Goal: Task Accomplishment & Management: Use online tool/utility

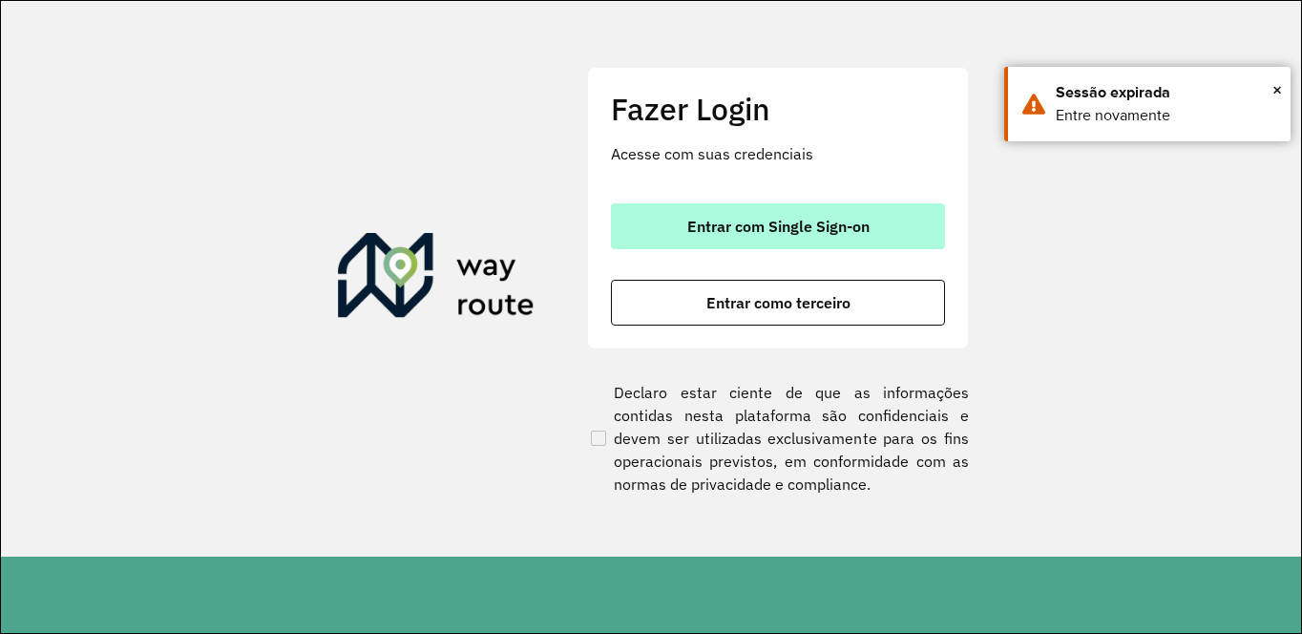
click at [712, 225] on span "Entrar com Single Sign-on" at bounding box center [778, 226] width 182 height 15
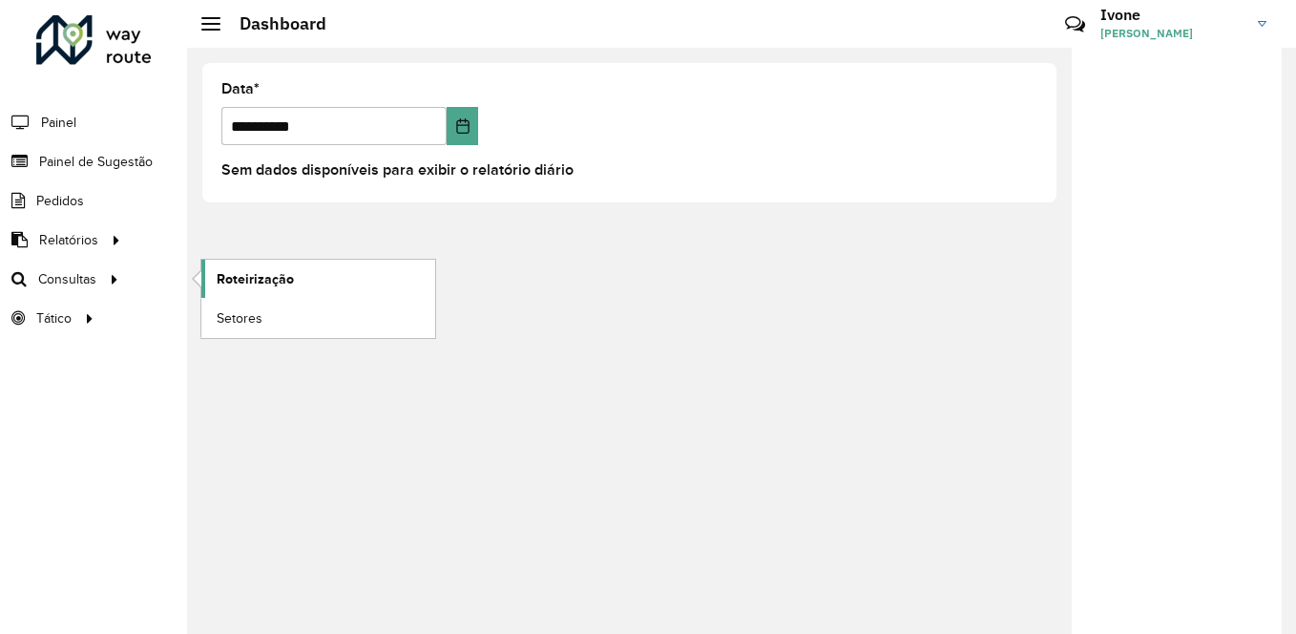
click at [231, 281] on span "Roteirização" at bounding box center [255, 279] width 77 height 20
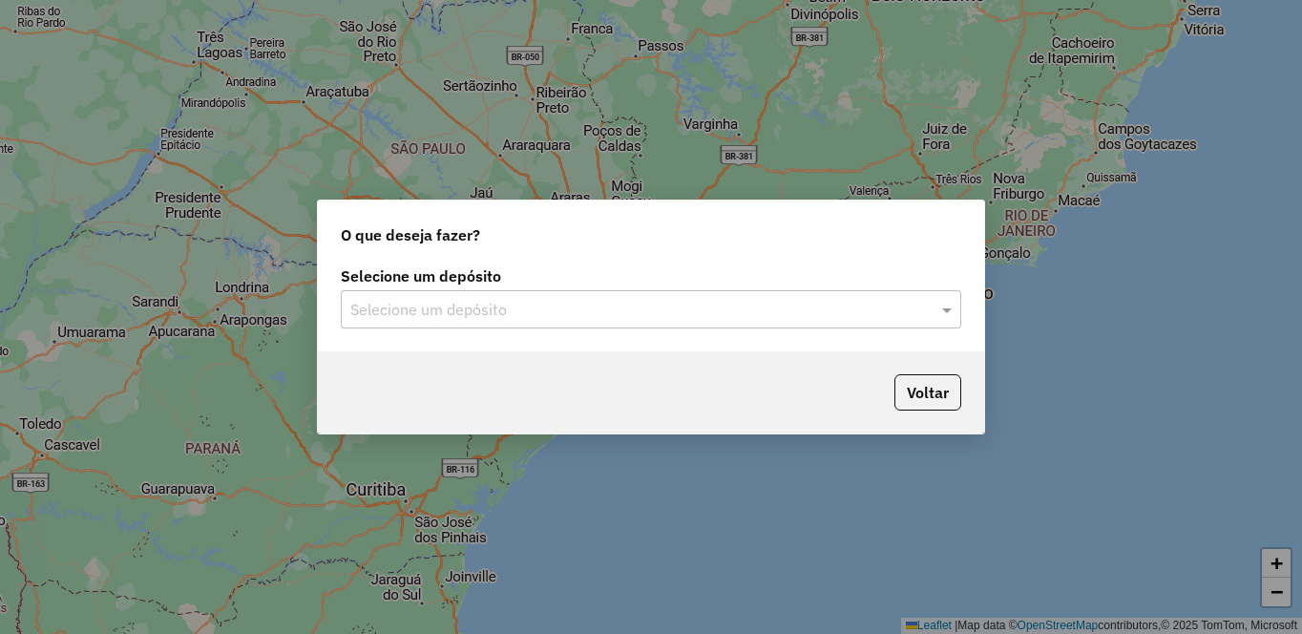
click at [510, 323] on div "Selecione um depósito" at bounding box center [651, 309] width 620 height 38
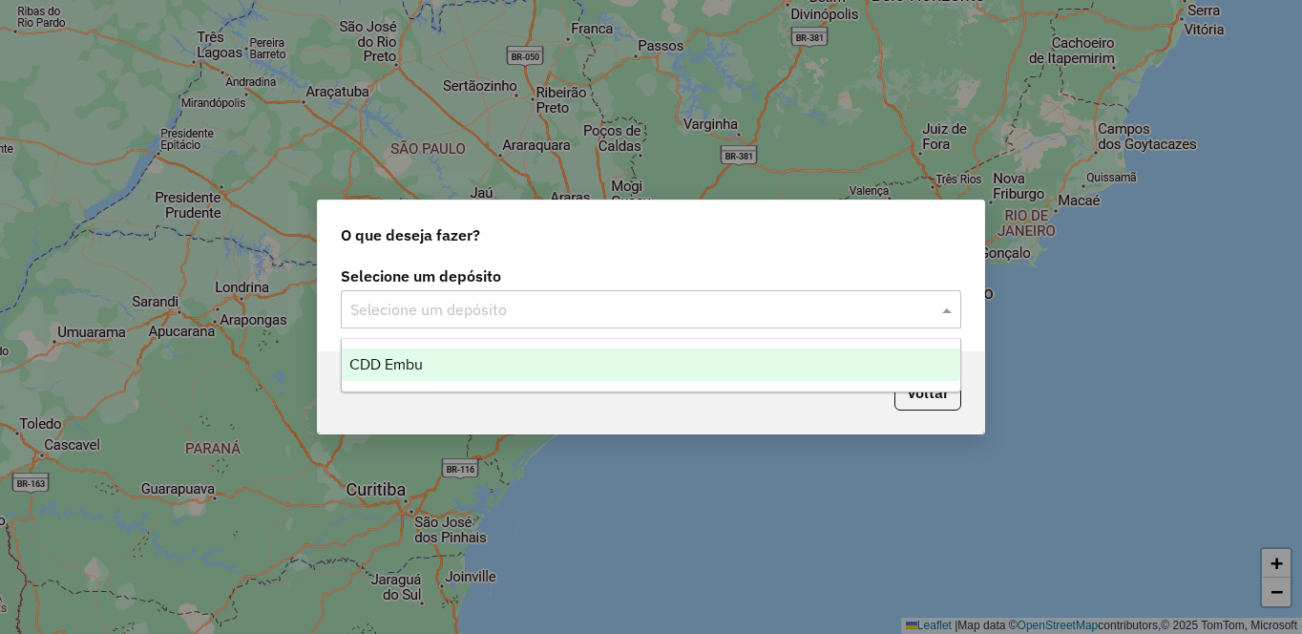
click at [387, 360] on span "CDD Embu" at bounding box center [385, 364] width 73 height 16
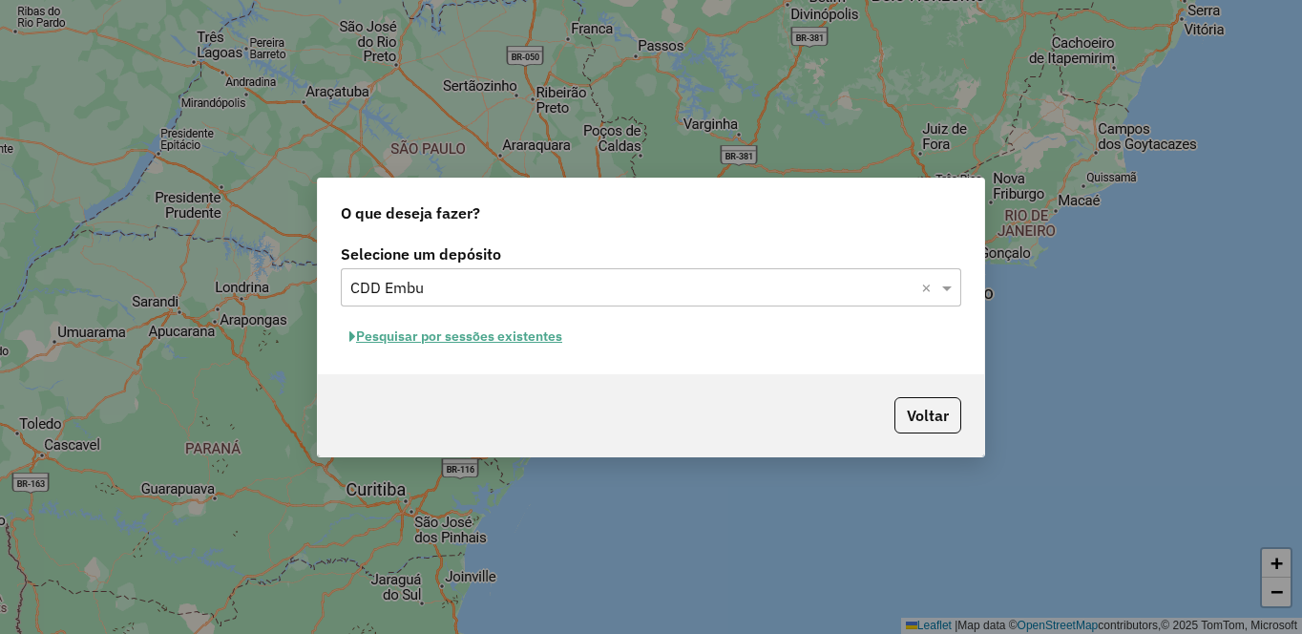
click at [407, 345] on button "Pesquisar por sessões existentes" at bounding box center [456, 337] width 230 height 30
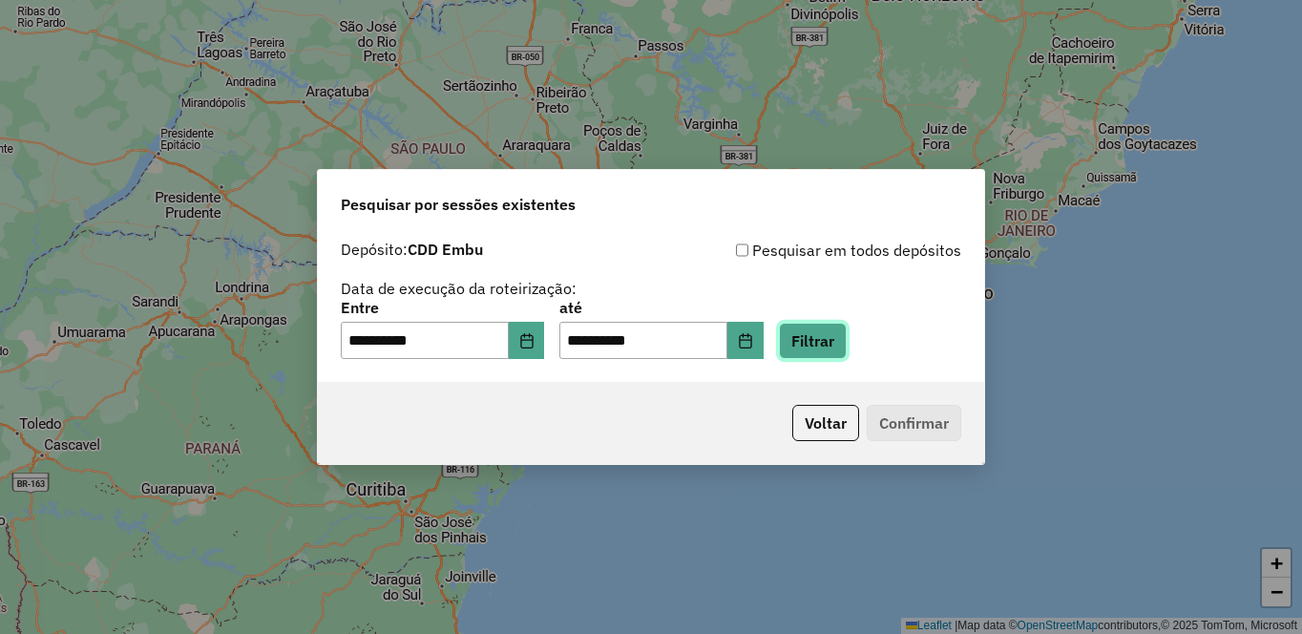
click at [846, 349] on button "Filtrar" at bounding box center [813, 341] width 68 height 36
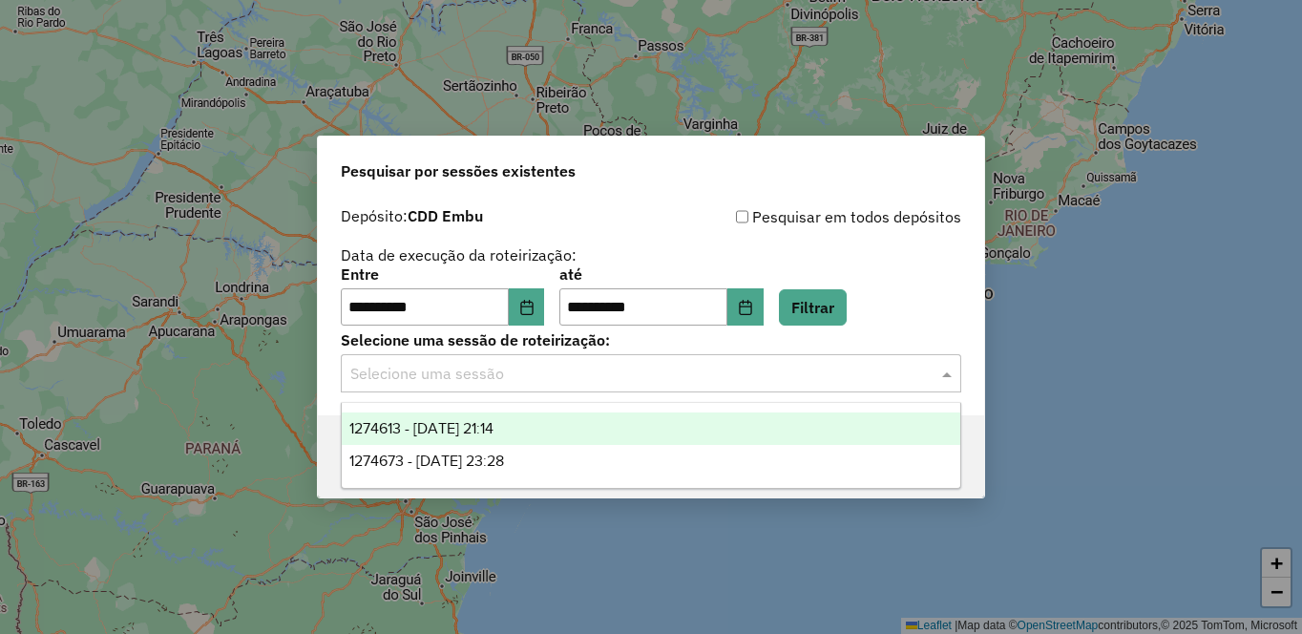
click at [483, 365] on input "text" at bounding box center [631, 374] width 563 height 23
click at [412, 429] on span "1274613 - 12/09/2025 21:14" at bounding box center [421, 428] width 144 height 16
click at [549, 372] on input "text" at bounding box center [631, 374] width 563 height 23
click at [493, 429] on span "1274613 - 12/09/2025 21:14" at bounding box center [421, 428] width 144 height 16
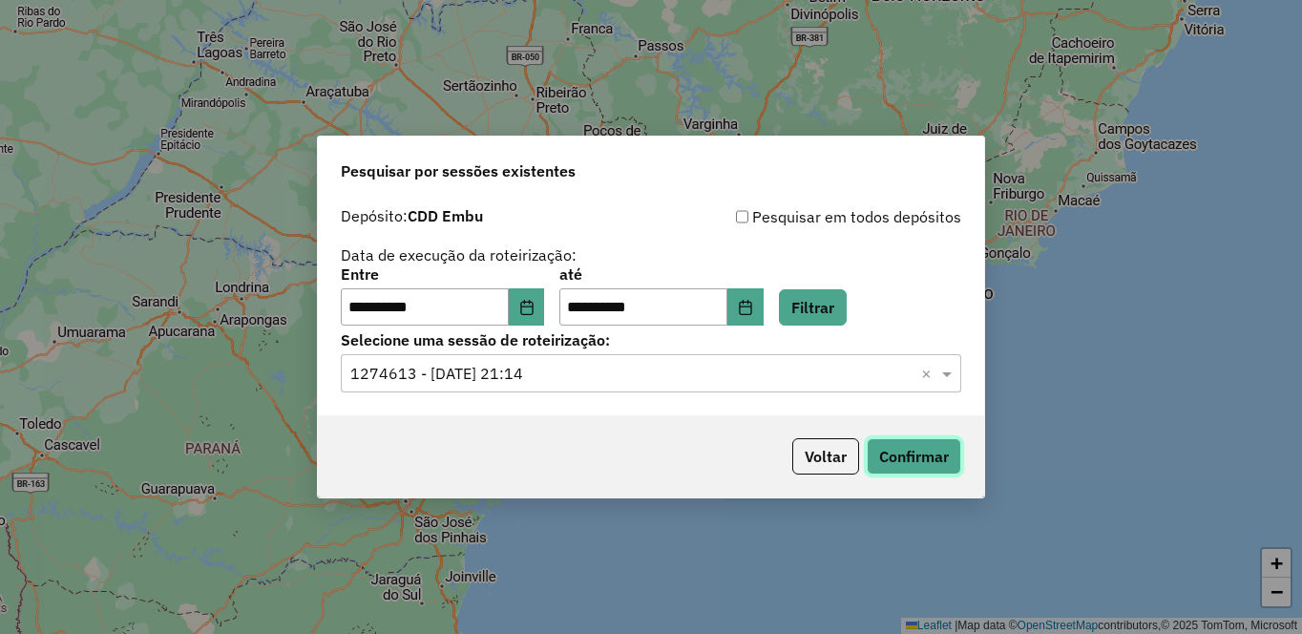
click at [895, 449] on button "Confirmar" at bounding box center [914, 456] width 94 height 36
click at [515, 376] on input "text" at bounding box center [631, 374] width 563 height 23
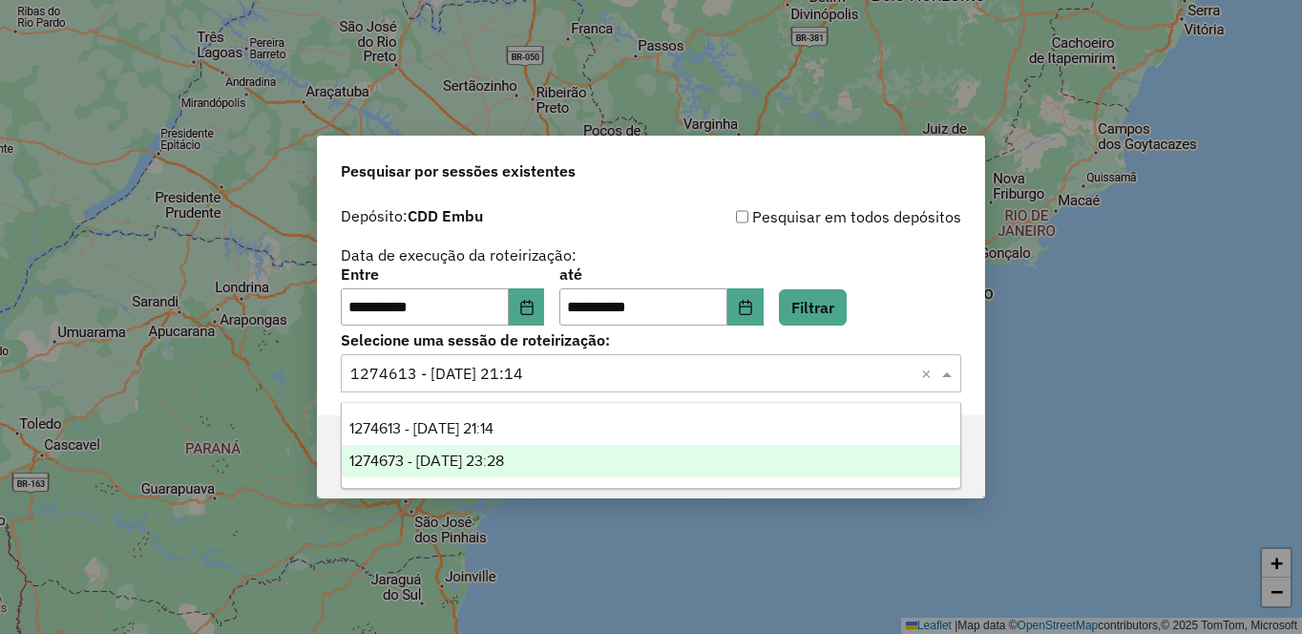
click at [444, 456] on span "1274673 - 12/09/2025 23:28" at bounding box center [426, 460] width 155 height 16
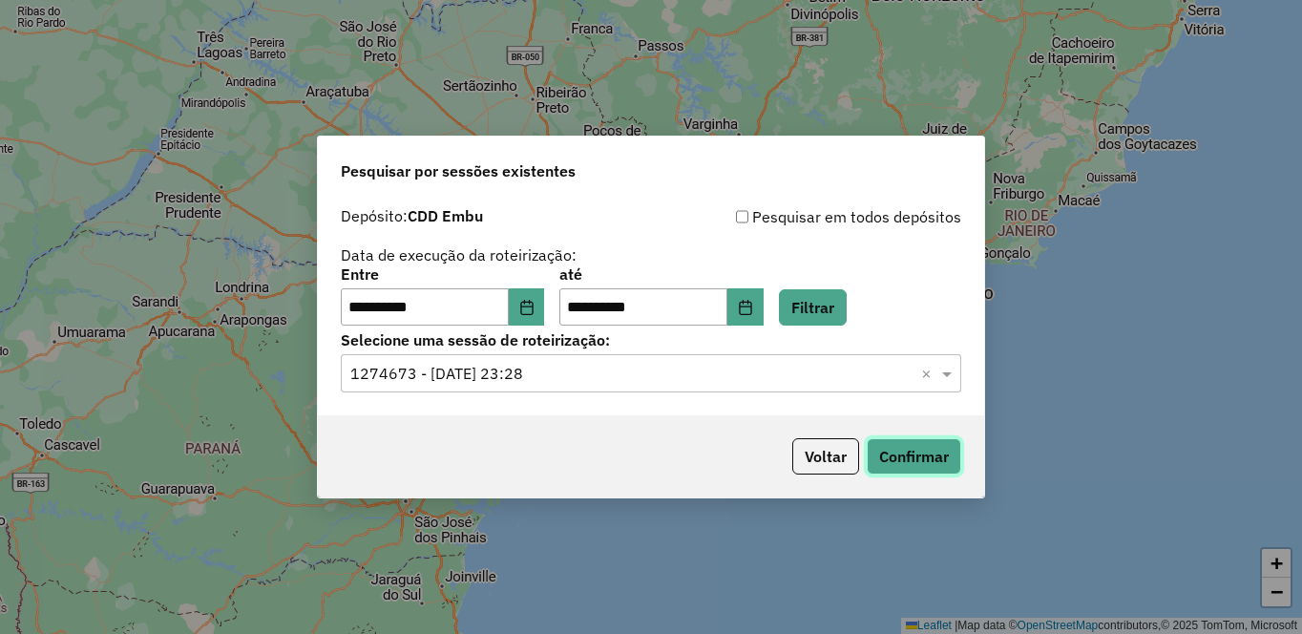
click at [904, 469] on button "Confirmar" at bounding box center [914, 456] width 94 height 36
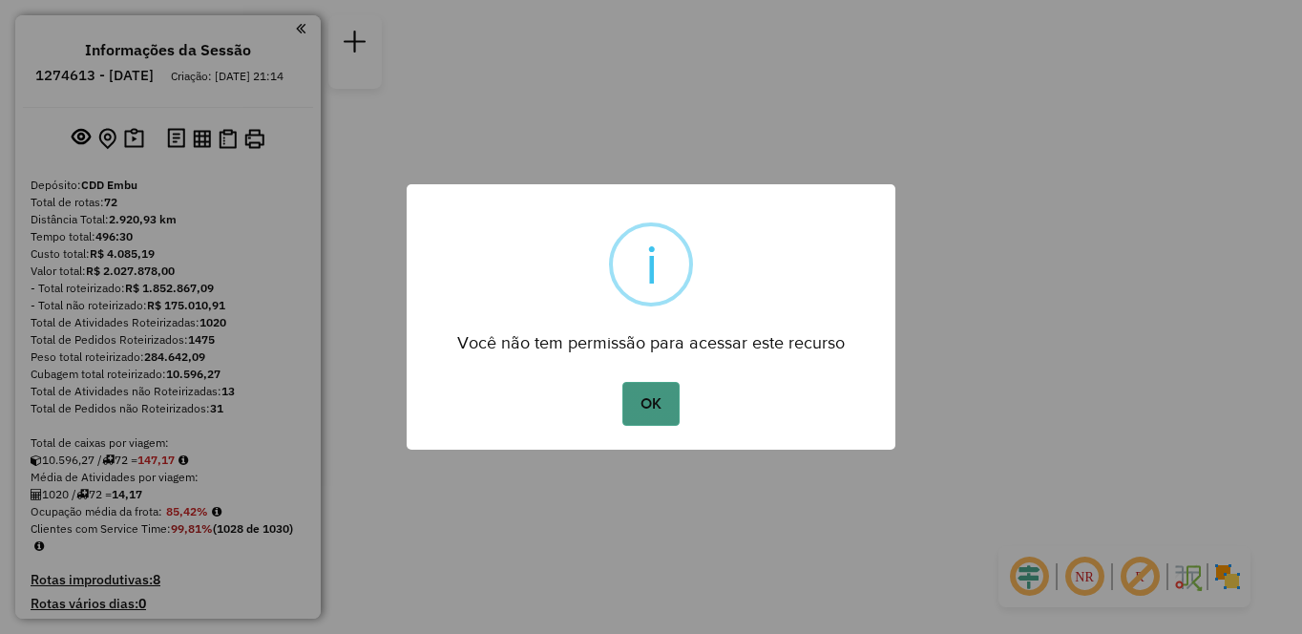
click at [661, 406] on button "OK" at bounding box center [650, 404] width 56 height 44
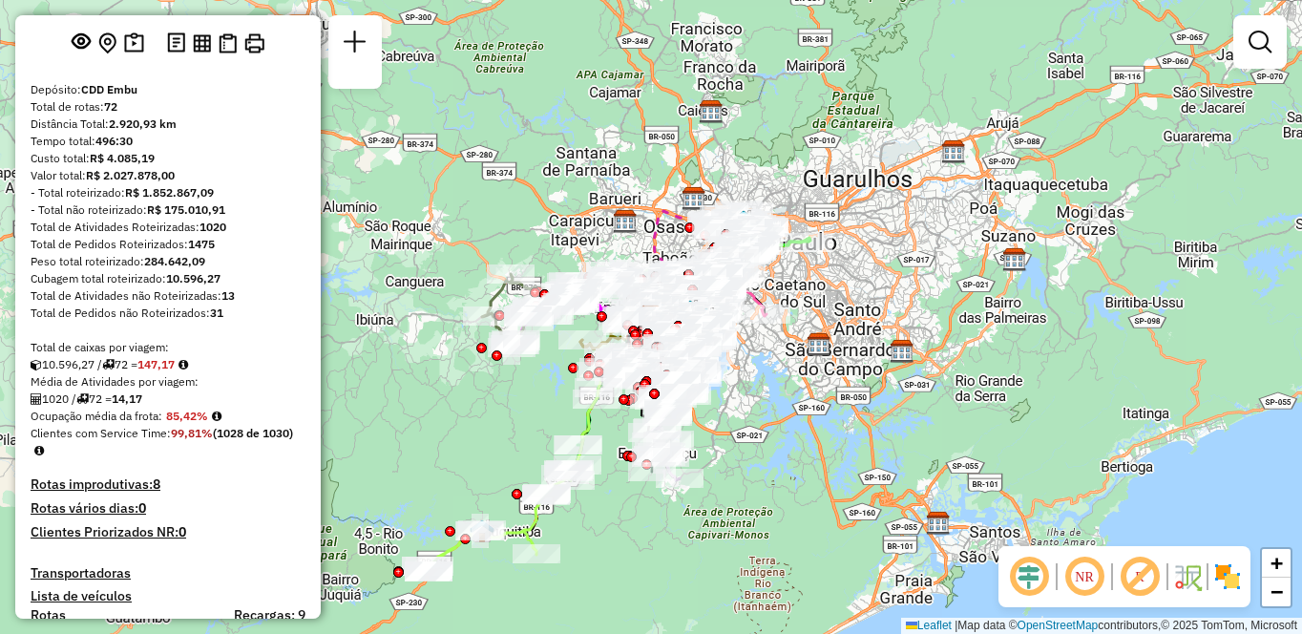
scroll to position [382, 0]
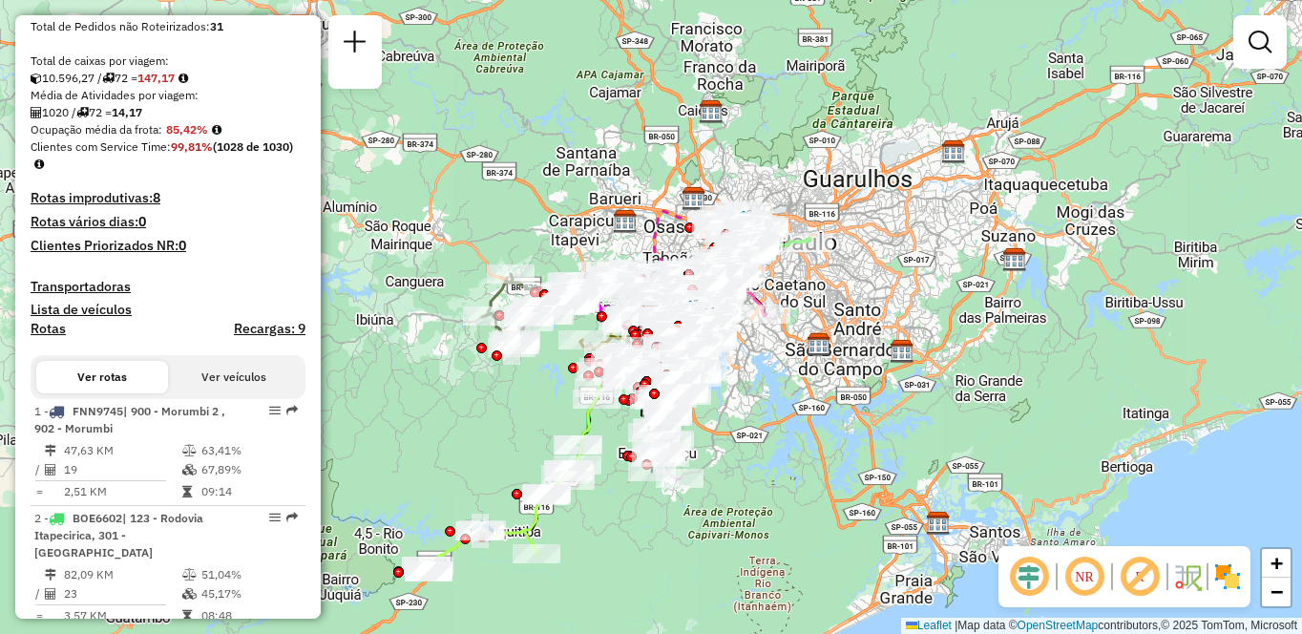
click at [1232, 575] on img at bounding box center [1227, 576] width 31 height 31
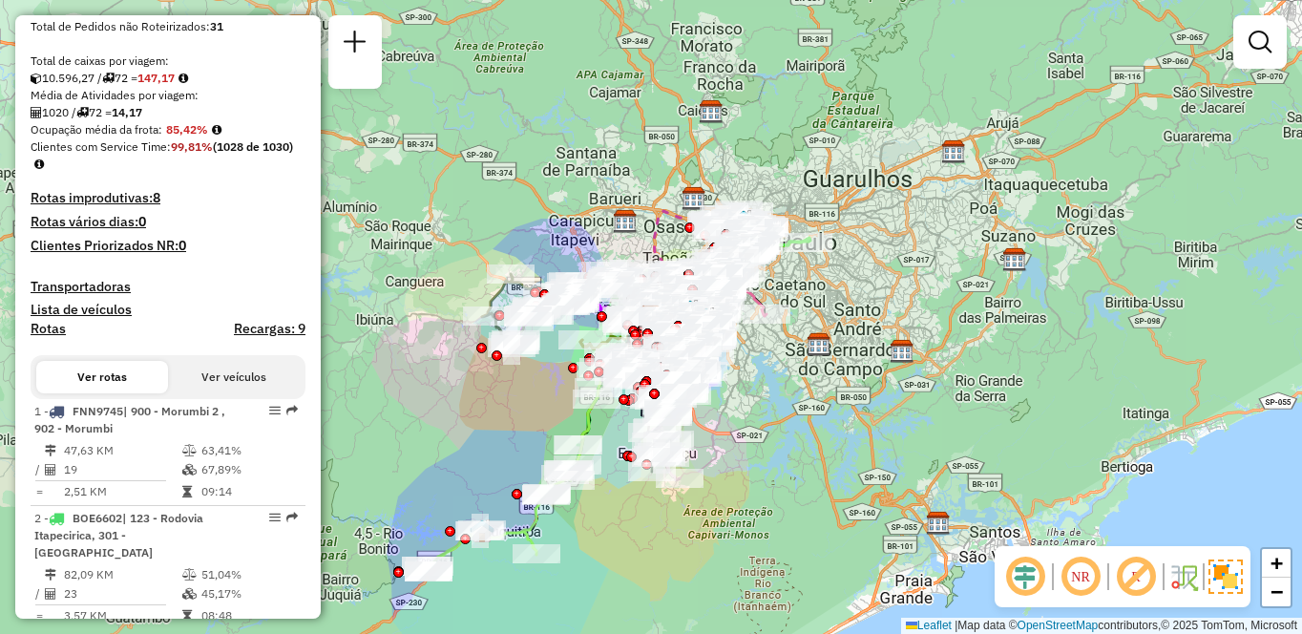
click at [1079, 577] on em at bounding box center [1080, 577] width 46 height 46
click at [1132, 580] on em at bounding box center [1136, 577] width 46 height 46
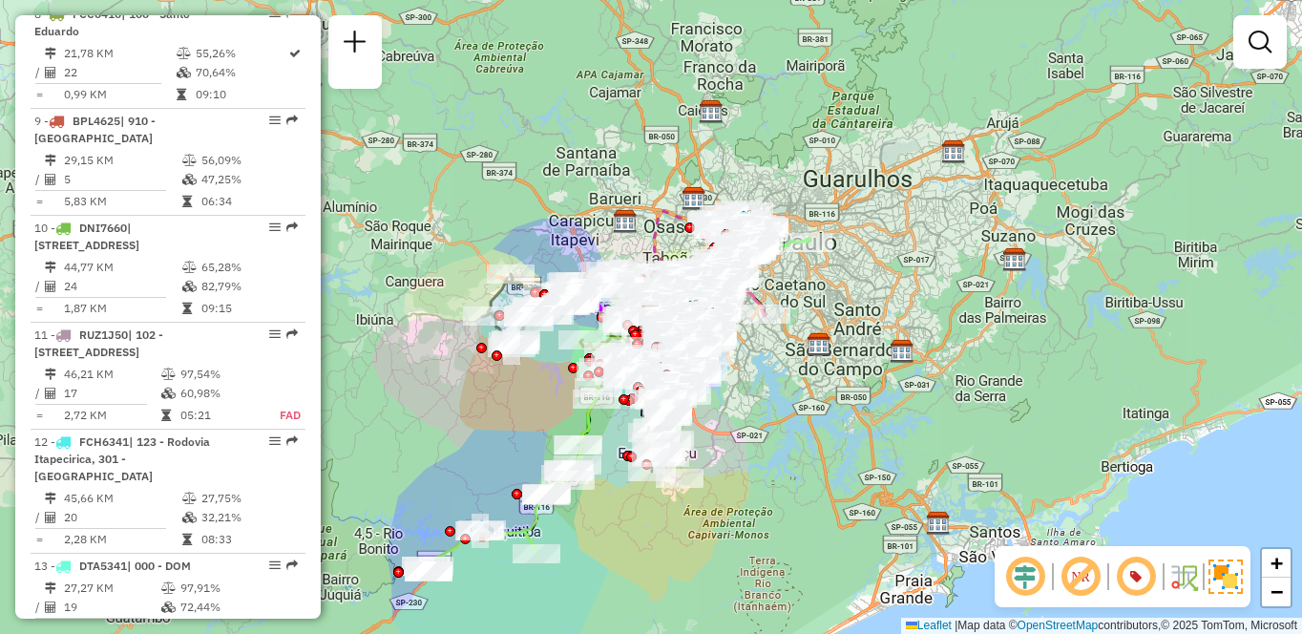
scroll to position [3006, 0]
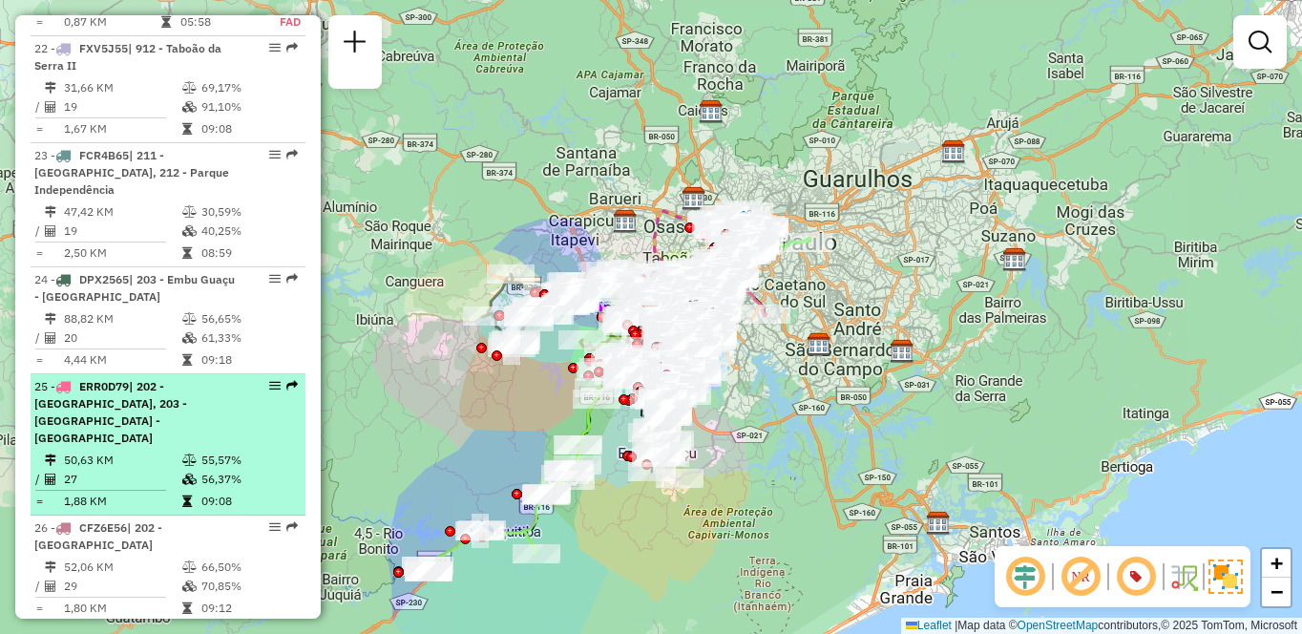
select select "**********"
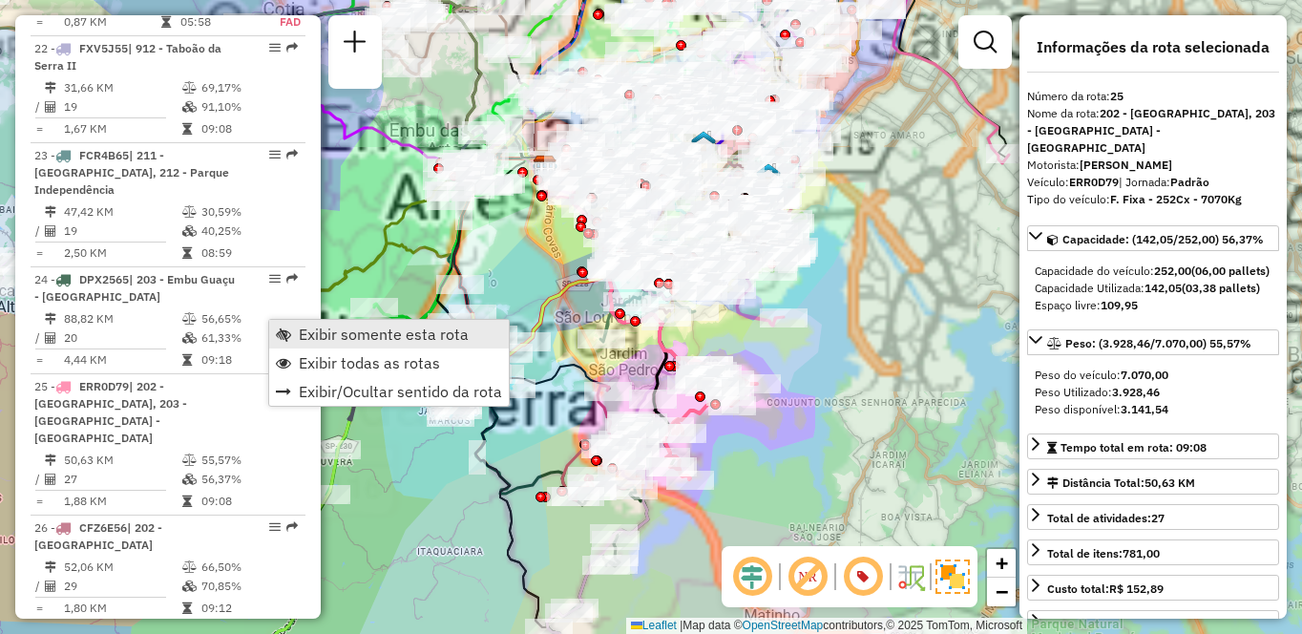
click at [314, 324] on link "Exibir somente esta rota" at bounding box center [389, 334] width 240 height 29
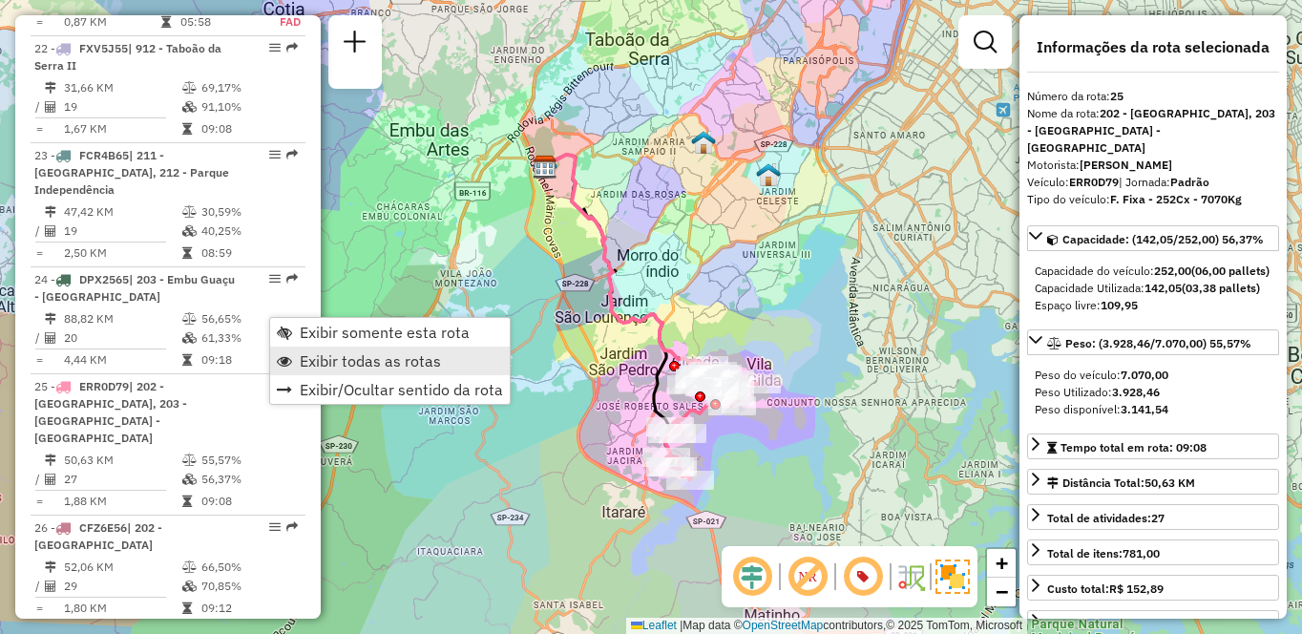
click at [335, 357] on span "Exibir todas as rotas" at bounding box center [370, 360] width 141 height 15
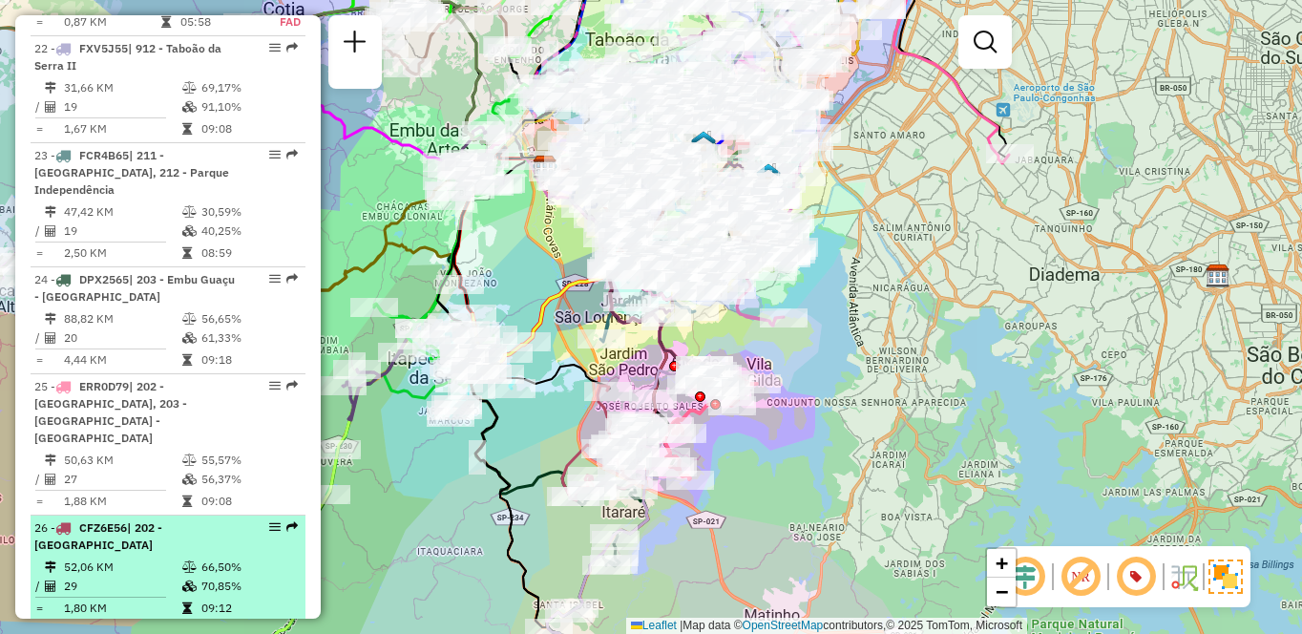
select select "**********"
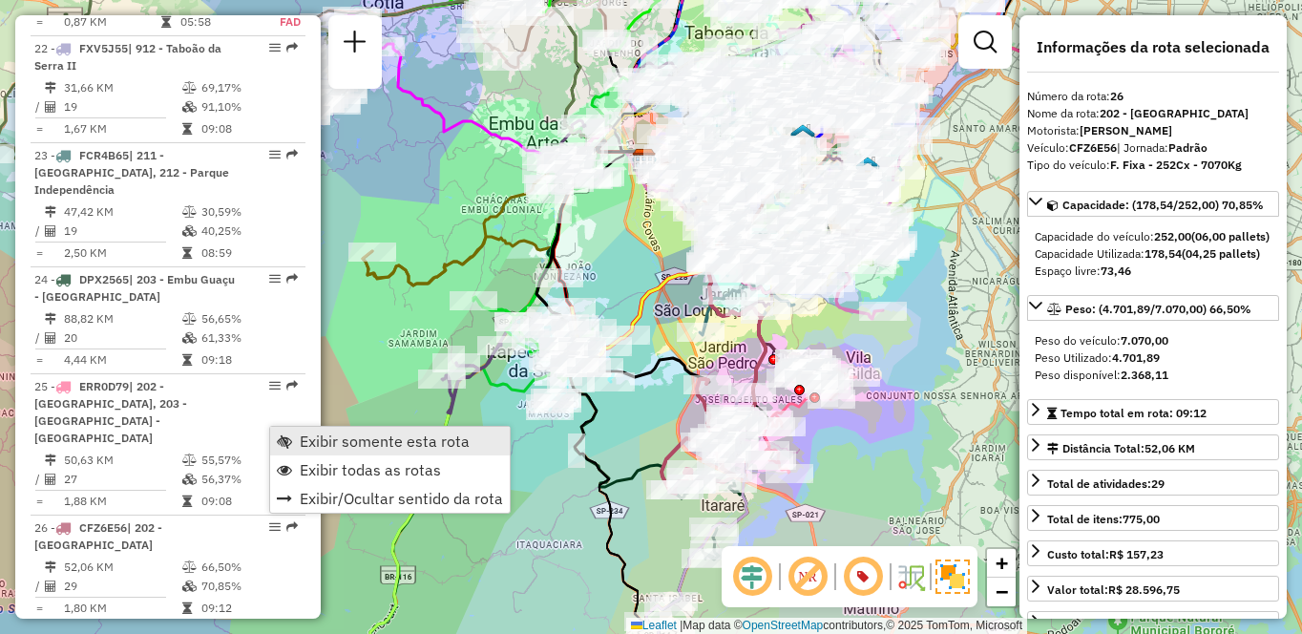
click at [307, 434] on span "Exibir somente esta rota" at bounding box center [385, 440] width 170 height 15
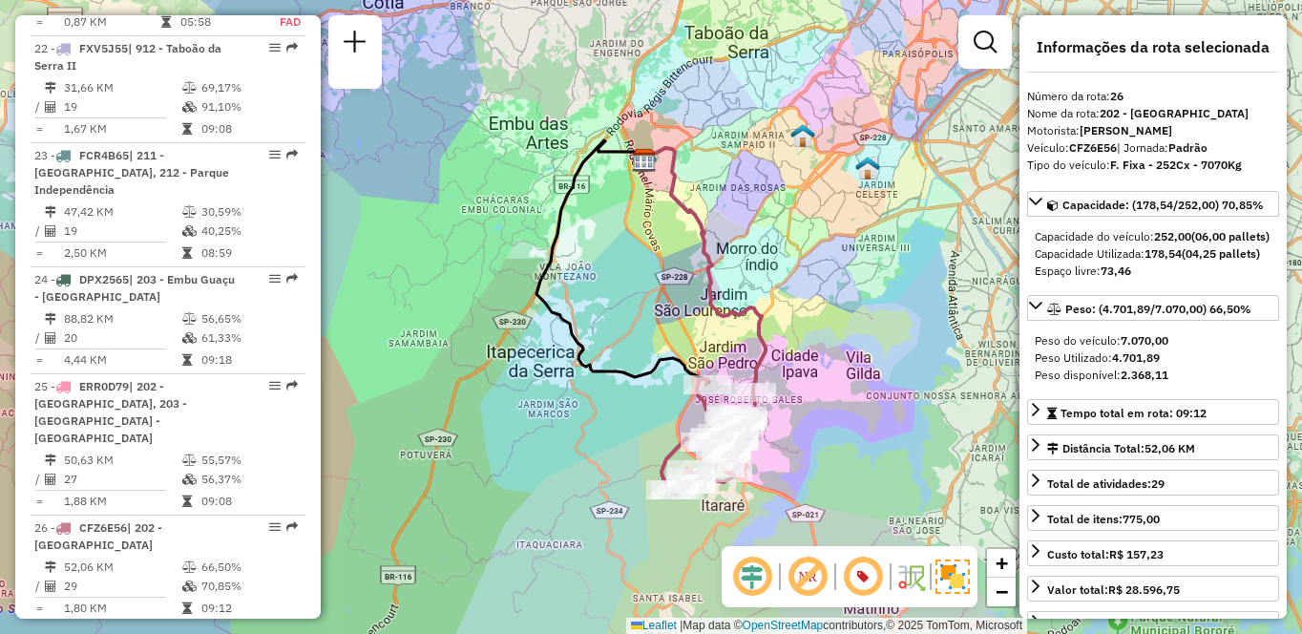
scroll to position [1651, 0]
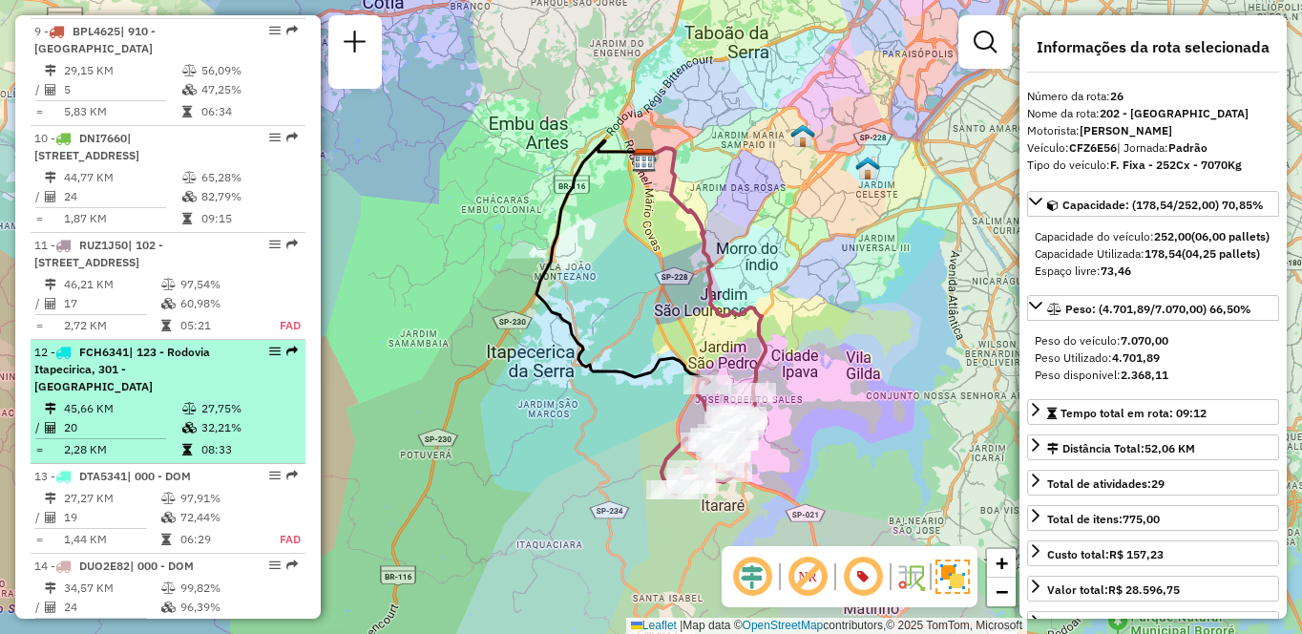
click at [247, 399] on td "27,75%" at bounding box center [248, 408] width 96 height 19
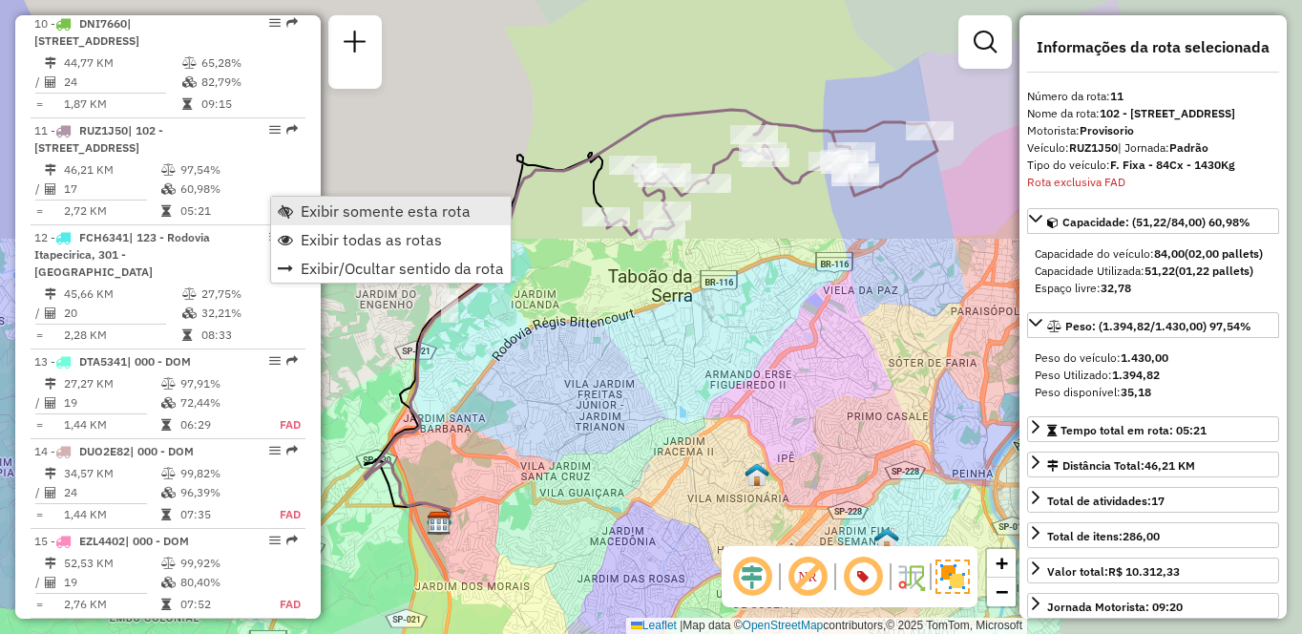
click at [315, 208] on span "Exibir somente esta rota" at bounding box center [386, 210] width 170 height 15
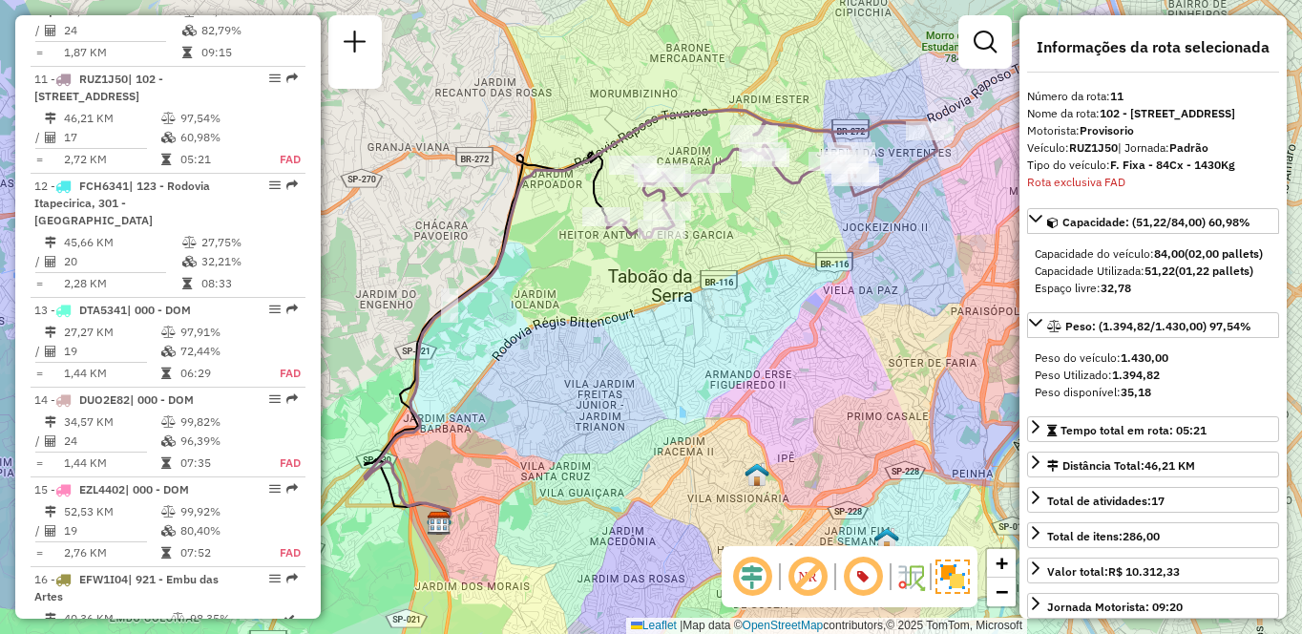
scroll to position [4875, 0]
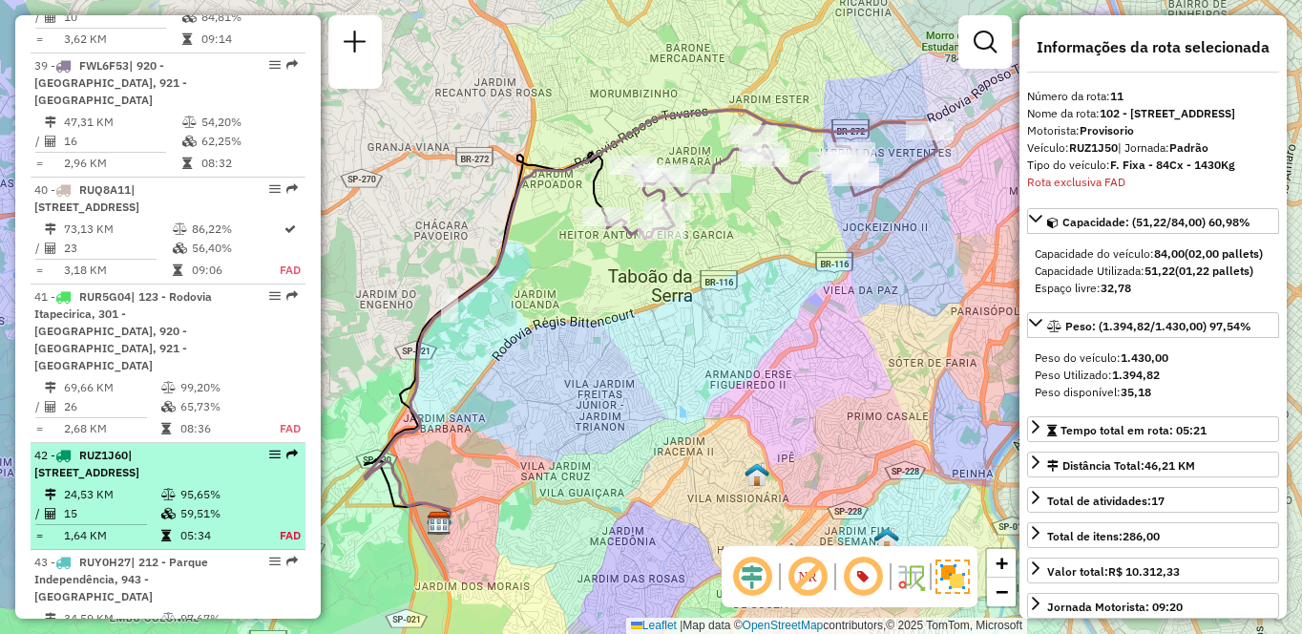
click at [198, 447] on div "42 - RUZ1J60 | 100 - [GEOGRAPHIC_DATA], 102 - [STREET_ADDRESS]" at bounding box center [135, 464] width 202 height 34
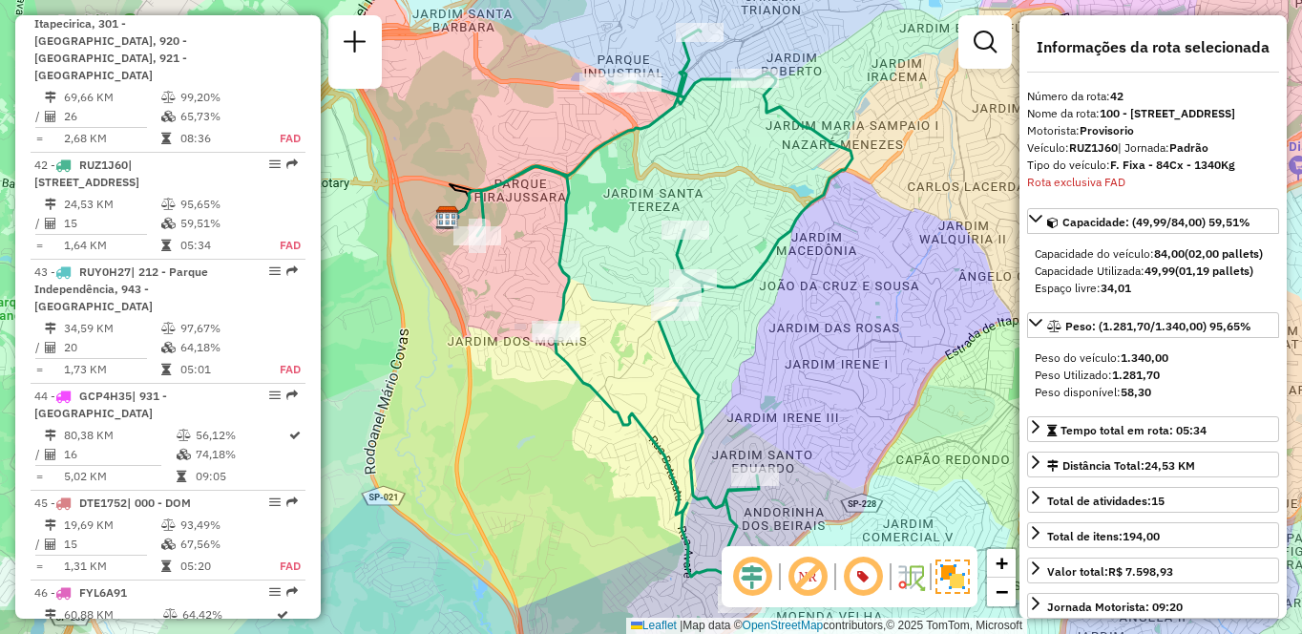
scroll to position [6405, 0]
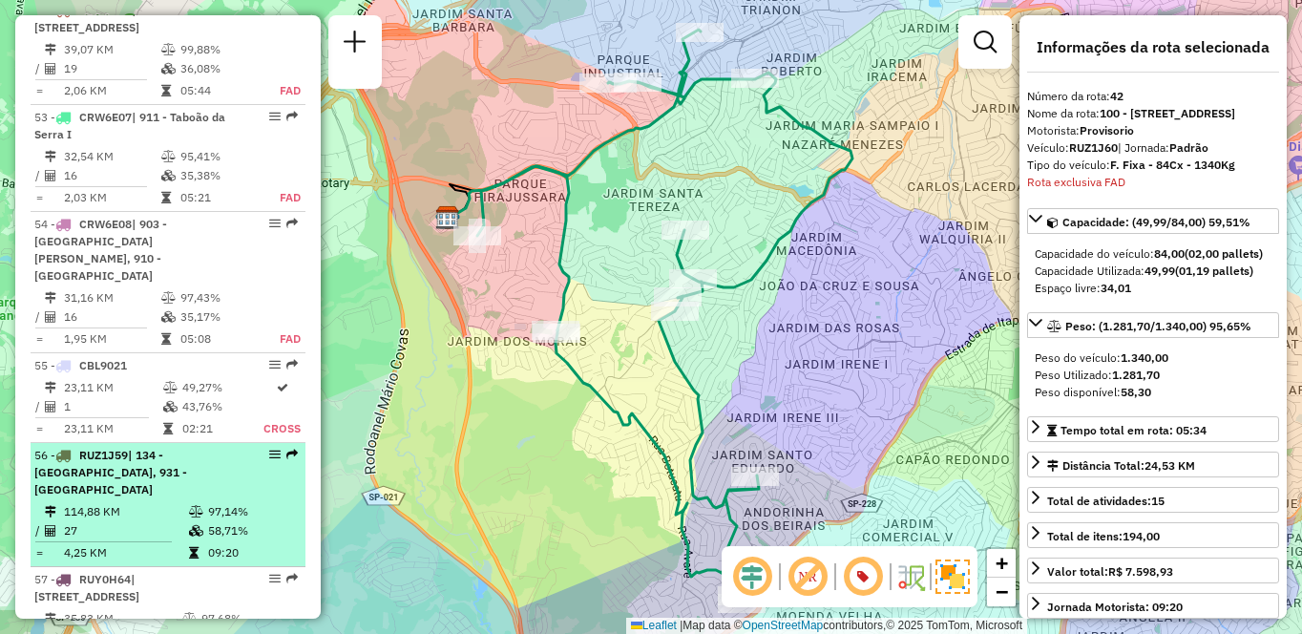
click at [192, 506] on icon at bounding box center [196, 511] width 14 height 11
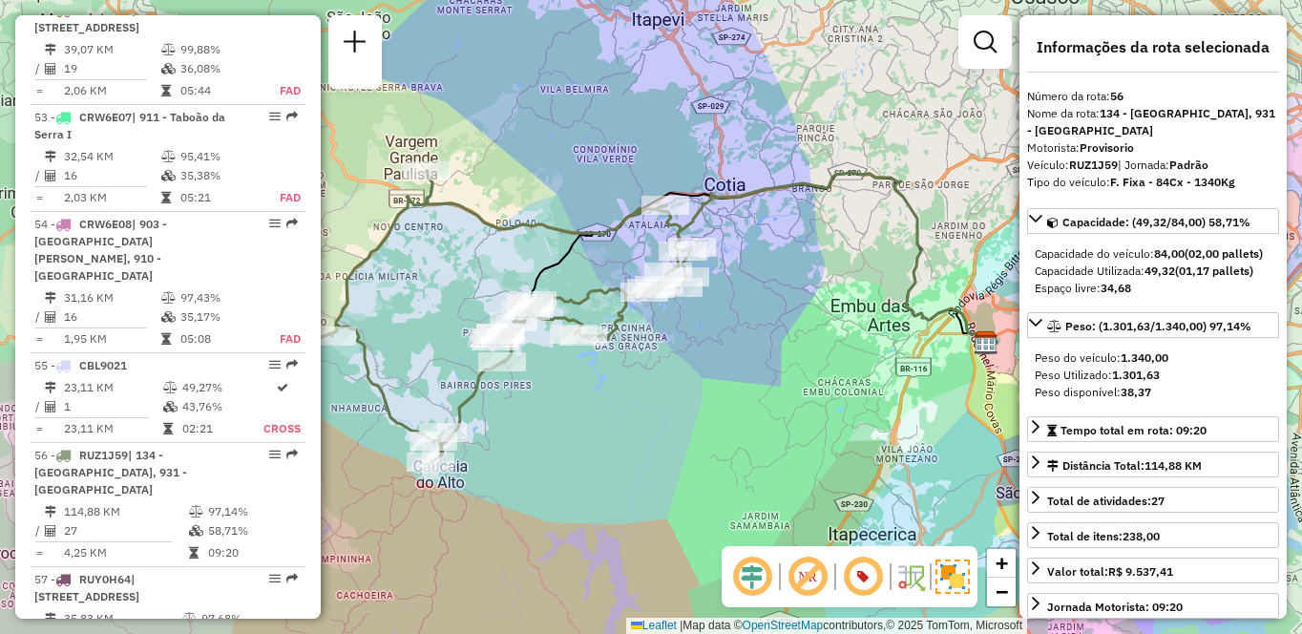
scroll to position [2899, 0]
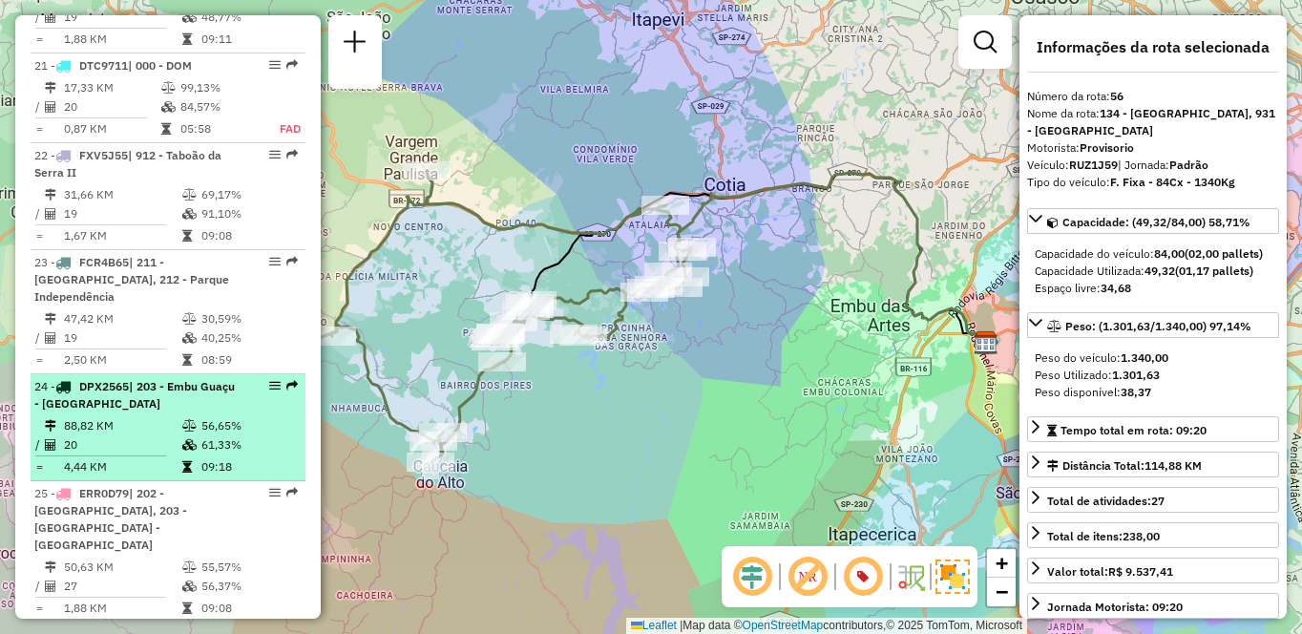
click at [199, 378] on div "24 - DPX2565 | 203 - Embu Guaçu - [GEOGRAPHIC_DATA]" at bounding box center [135, 395] width 202 height 34
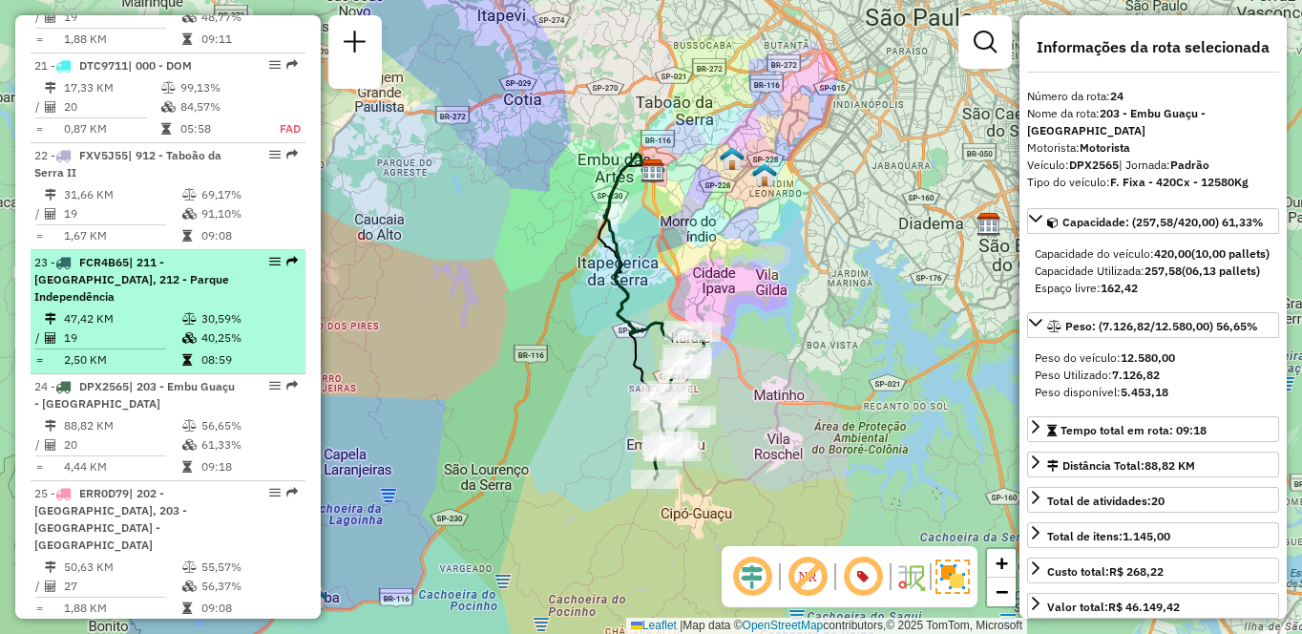
click at [159, 350] on td "2,50 KM" at bounding box center [122, 359] width 118 height 19
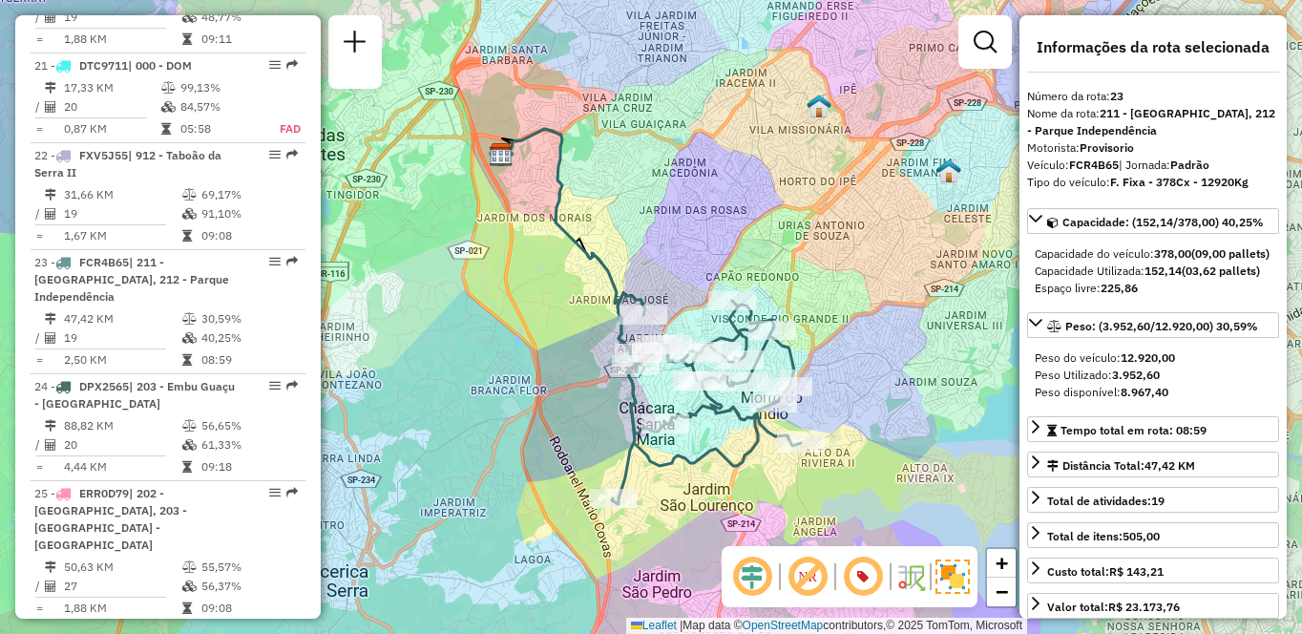
scroll to position [4254, 0]
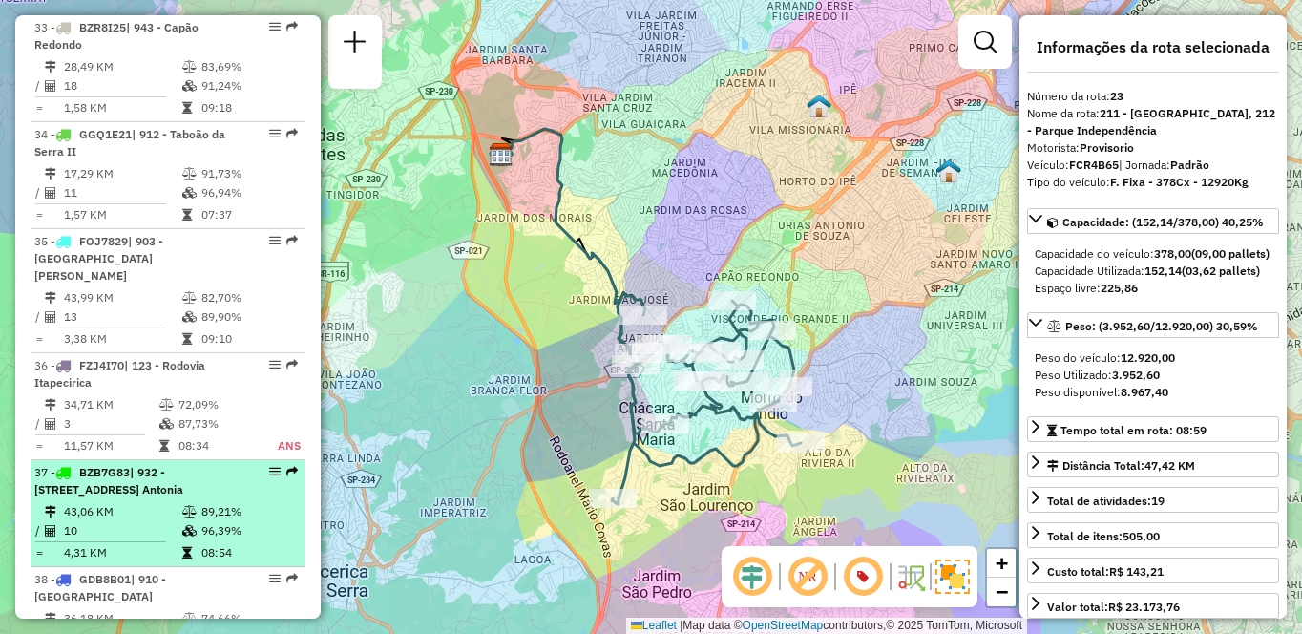
click at [115, 521] on td "10" at bounding box center [122, 530] width 118 height 19
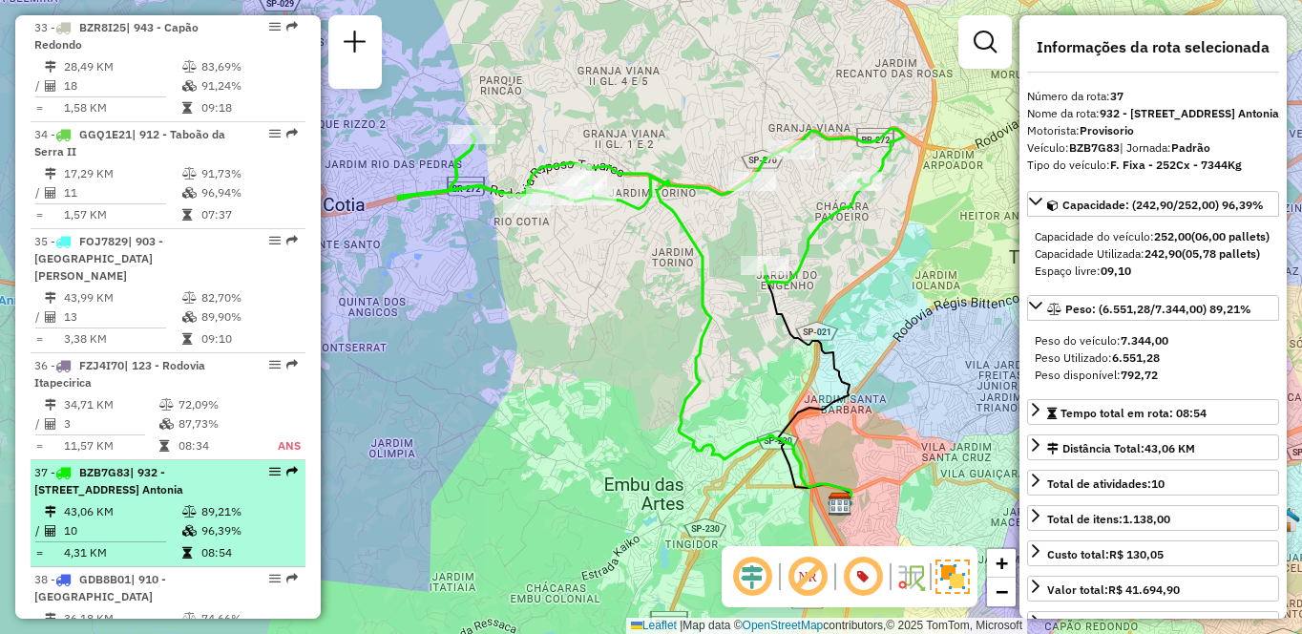
scroll to position [3006, 0]
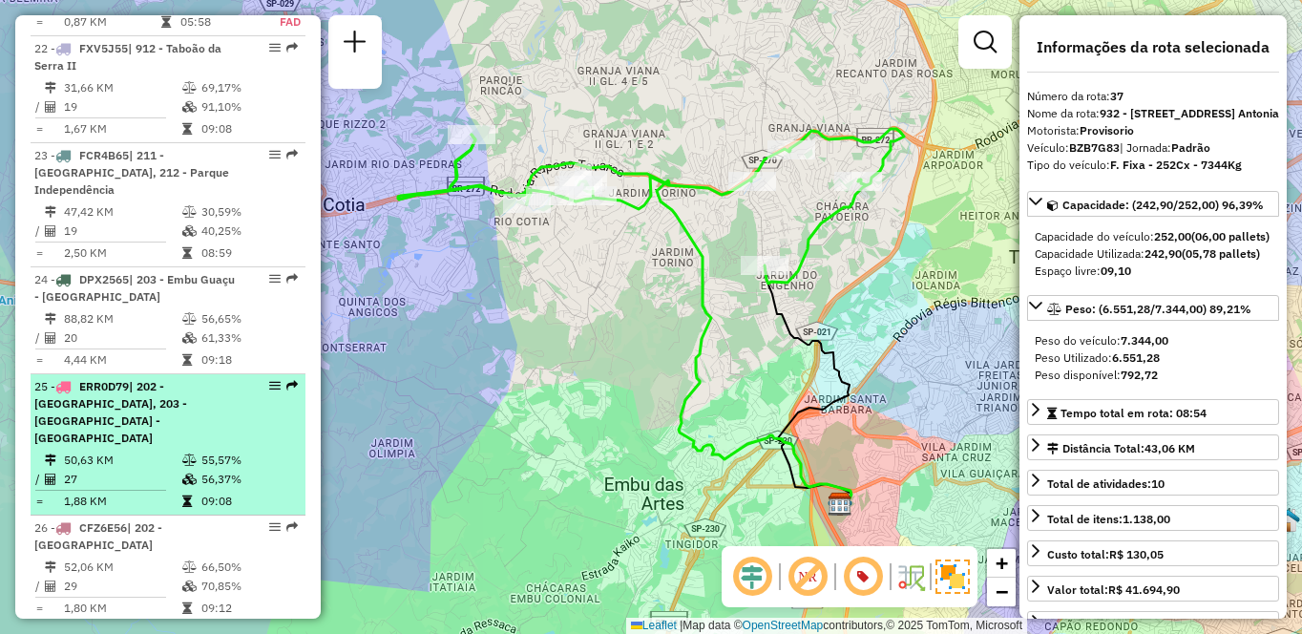
drag, startPoint x: 131, startPoint y: 378, endPoint x: 121, endPoint y: 399, distance: 23.1
click at [130, 470] on td "27" at bounding box center [122, 479] width 118 height 19
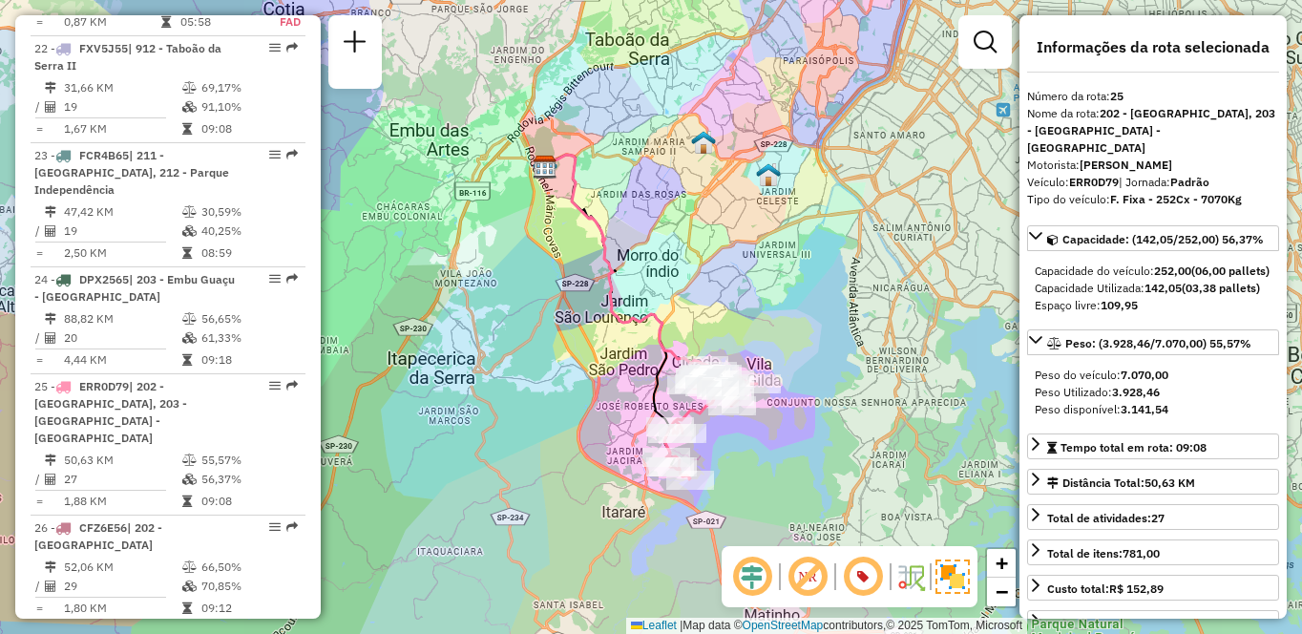
scroll to position [5123, 0]
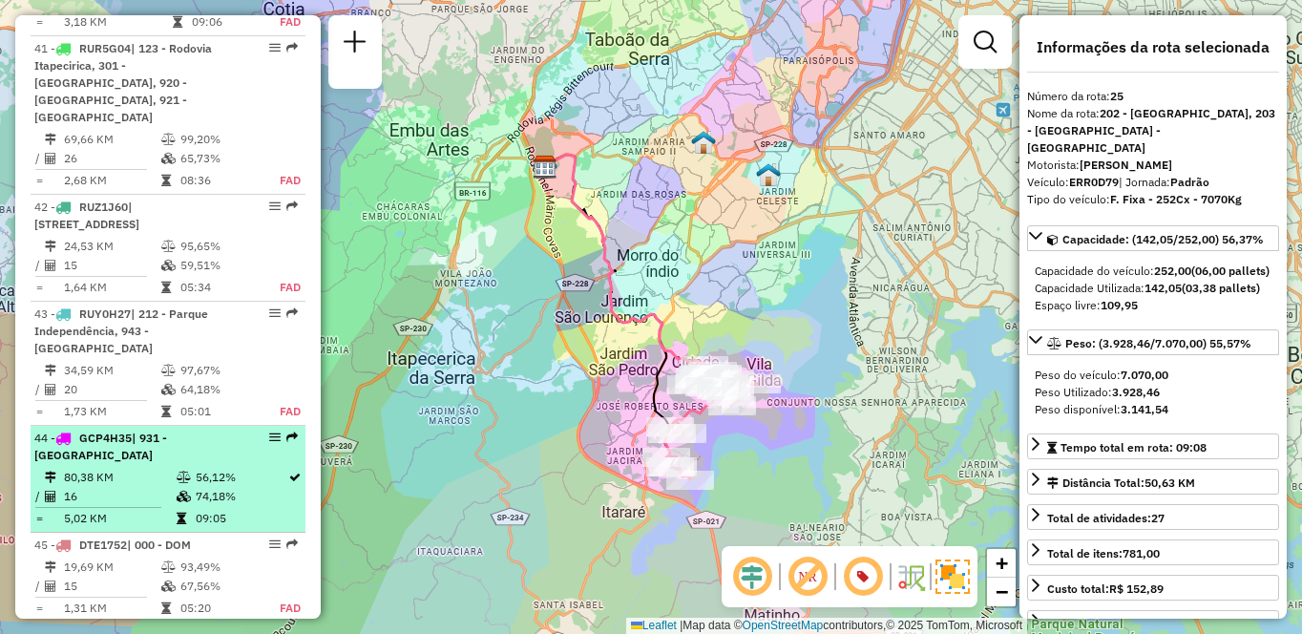
click at [257, 509] on td "09:05" at bounding box center [241, 518] width 93 height 19
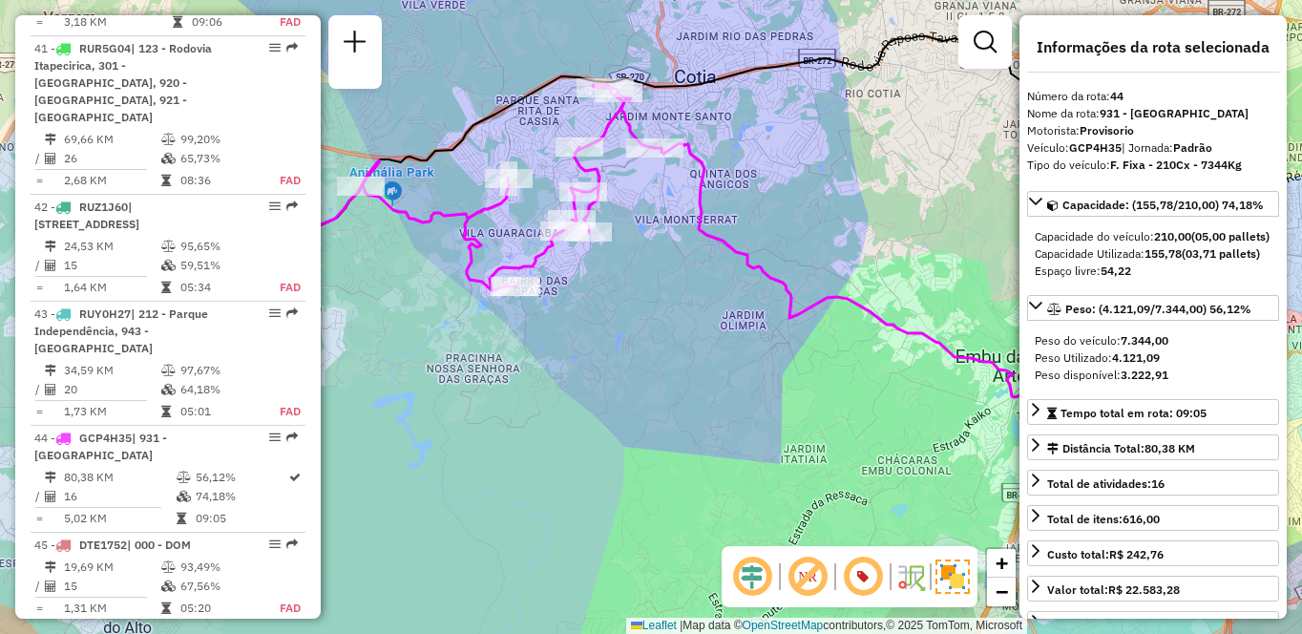
scroll to position [3113, 0]
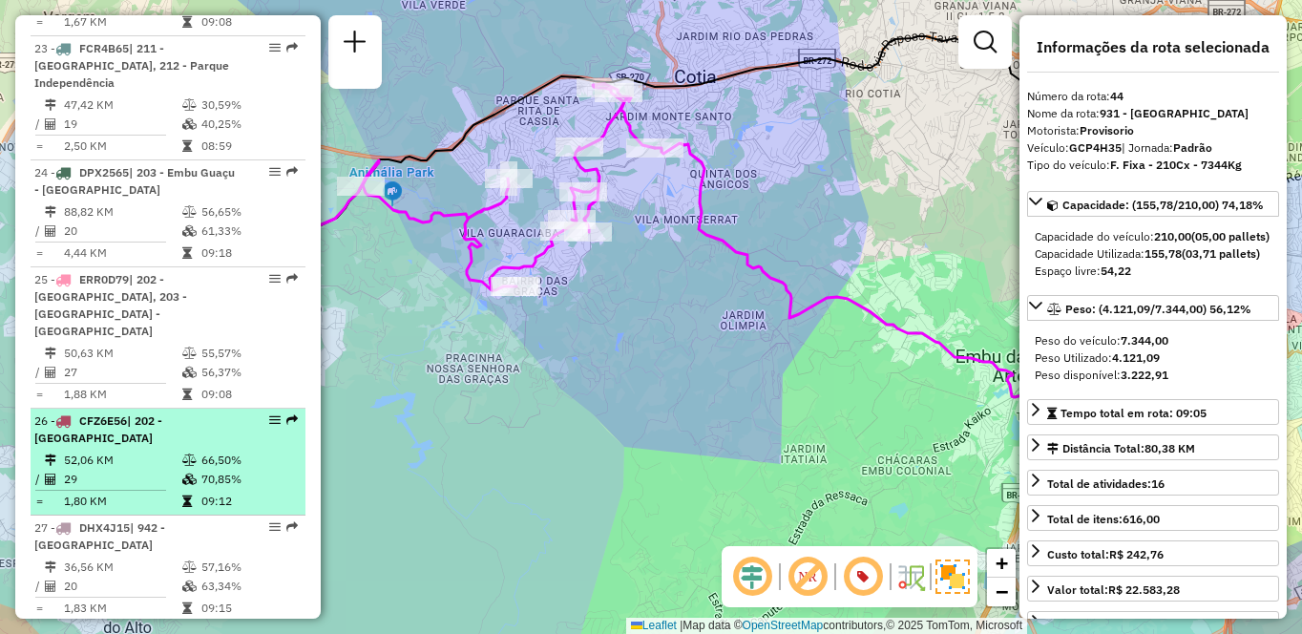
click at [162, 413] on span "| 202 - [GEOGRAPHIC_DATA]" at bounding box center [98, 428] width 128 height 31
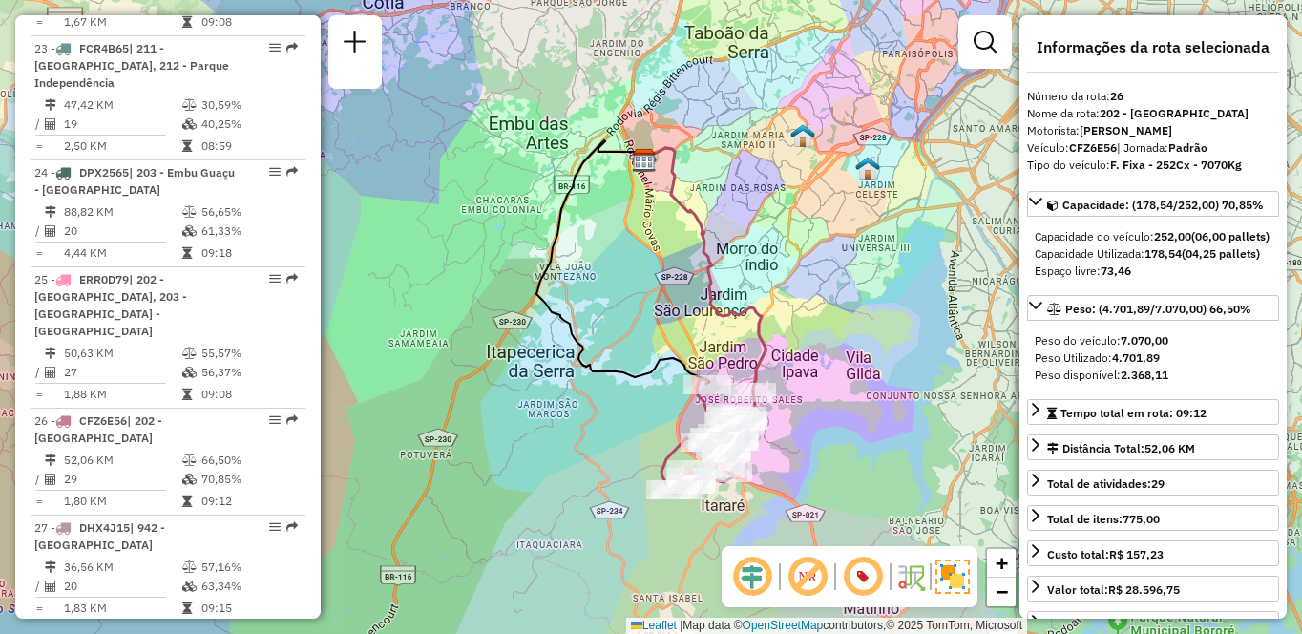
scroll to position [1420, 0]
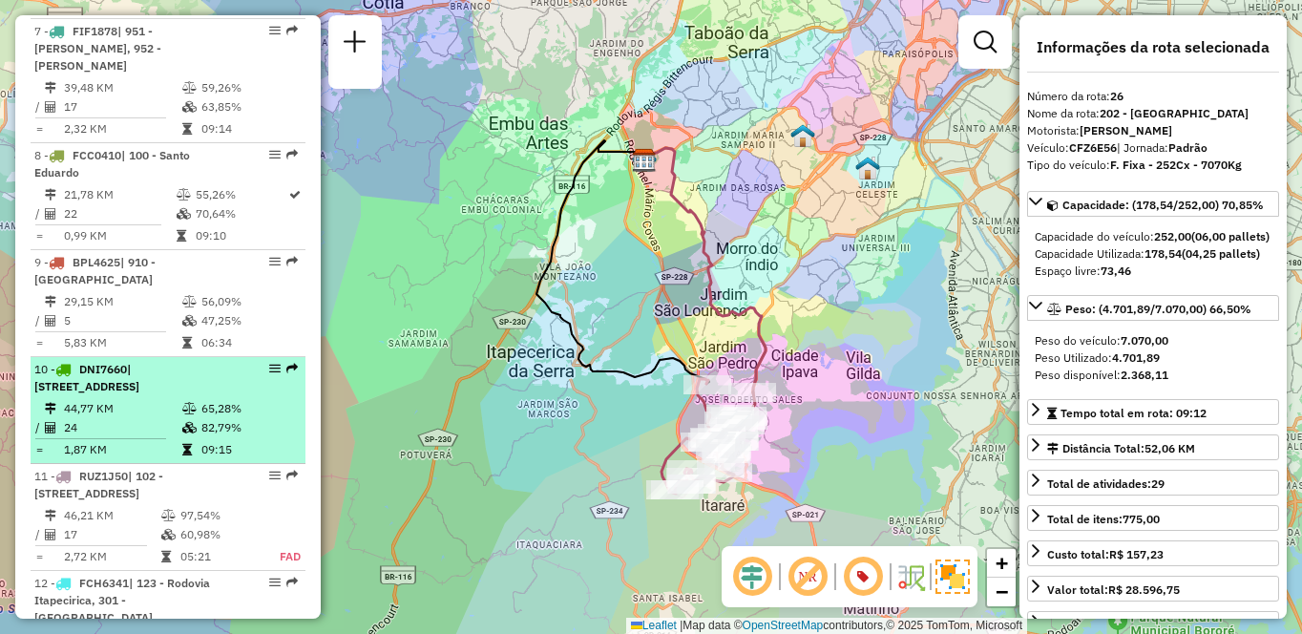
click at [132, 399] on td "44,77 KM" at bounding box center [122, 408] width 118 height 19
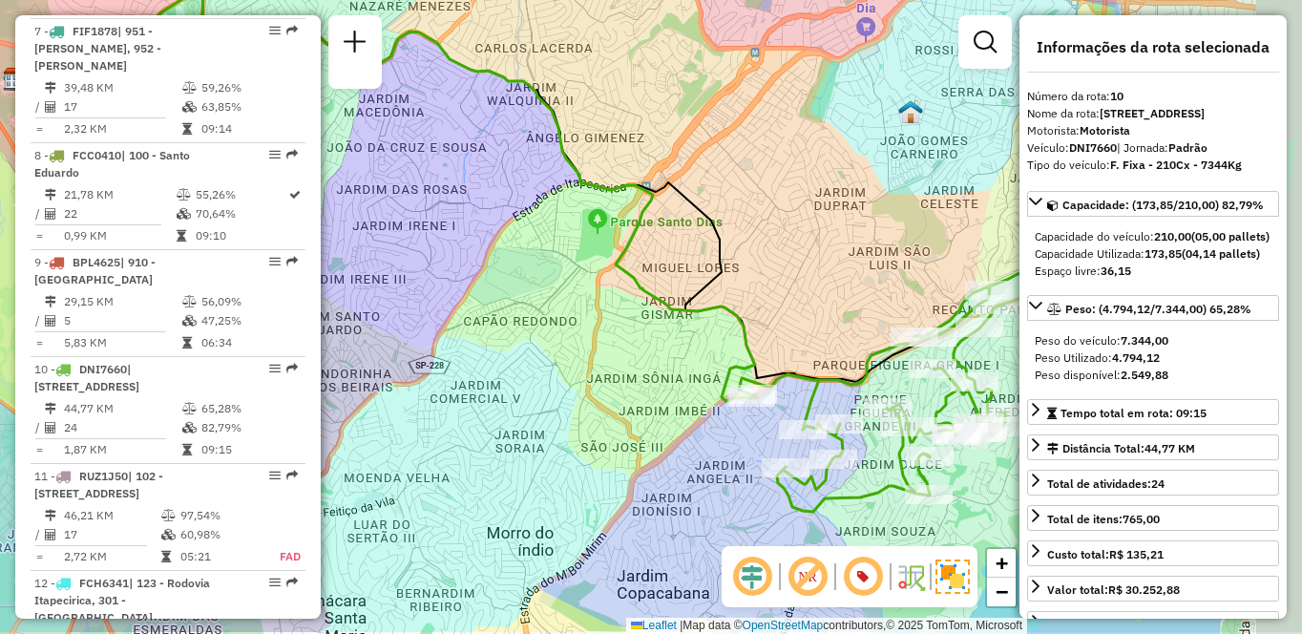
drag, startPoint x: 532, startPoint y: 377, endPoint x: 429, endPoint y: 328, distance: 113.1
click at [429, 328] on div "Janela de atendimento Grade de atendimento Capacidade Transportadoras Veículos …" at bounding box center [651, 317] width 1302 height 634
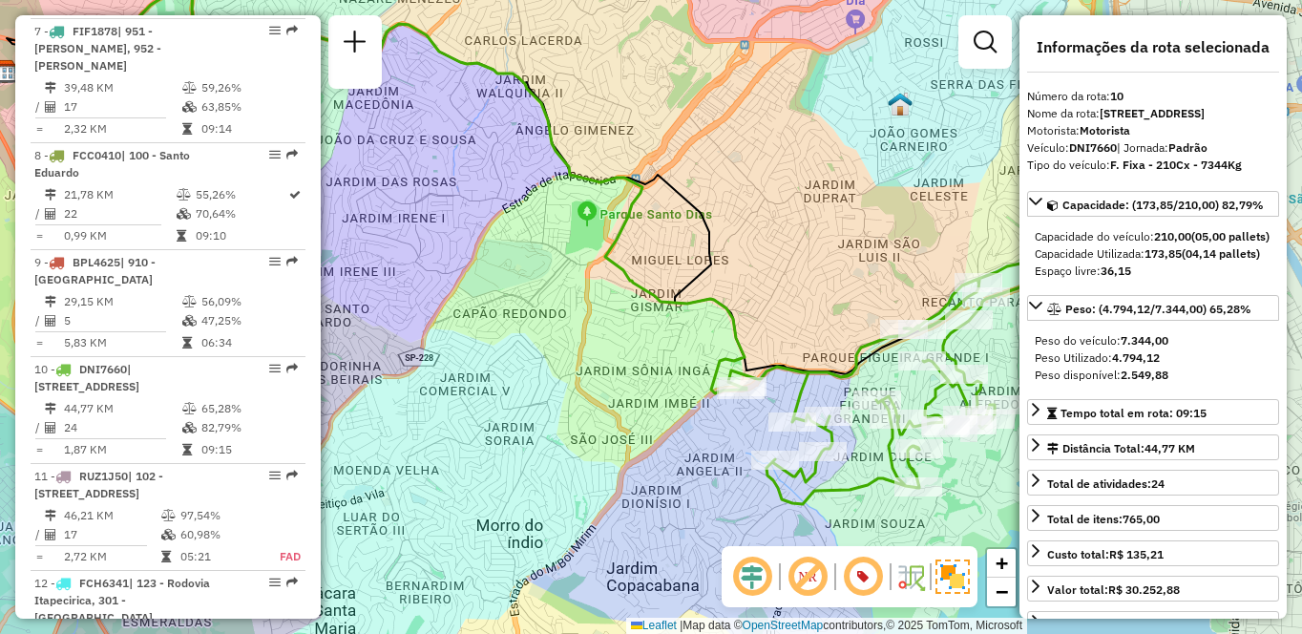
scroll to position [3220, 0]
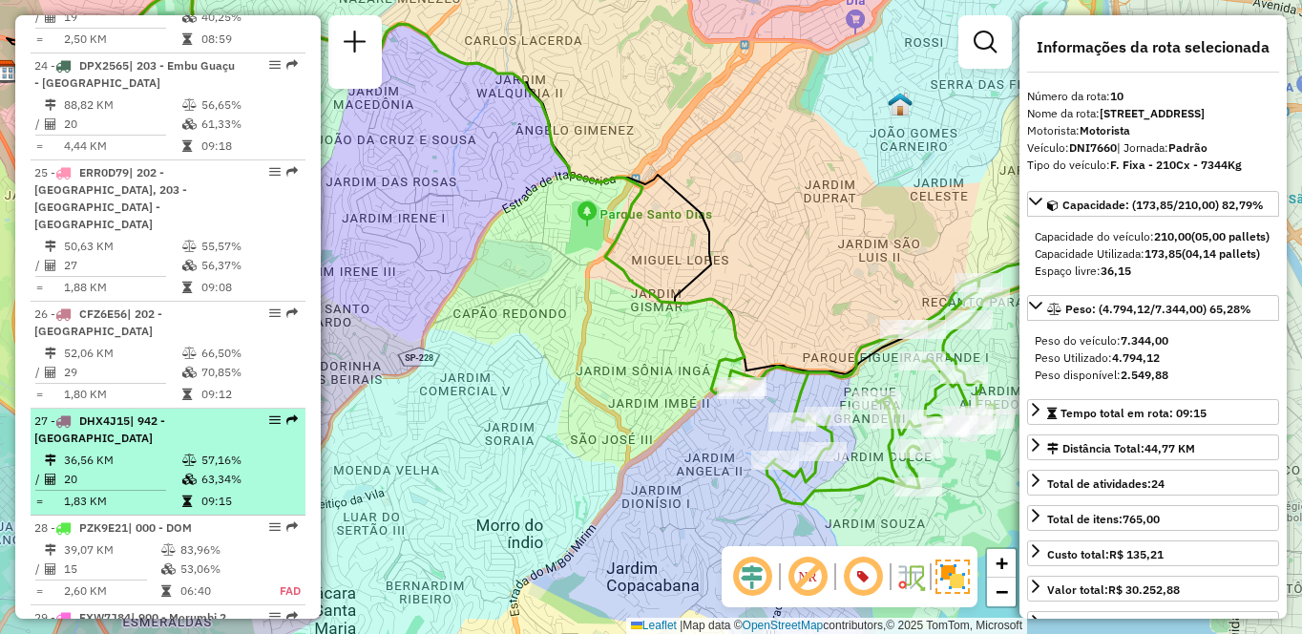
click at [105, 450] on td "36,56 KM" at bounding box center [122, 459] width 118 height 19
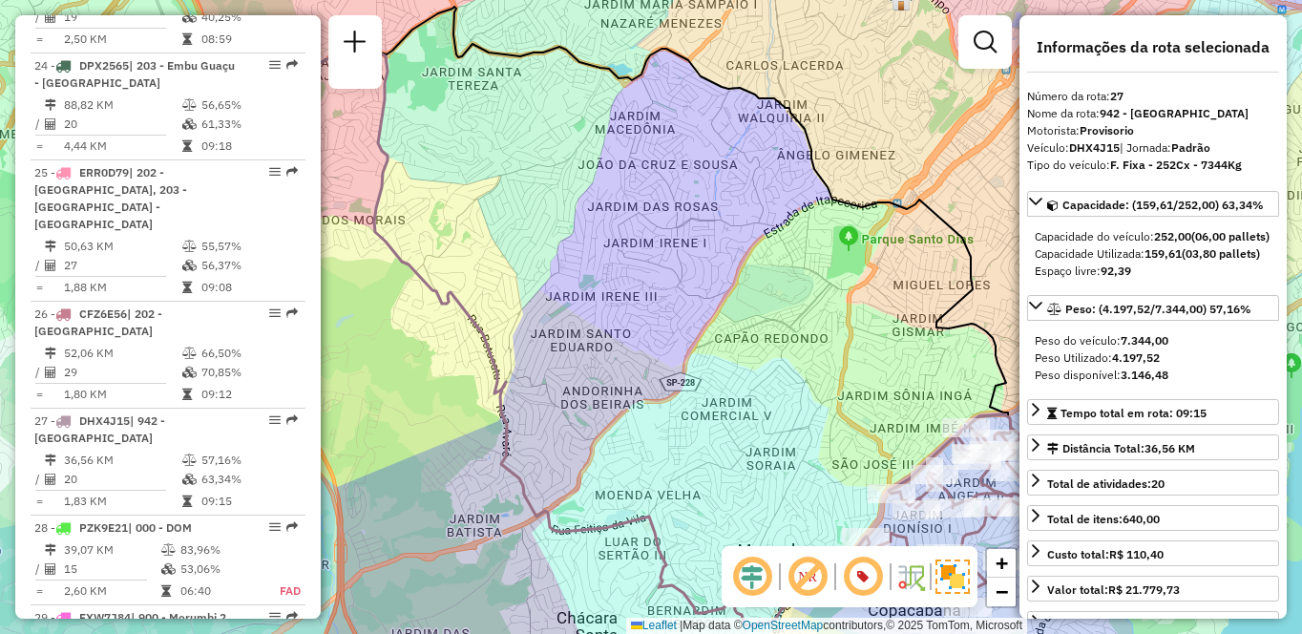
scroll to position [3827, 0]
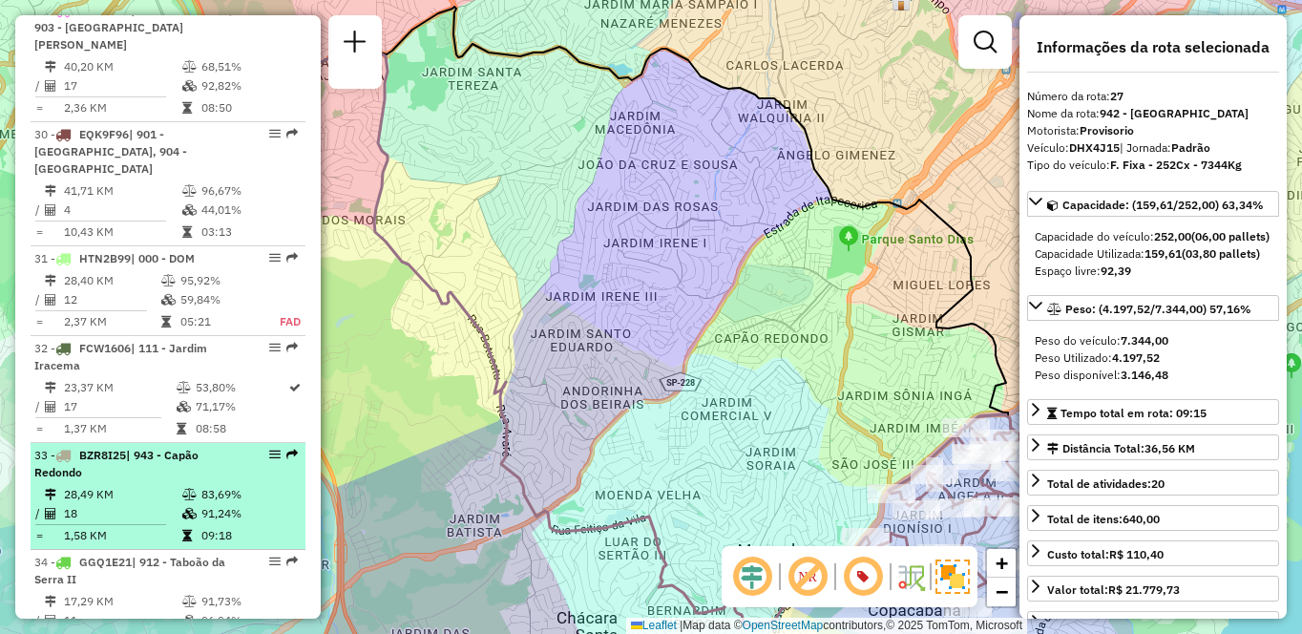
click at [137, 504] on td "18" at bounding box center [122, 513] width 118 height 19
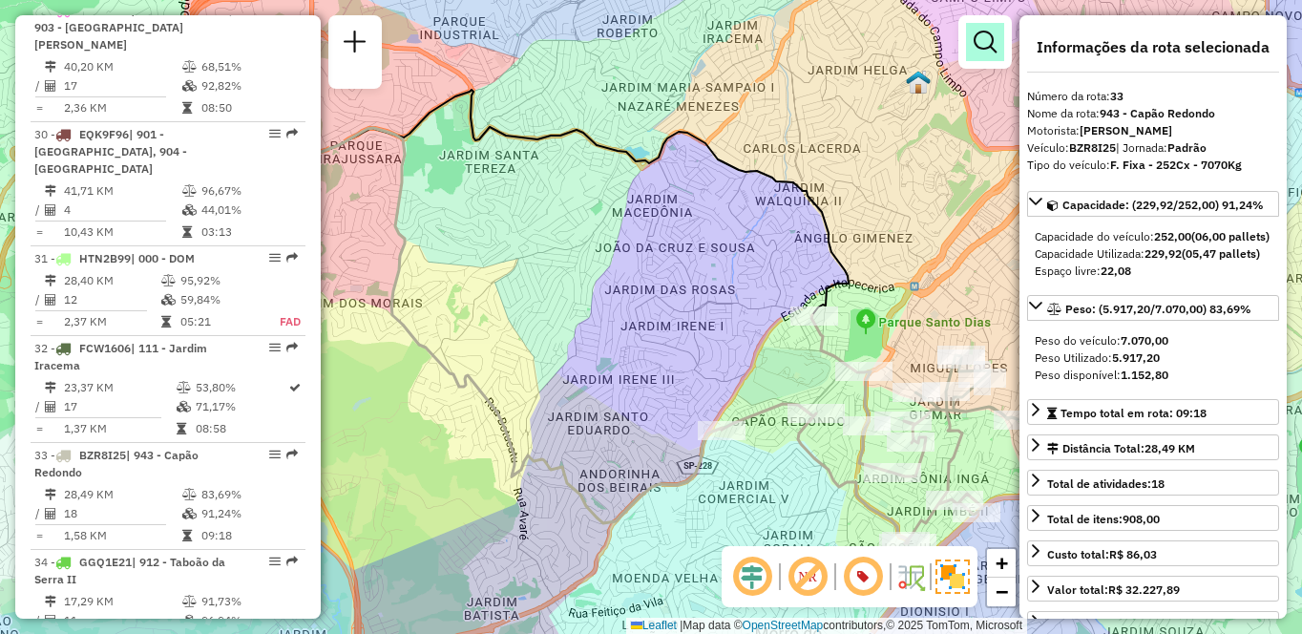
scroll to position [7081, 0]
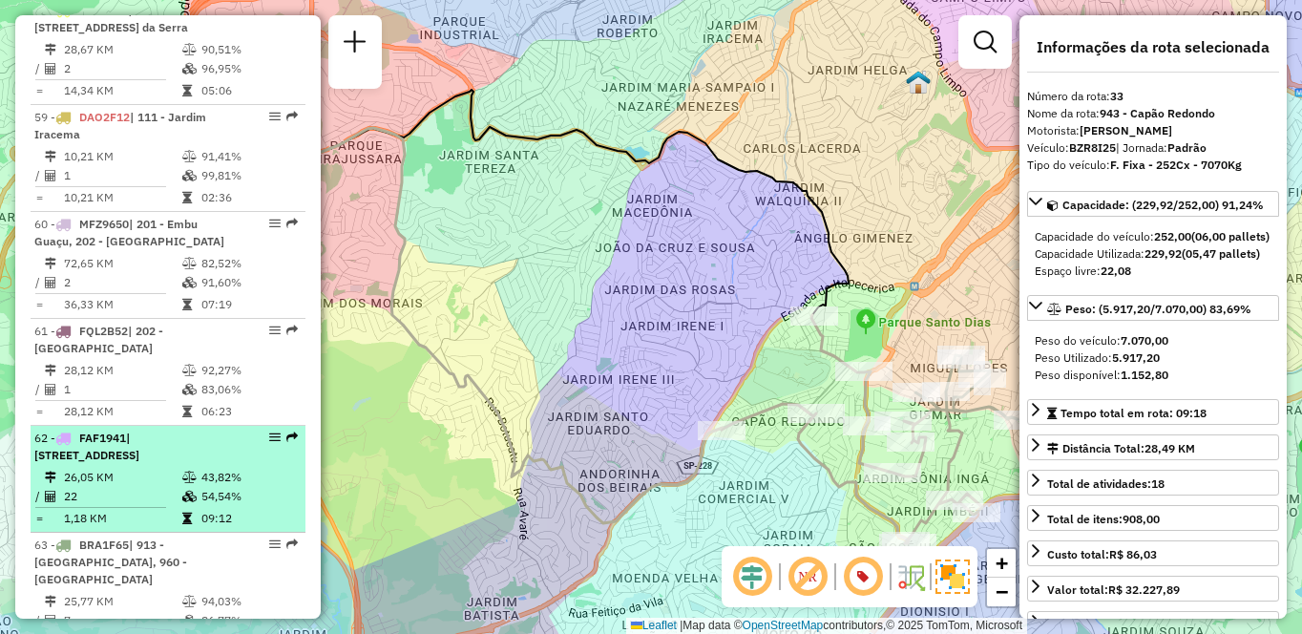
click at [108, 468] on td "26,05 KM" at bounding box center [122, 477] width 118 height 19
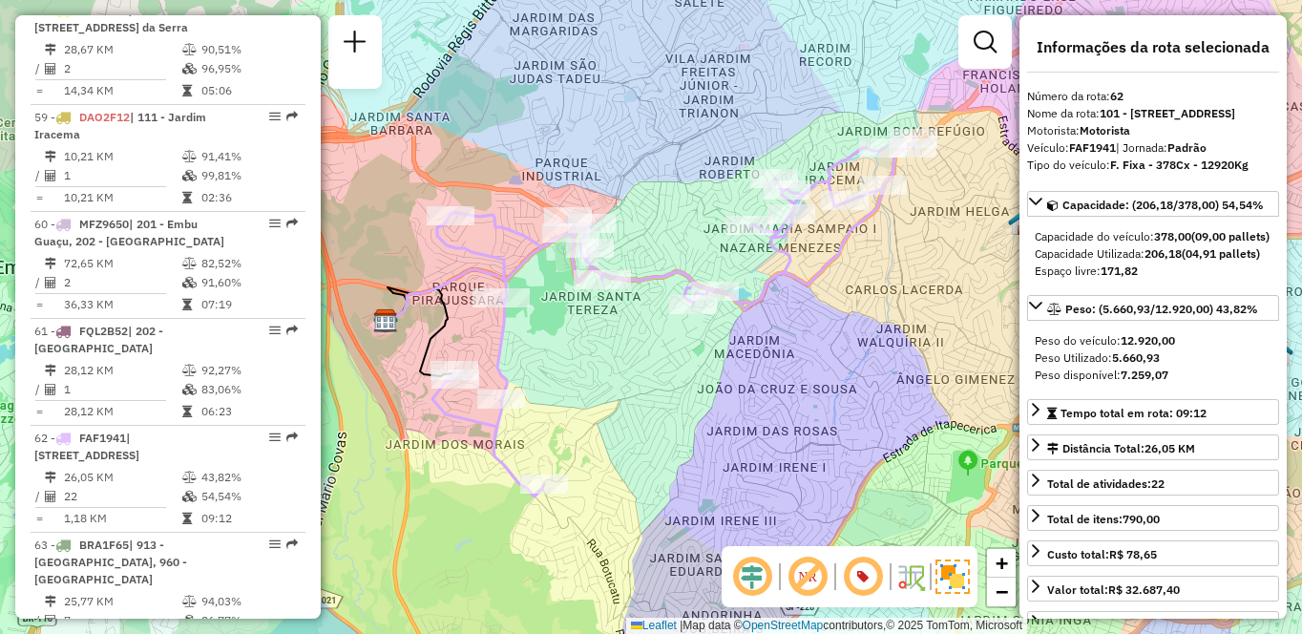
scroll to position [492, 0]
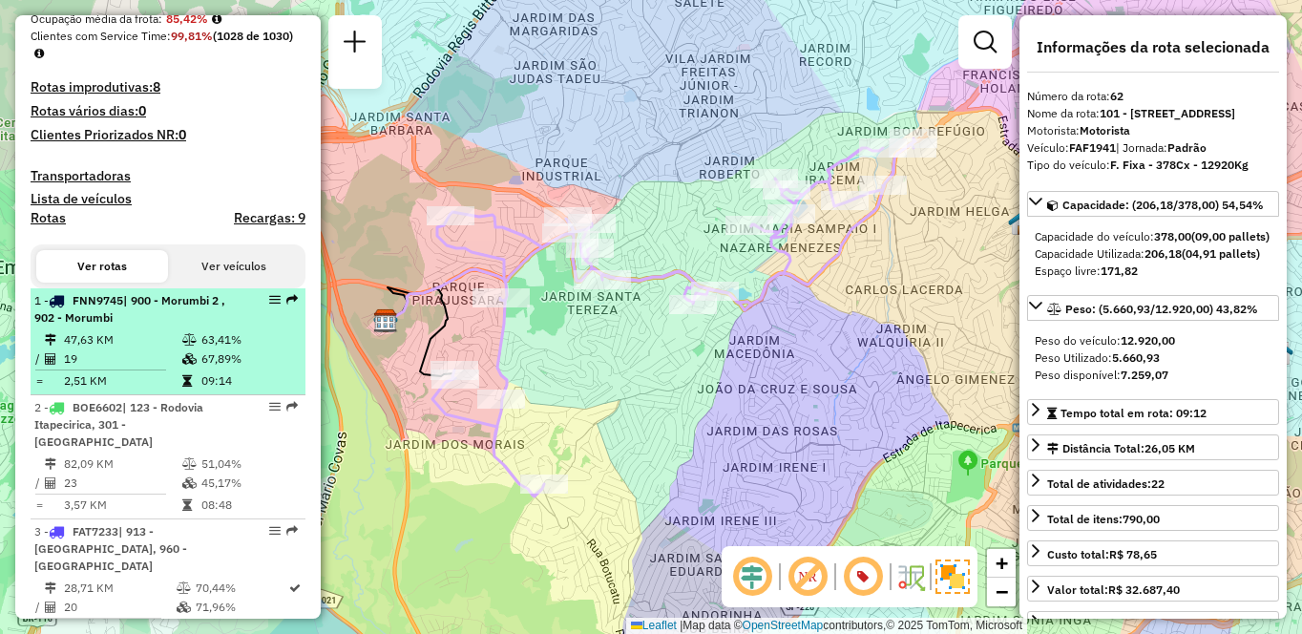
click at [152, 347] on td "47,63 KM" at bounding box center [122, 339] width 118 height 19
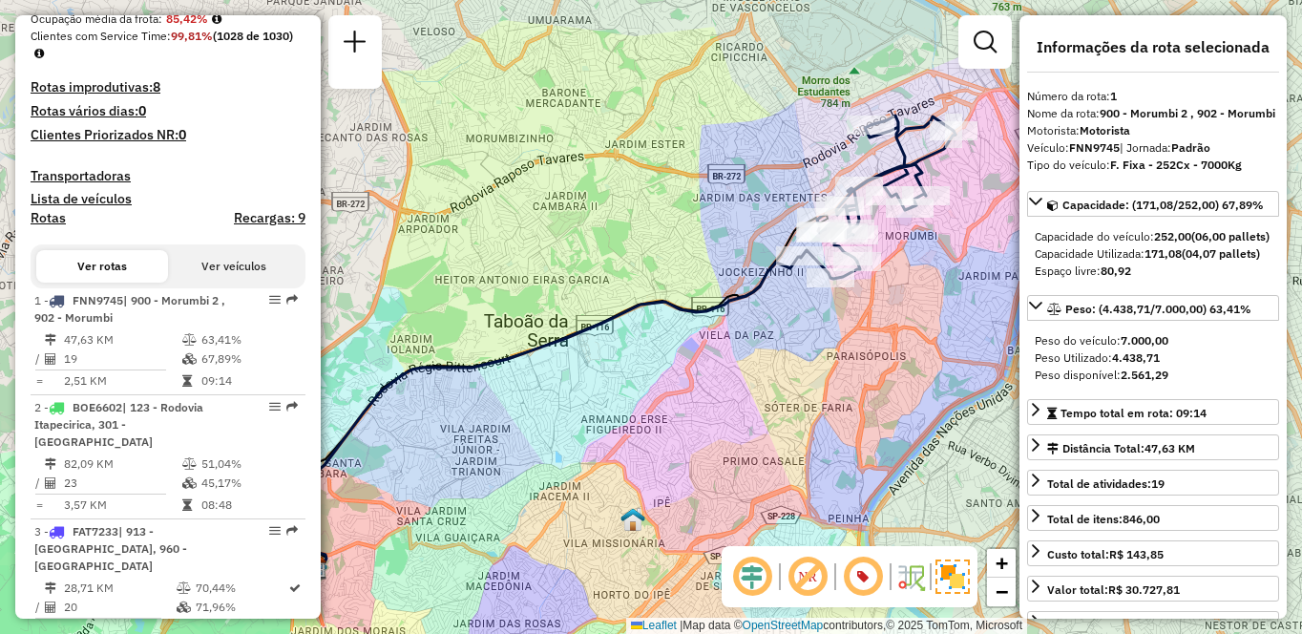
drag, startPoint x: 765, startPoint y: 188, endPoint x: 709, endPoint y: 214, distance: 61.9
click at [709, 214] on div "Janela de atendimento Grade de atendimento Capacidade Transportadoras Veículos …" at bounding box center [651, 317] width 1302 height 634
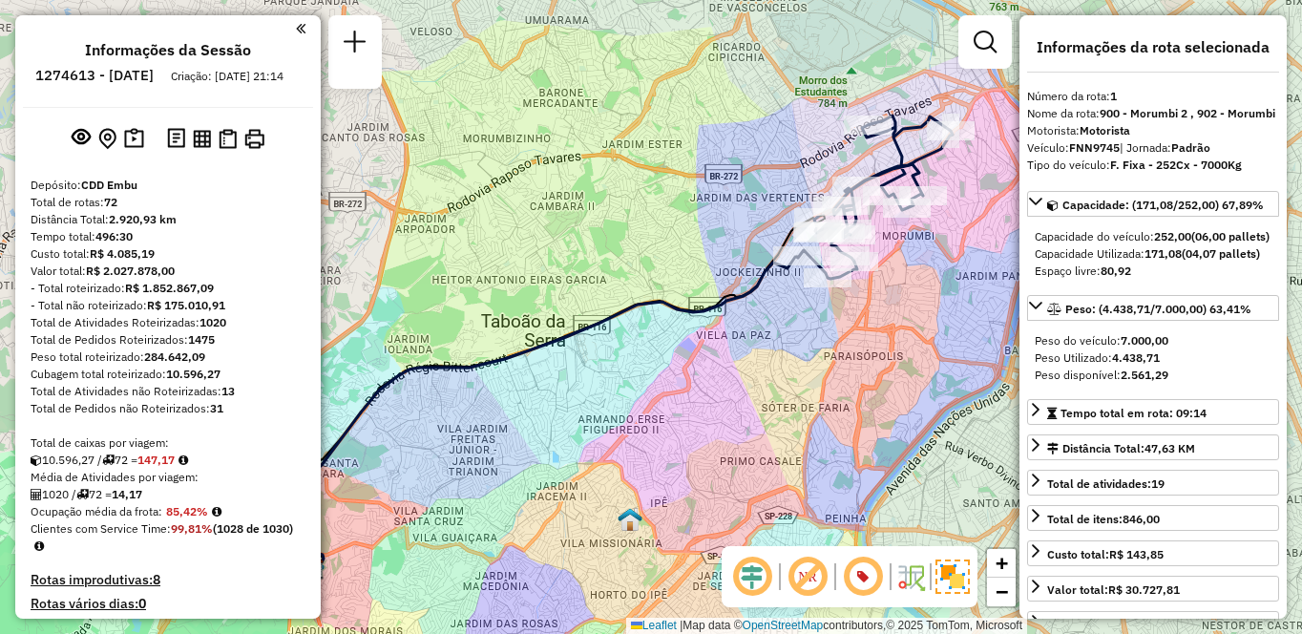
scroll to position [4041, 0]
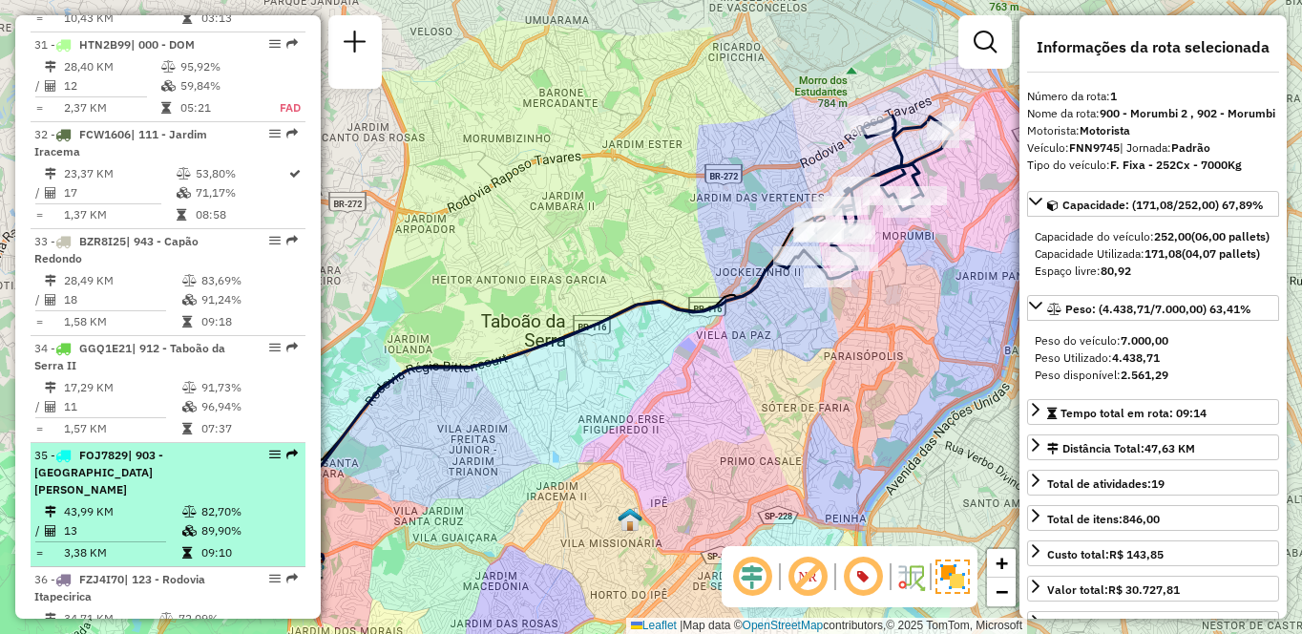
click at [146, 502] on td "43,99 KM" at bounding box center [122, 511] width 118 height 19
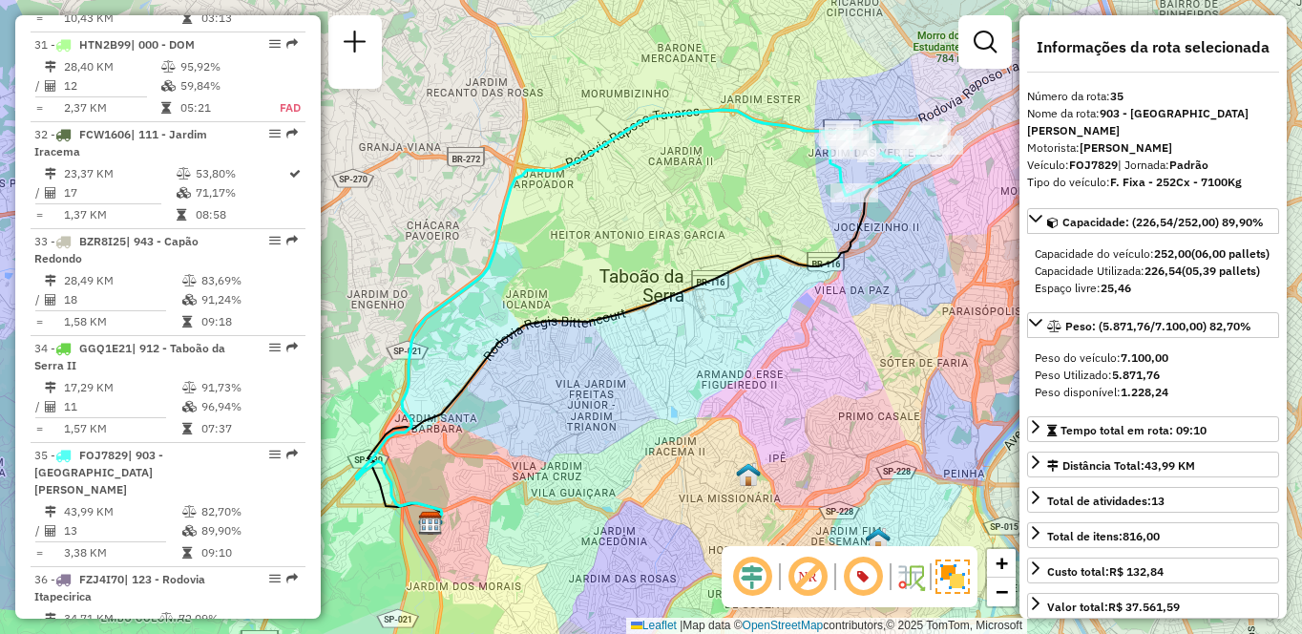
scroll to position [3416, 0]
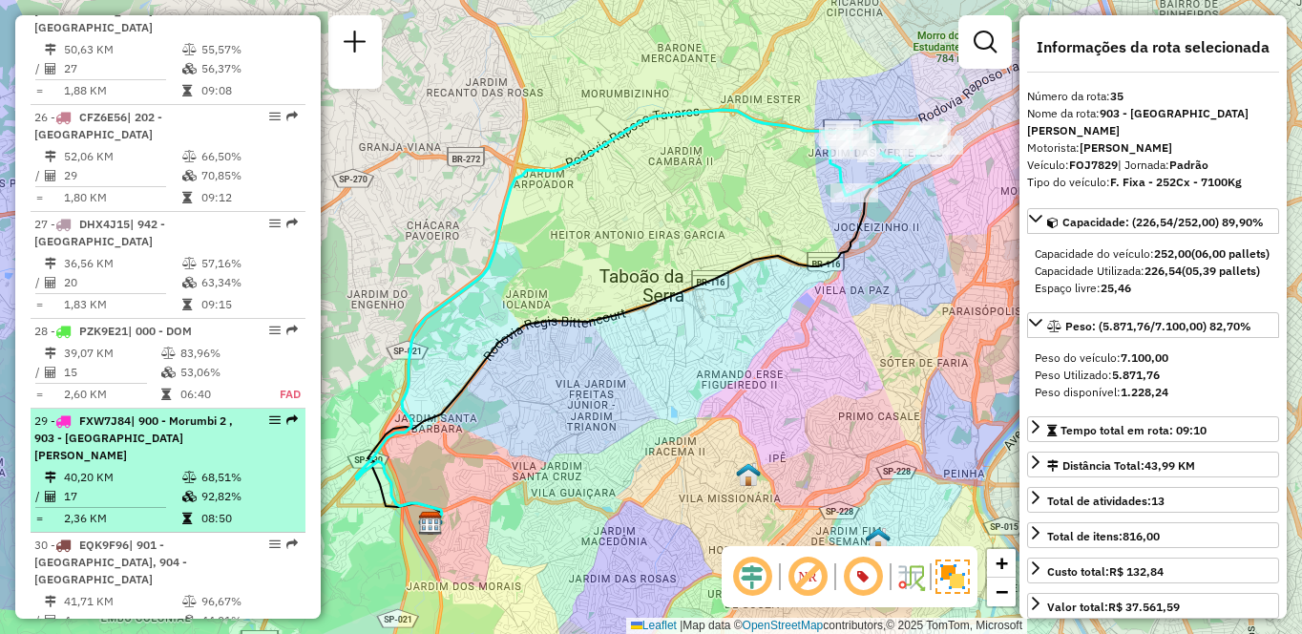
click at [250, 487] on td "92,82%" at bounding box center [248, 496] width 96 height 19
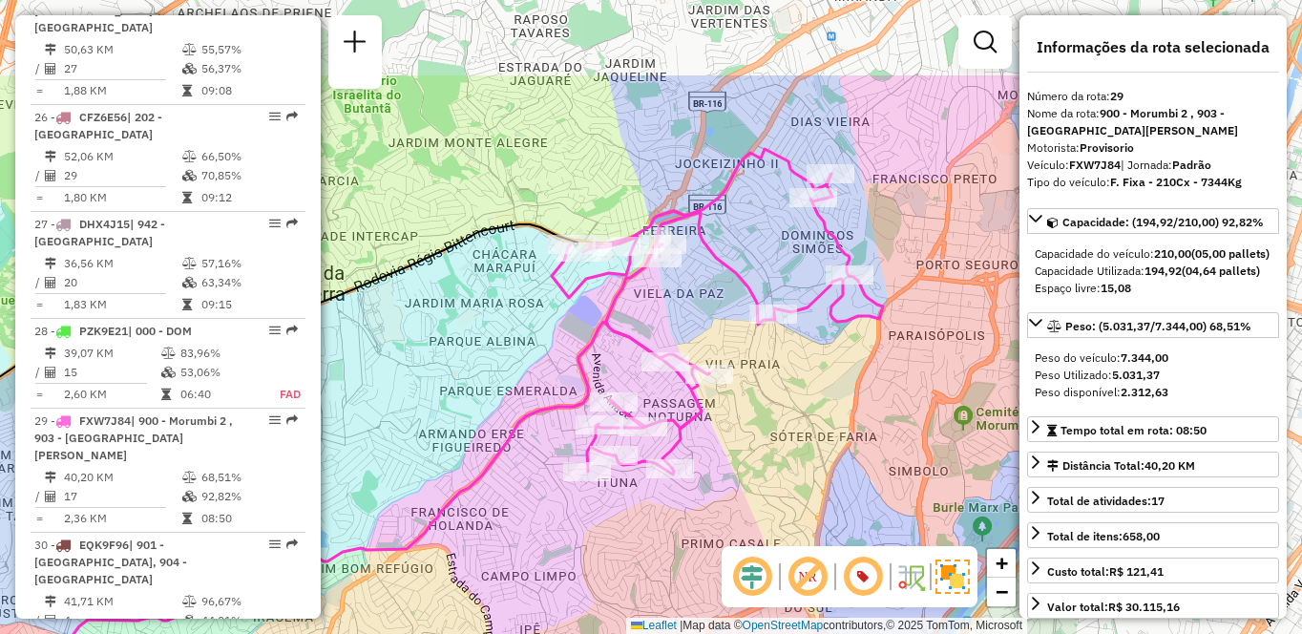
drag, startPoint x: 783, startPoint y: 306, endPoint x: 427, endPoint y: 445, distance: 381.9
click at [427, 445] on div "Janela de atendimento Grade de atendimento Capacidade Transportadoras Veículos …" at bounding box center [651, 317] width 1302 height 634
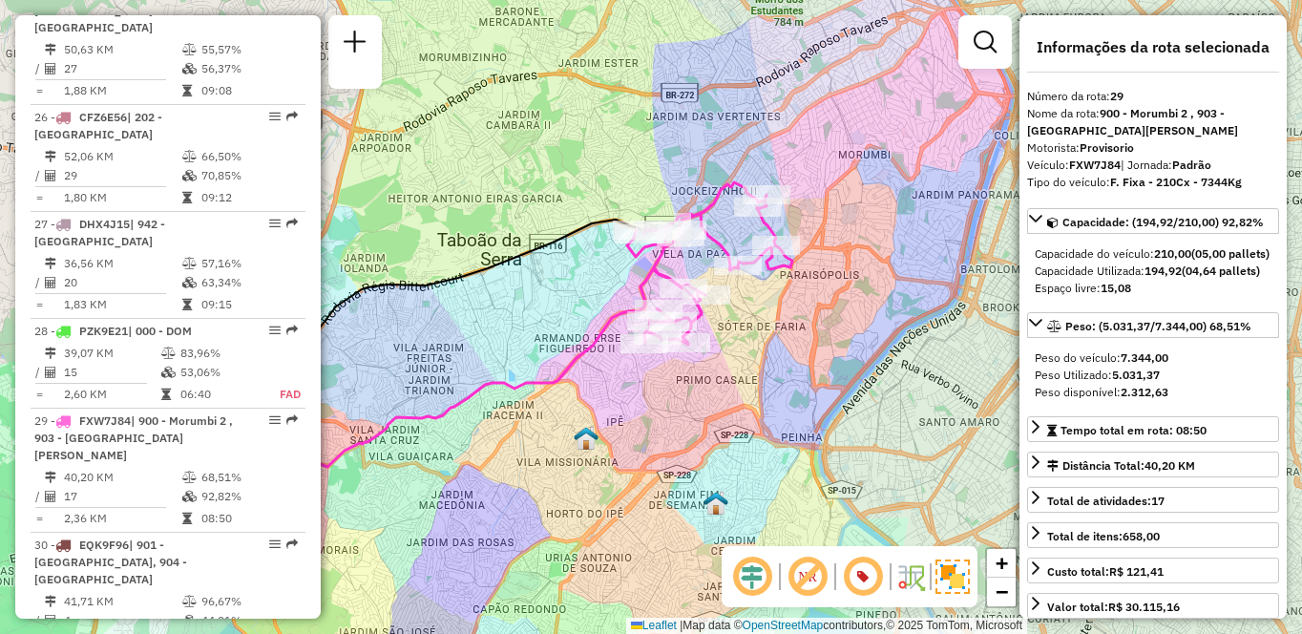
scroll to position [1117, 0]
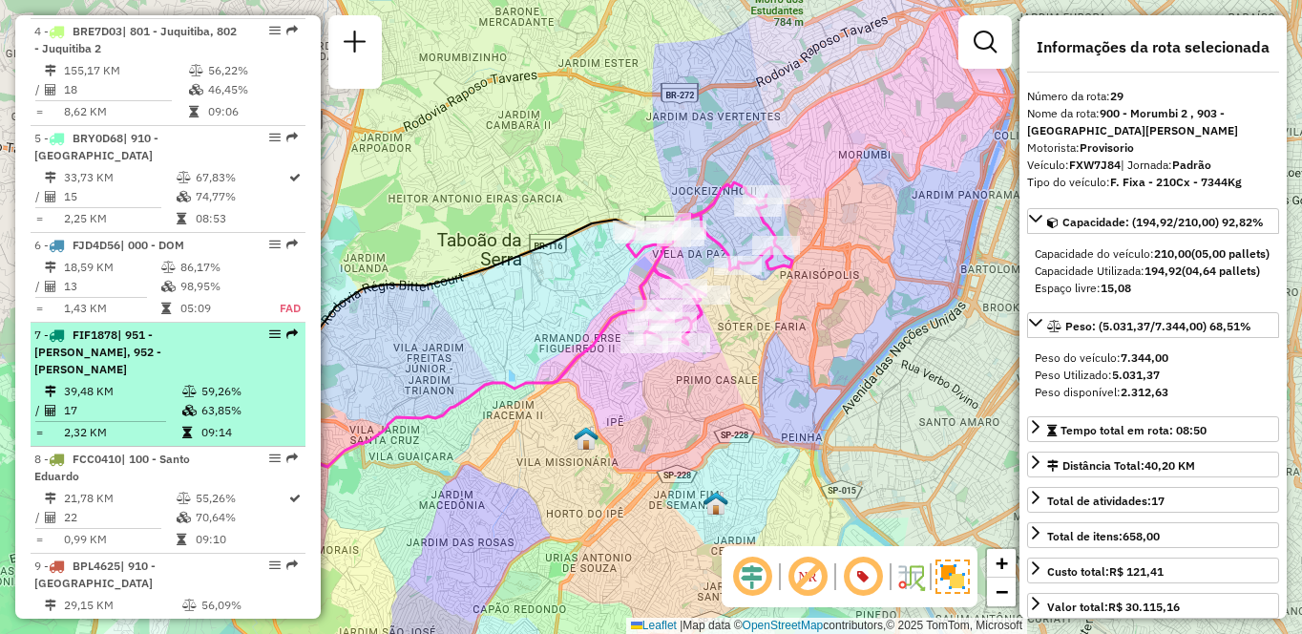
click at [62, 341] on span "| 951 - [PERSON_NAME], 952 - [PERSON_NAME]" at bounding box center [97, 351] width 127 height 49
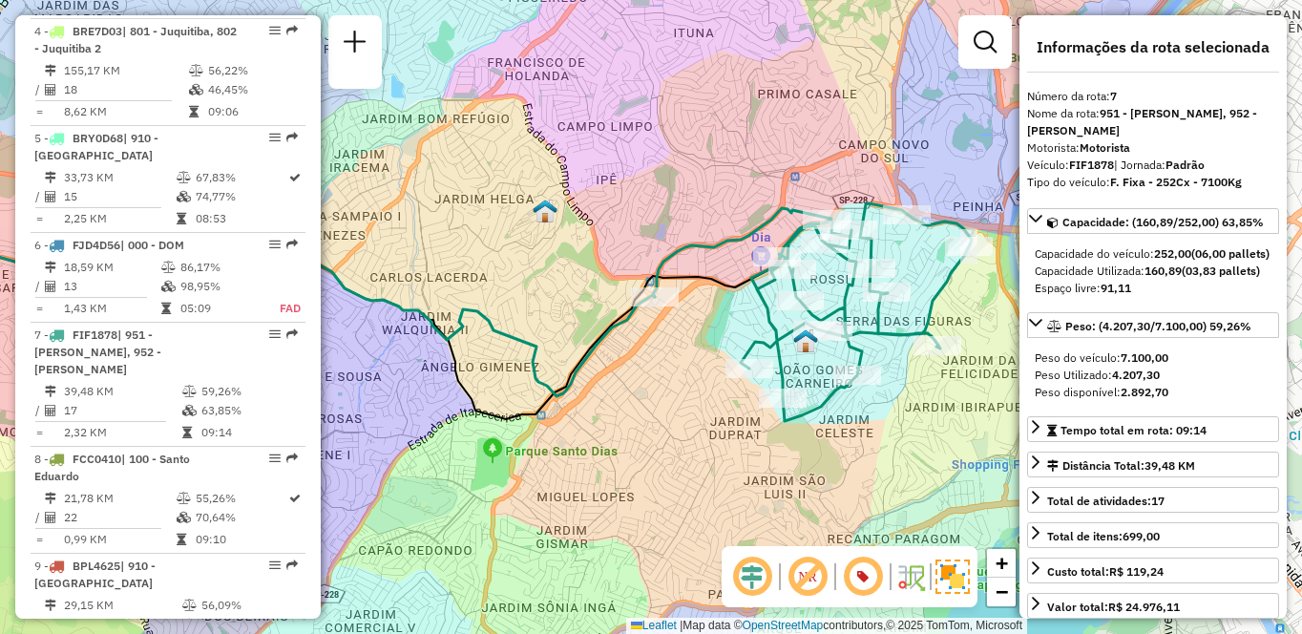
drag, startPoint x: 747, startPoint y: 251, endPoint x: 535, endPoint y: 246, distance: 211.9
click at [535, 246] on div "Janela de atendimento Grade de atendimento Capacidade Transportadoras Veículos …" at bounding box center [651, 317] width 1302 height 634
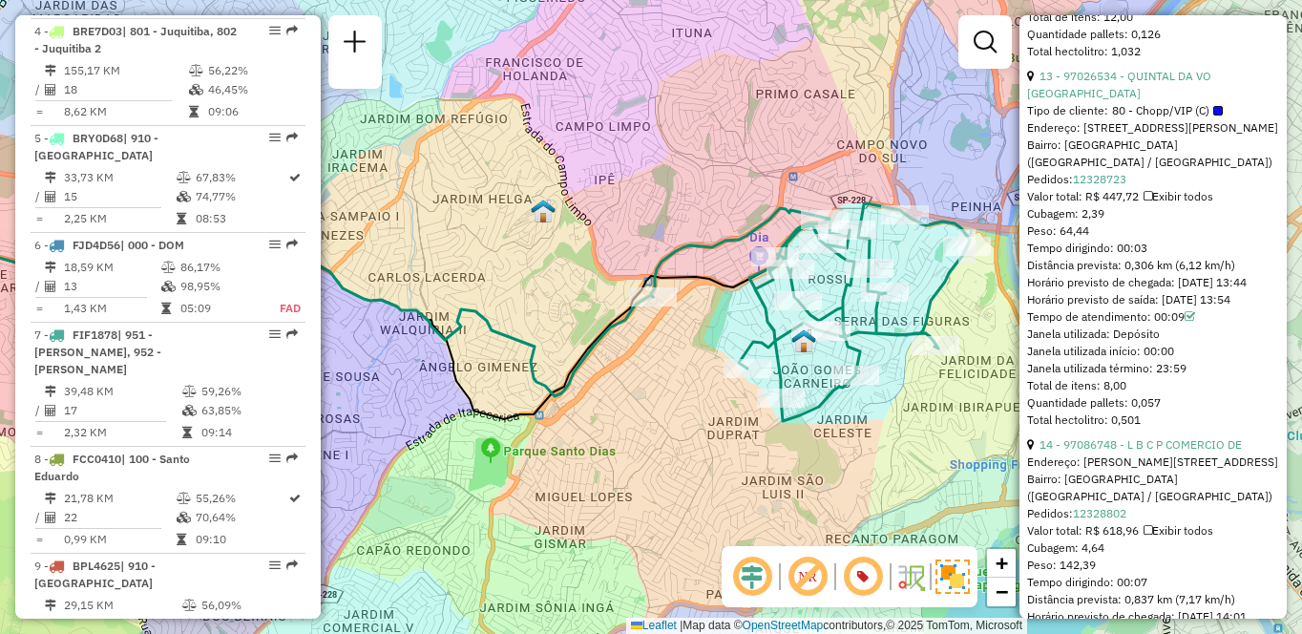
scroll to position [723, 0]
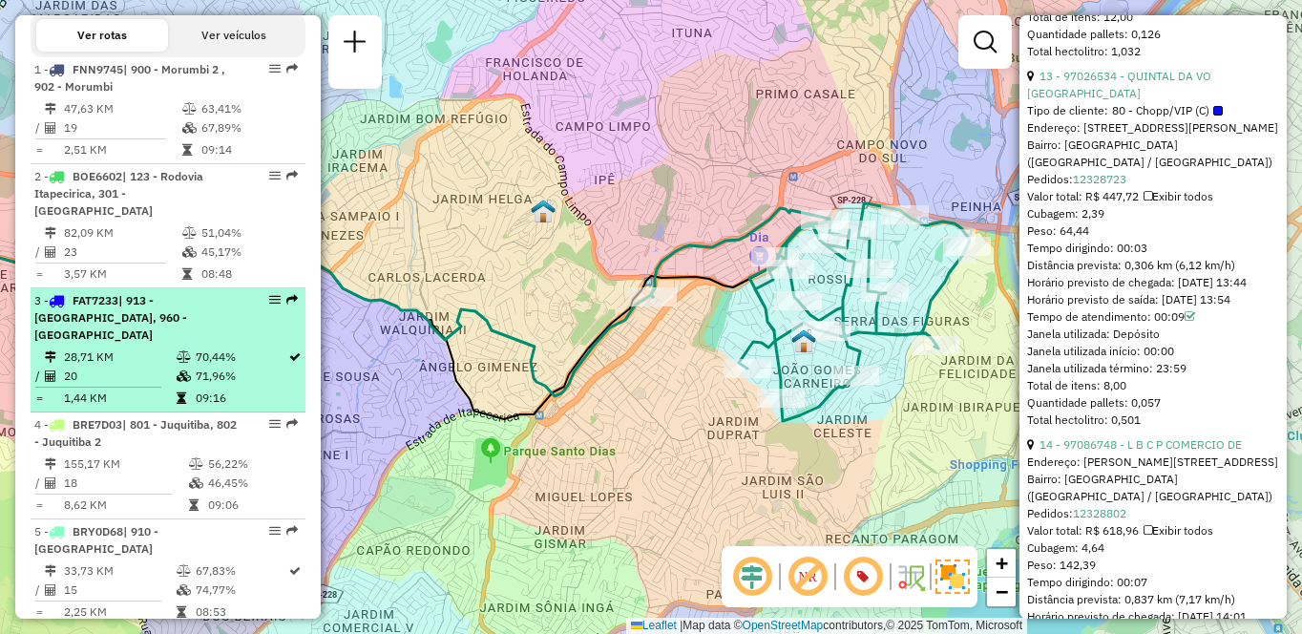
click at [235, 381] on td "71,96%" at bounding box center [241, 375] width 93 height 19
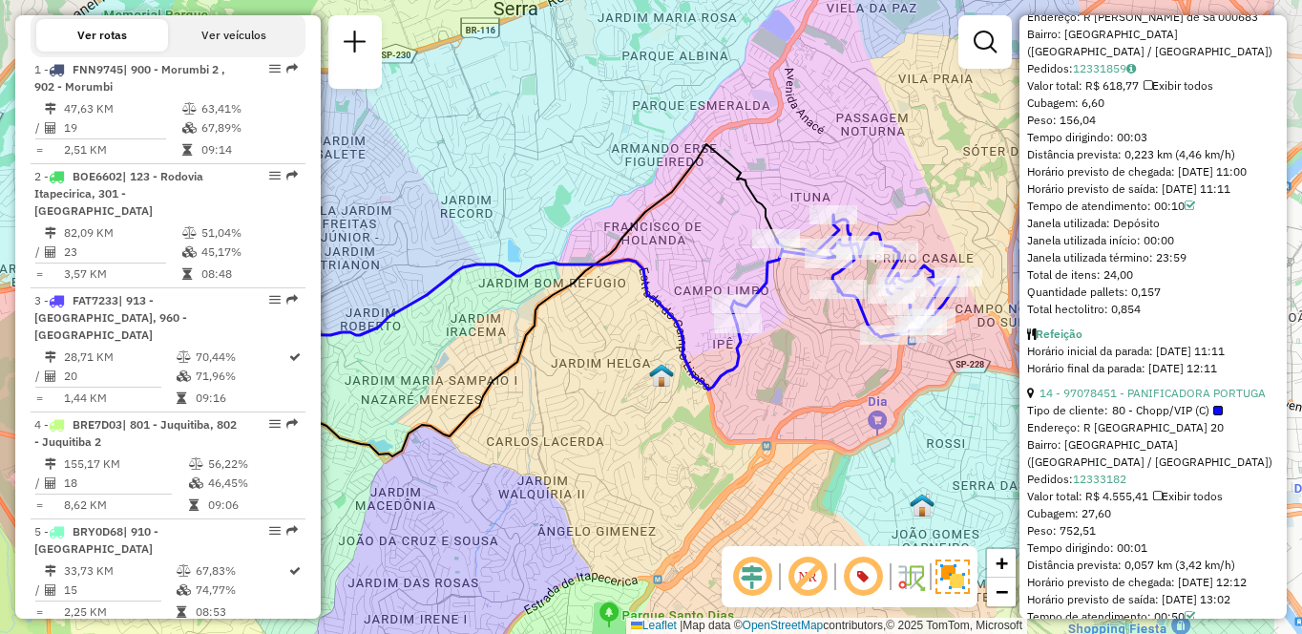
drag, startPoint x: 662, startPoint y: 407, endPoint x: 504, endPoint y: 400, distance: 158.6
click at [504, 400] on div "Janela de atendimento Grade de atendimento Capacidade Transportadoras Veículos …" at bounding box center [651, 317] width 1302 height 634
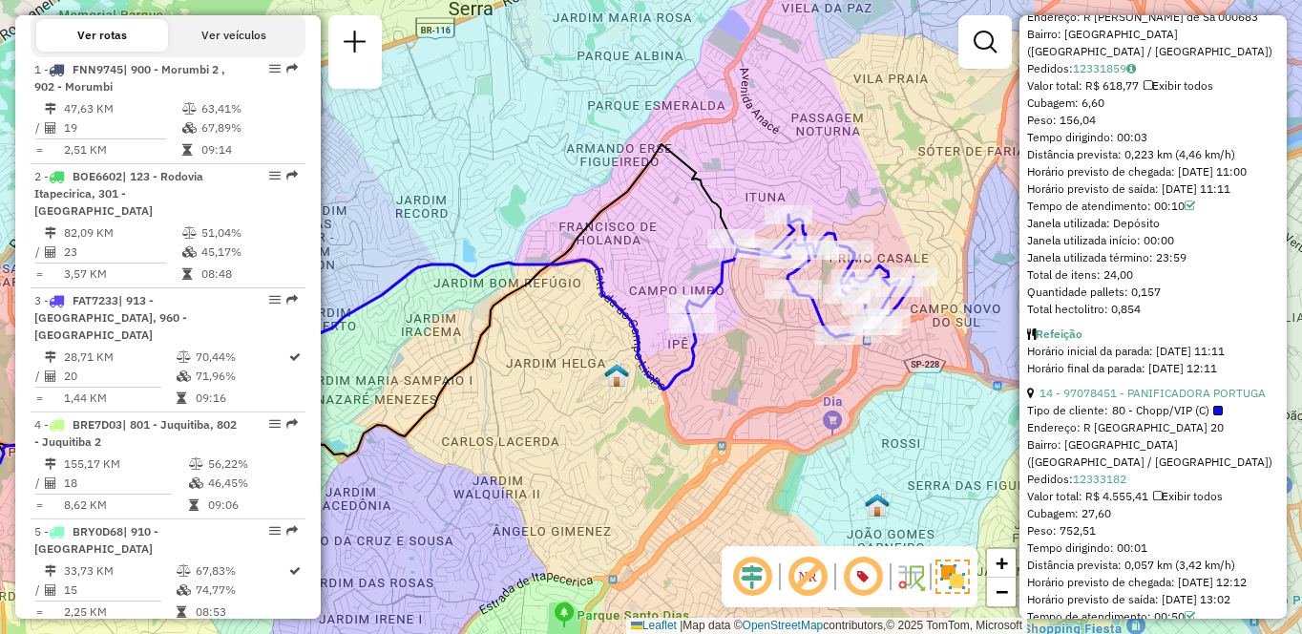
scroll to position [7419, 0]
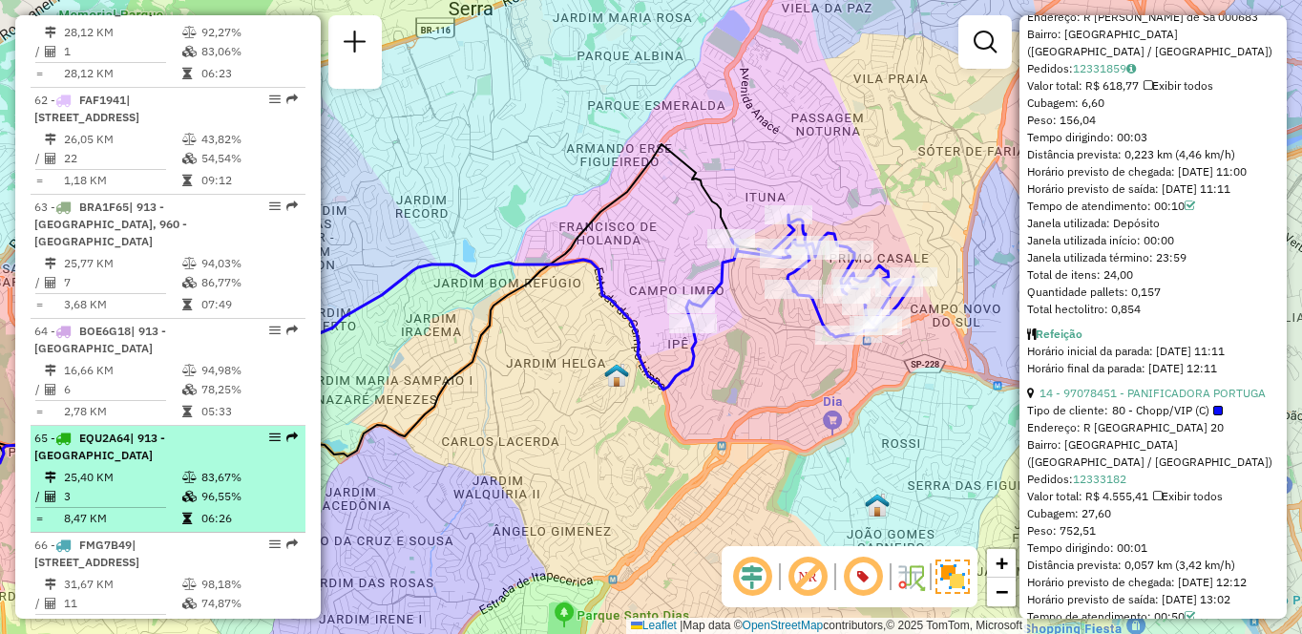
click at [236, 426] on li "65 - EQU2A64 | 913 - [GEOGRAPHIC_DATA] 25,40 KM 83,67% / 3 96,55% = 8,47 KM 06:…" at bounding box center [168, 479] width 275 height 107
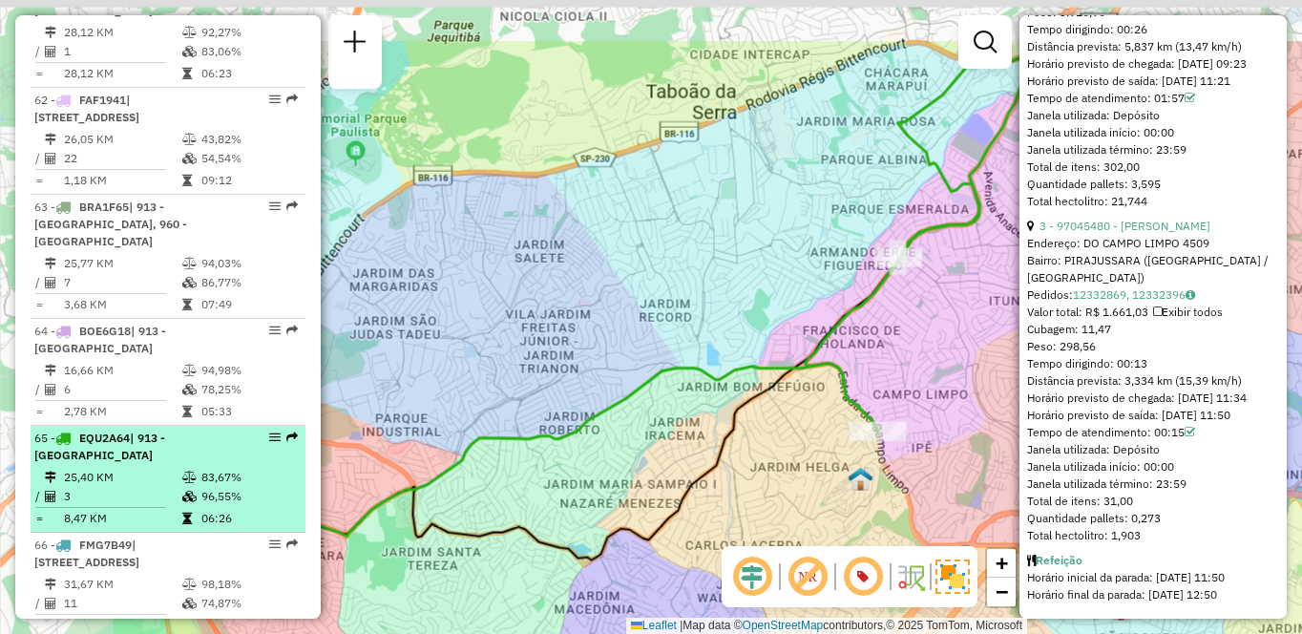
scroll to position [1323, 0]
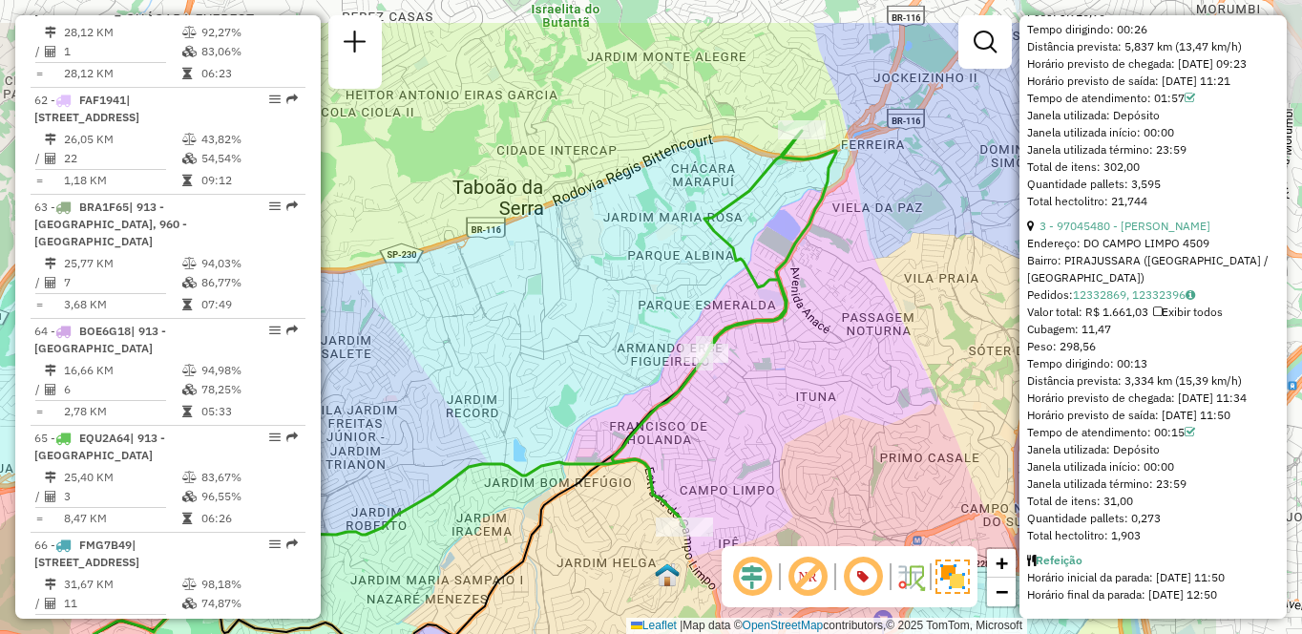
drag, startPoint x: 838, startPoint y: 282, endPoint x: 630, endPoint y: 363, distance: 223.0
click at [630, 363] on div "Janela de atendimento Grade de atendimento Capacidade Transportadoras Veículos …" at bounding box center [651, 317] width 1302 height 634
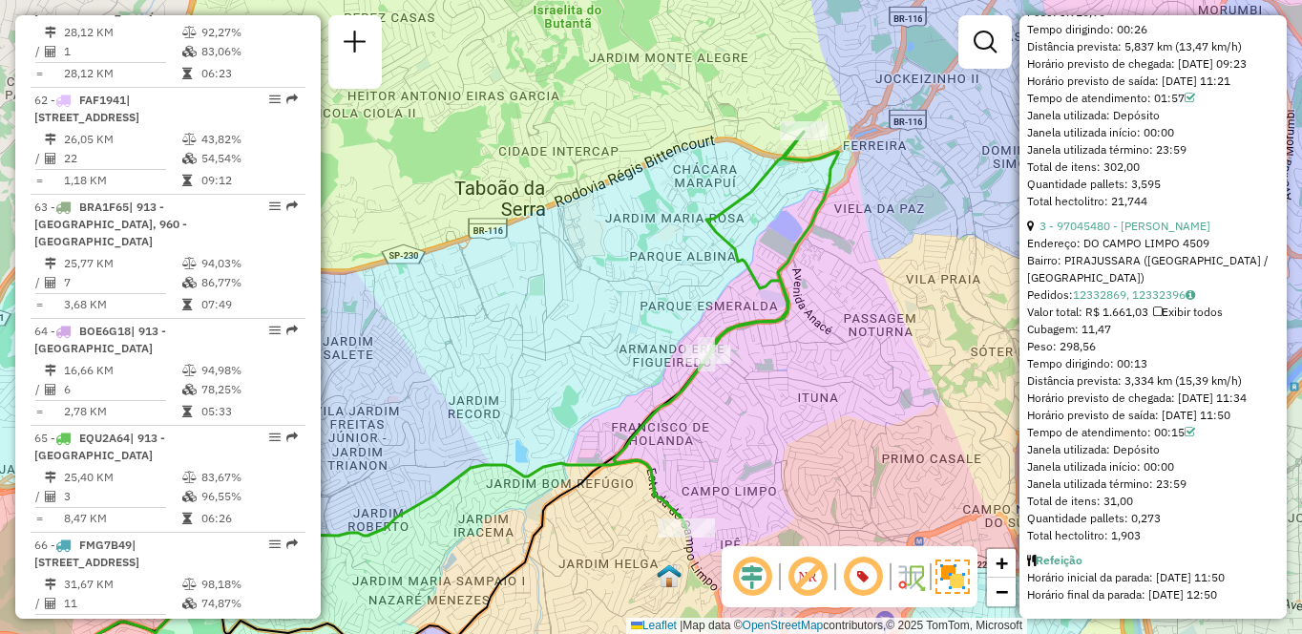
scroll to position [492, 0]
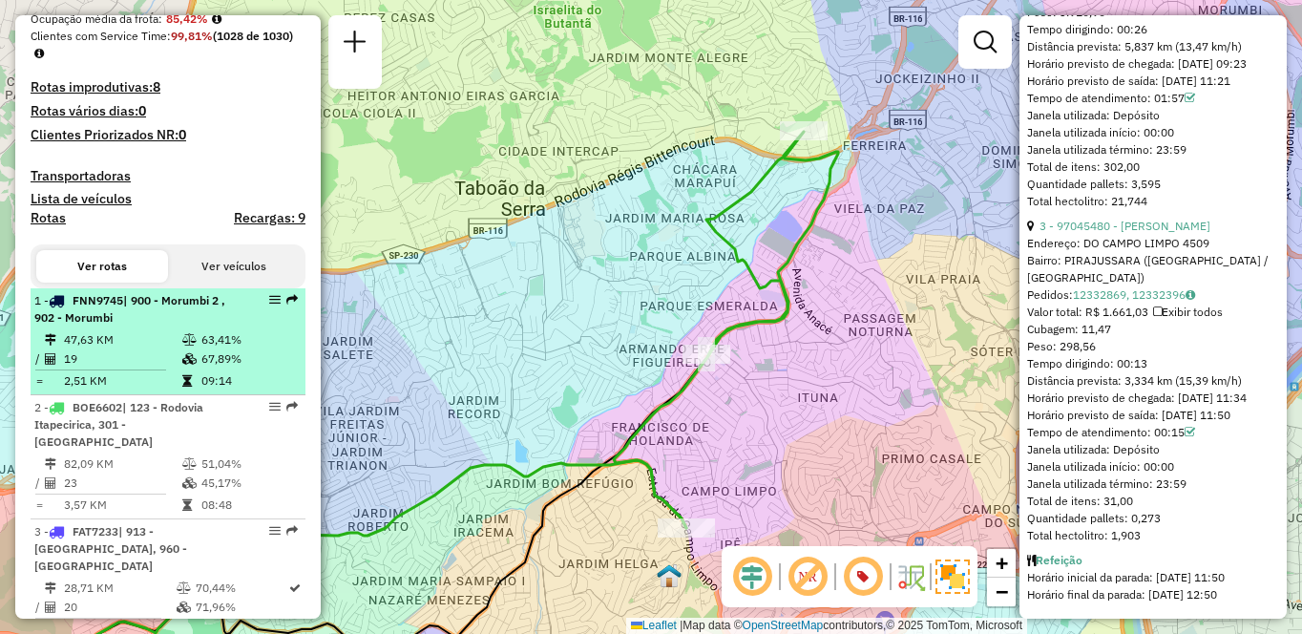
click at [86, 366] on td "19" at bounding box center [122, 358] width 118 height 19
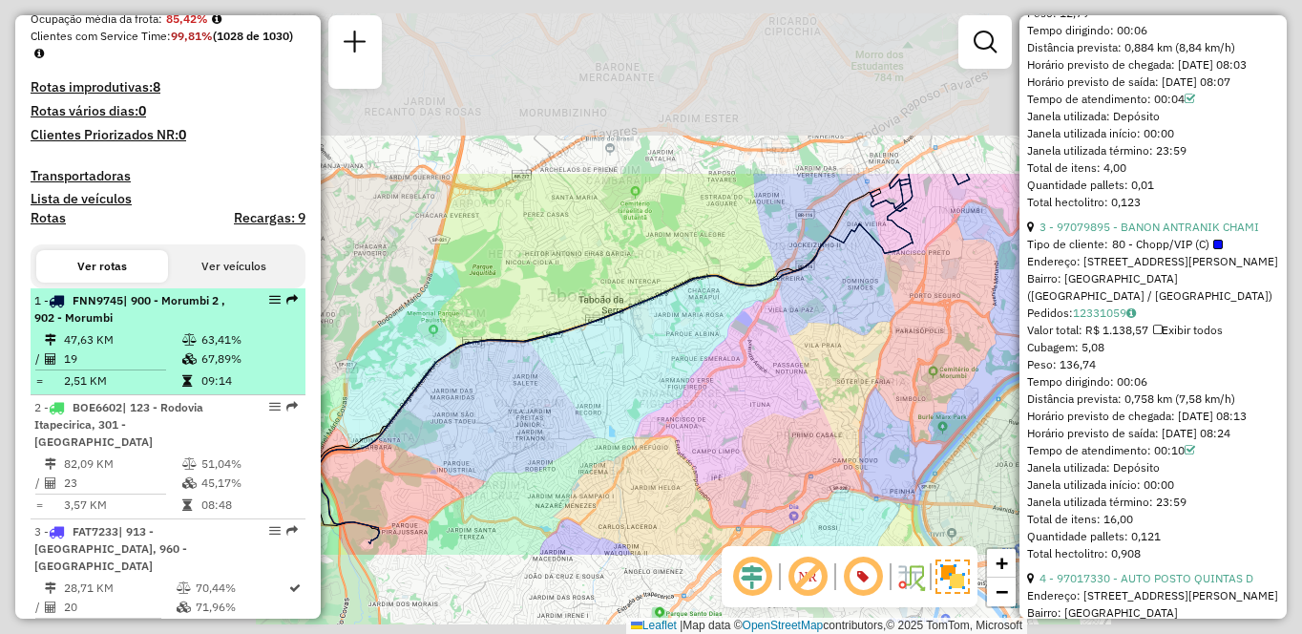
scroll to position [4856, 0]
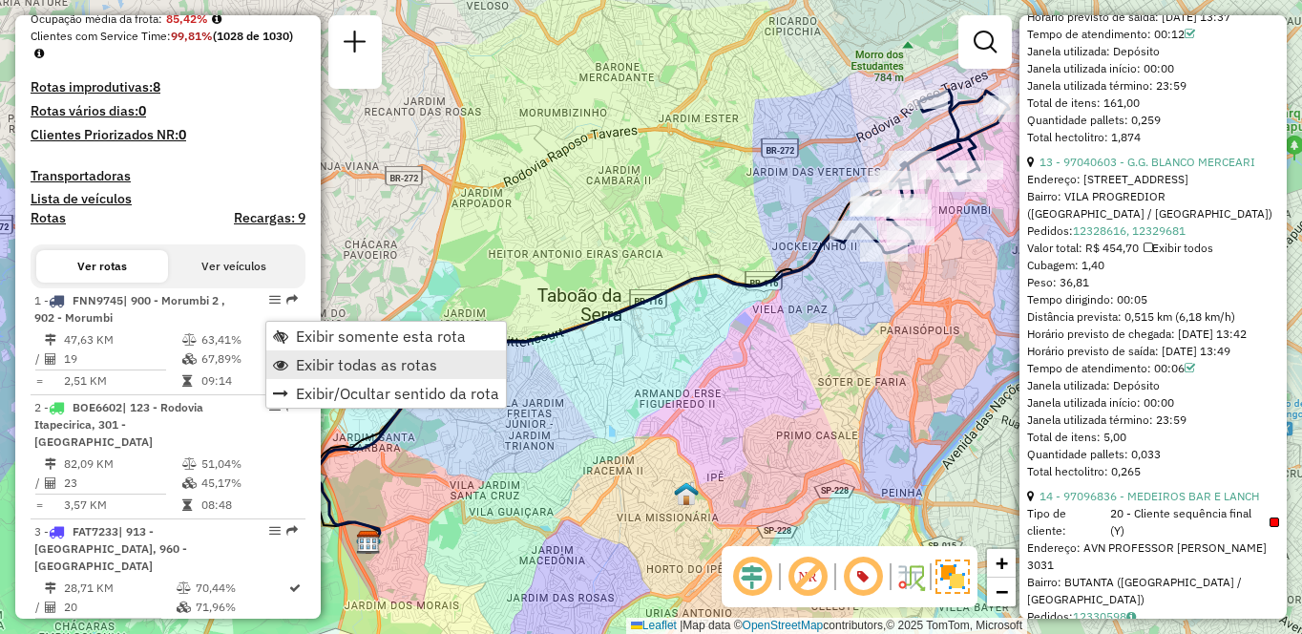
click at [316, 366] on span "Exibir todas as rotas" at bounding box center [366, 364] width 141 height 15
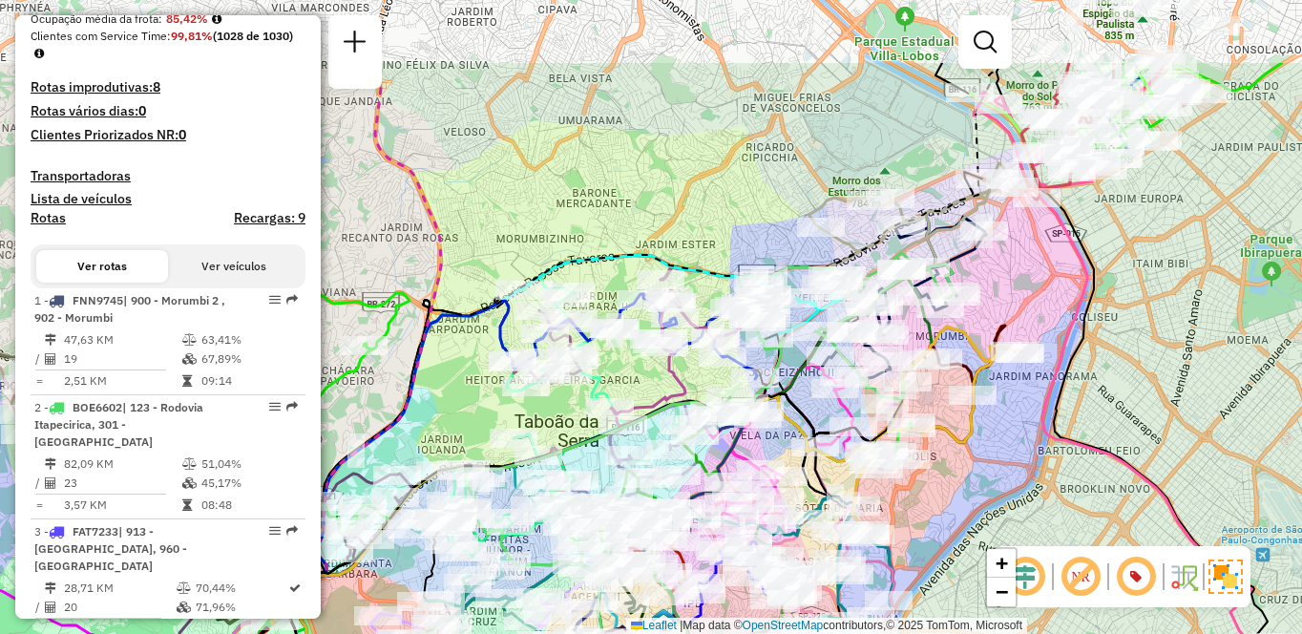
drag, startPoint x: 1200, startPoint y: 158, endPoint x: 1180, endPoint y: 294, distance: 136.9
click at [1180, 294] on div "Janela de atendimento Grade de atendimento Capacidade Transportadoras Veículos …" at bounding box center [651, 317] width 1302 height 634
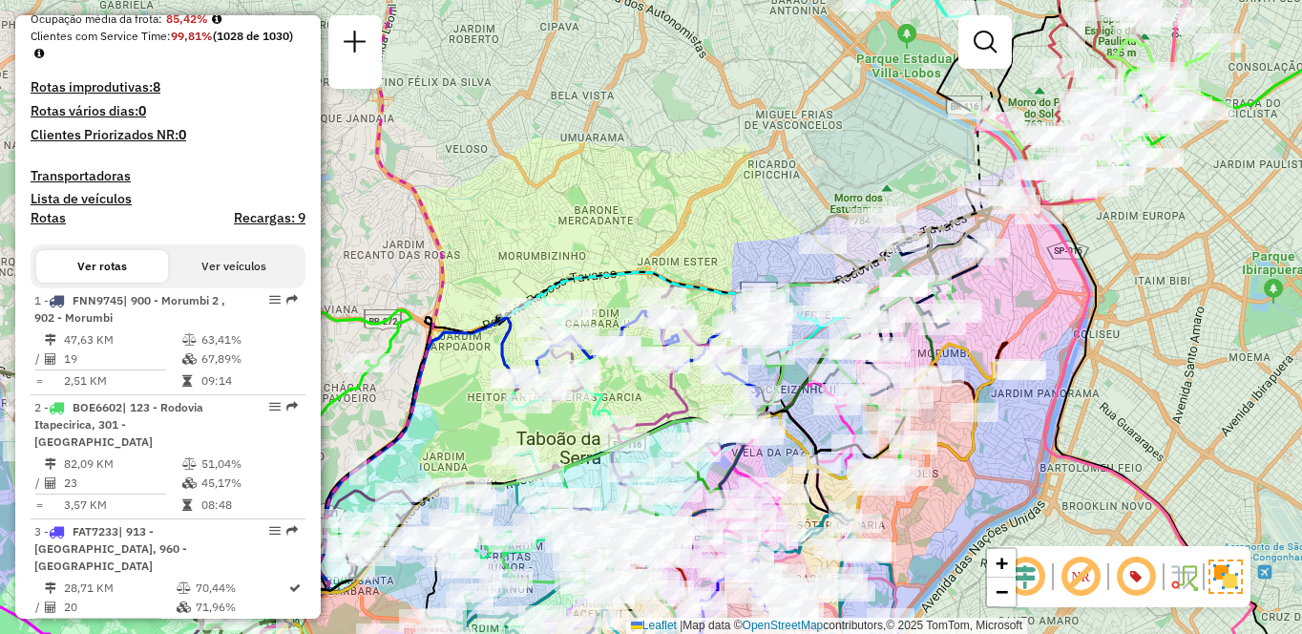
scroll to position [2258, 0]
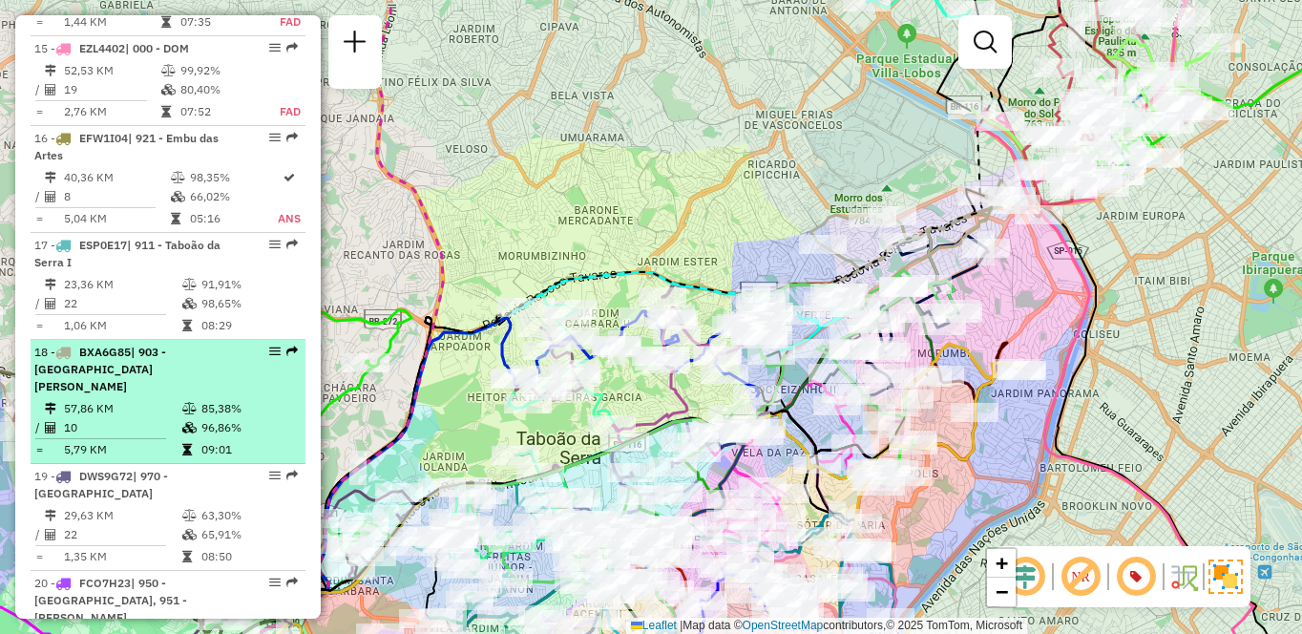
click at [142, 344] on div "18 - BXA6G85 | 903 - [GEOGRAPHIC_DATA][PERSON_NAME]" at bounding box center [135, 370] width 202 height 52
select select "**********"
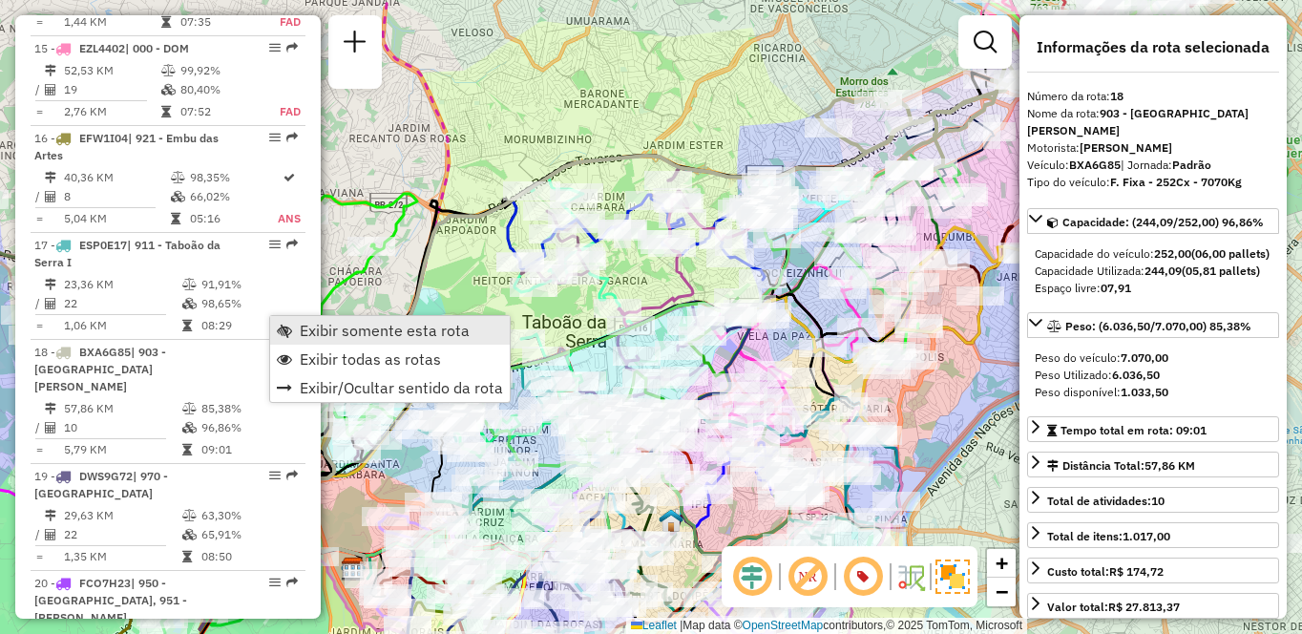
click at [338, 331] on span "Exibir somente esta rota" at bounding box center [385, 330] width 170 height 15
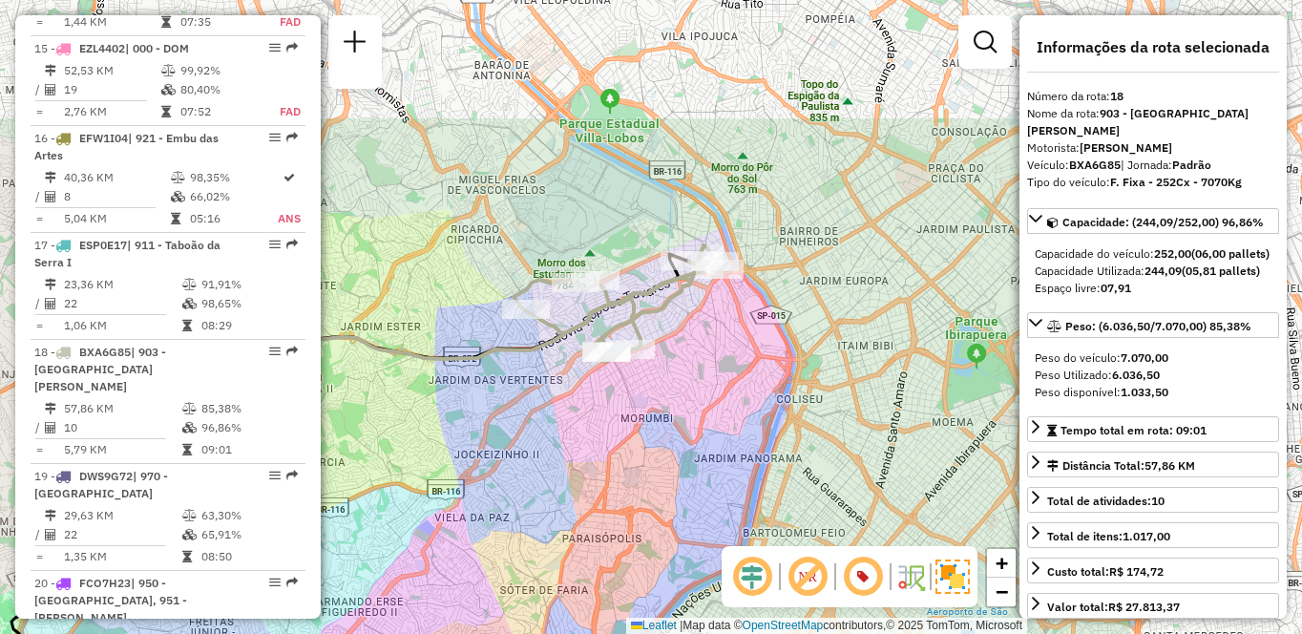
drag, startPoint x: 840, startPoint y: 308, endPoint x: 537, endPoint y: 490, distance: 352.7
click at [537, 490] on div "Janela de atendimento Grade de atendimento Capacidade Transportadoras Veículos …" at bounding box center [651, 317] width 1302 height 634
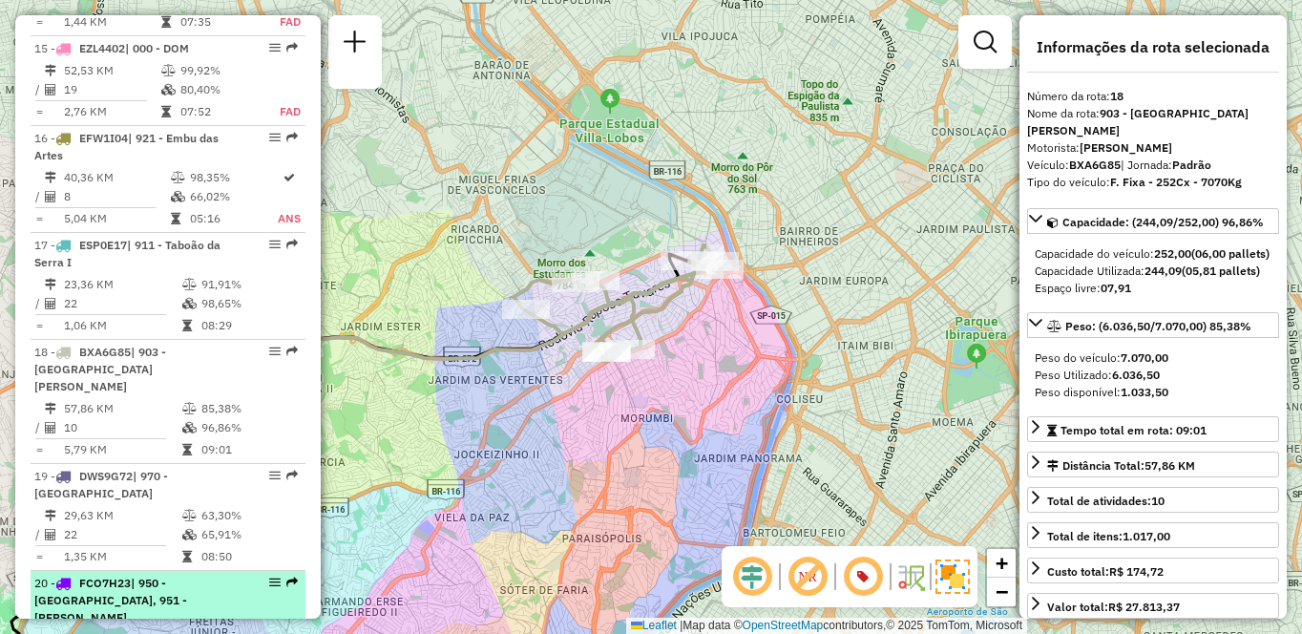
click at [121, 575] on span "| 950 - [GEOGRAPHIC_DATA], 951 - [PERSON_NAME]" at bounding box center [110, 599] width 153 height 49
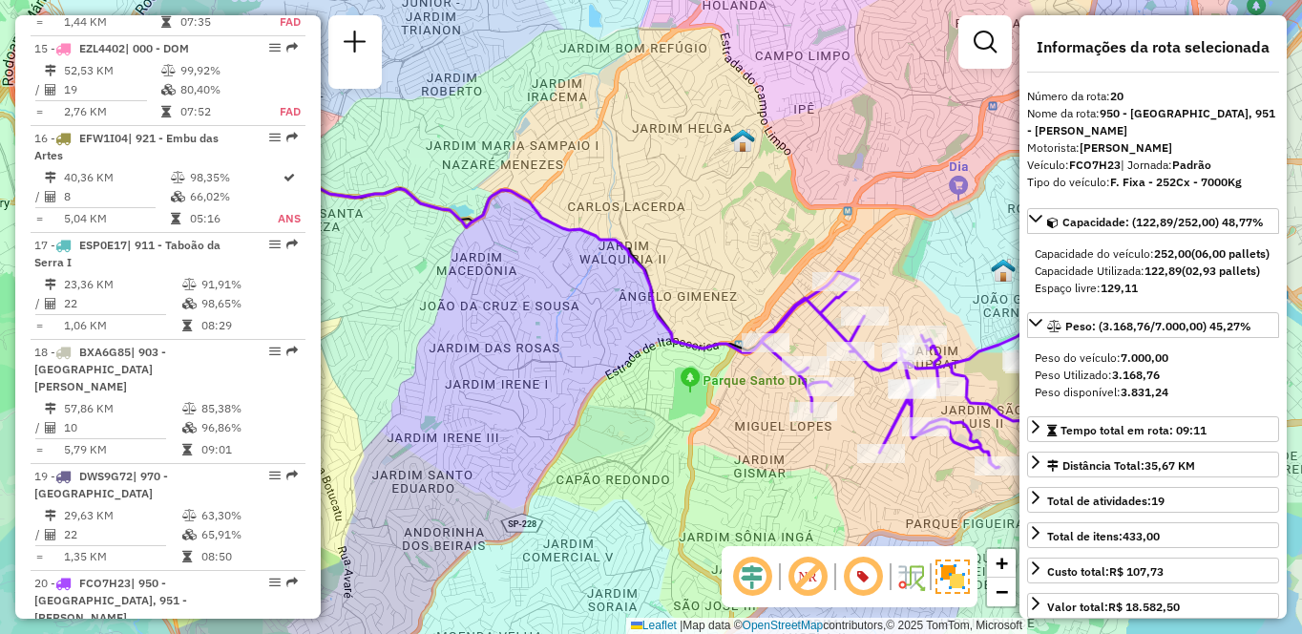
drag, startPoint x: 495, startPoint y: 495, endPoint x: 425, endPoint y: 483, distance: 71.7
click at [425, 483] on div "Janela de atendimento Grade de atendimento Capacidade Transportadoras Veículos …" at bounding box center [651, 317] width 1302 height 634
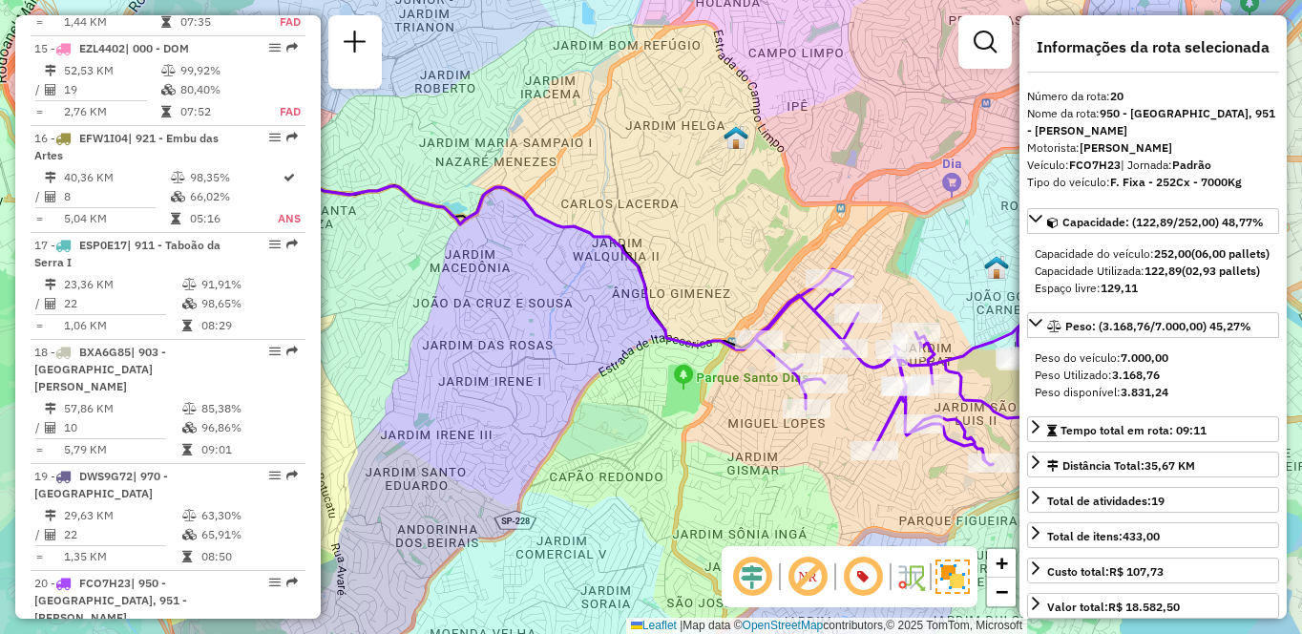
scroll to position [2449, 0]
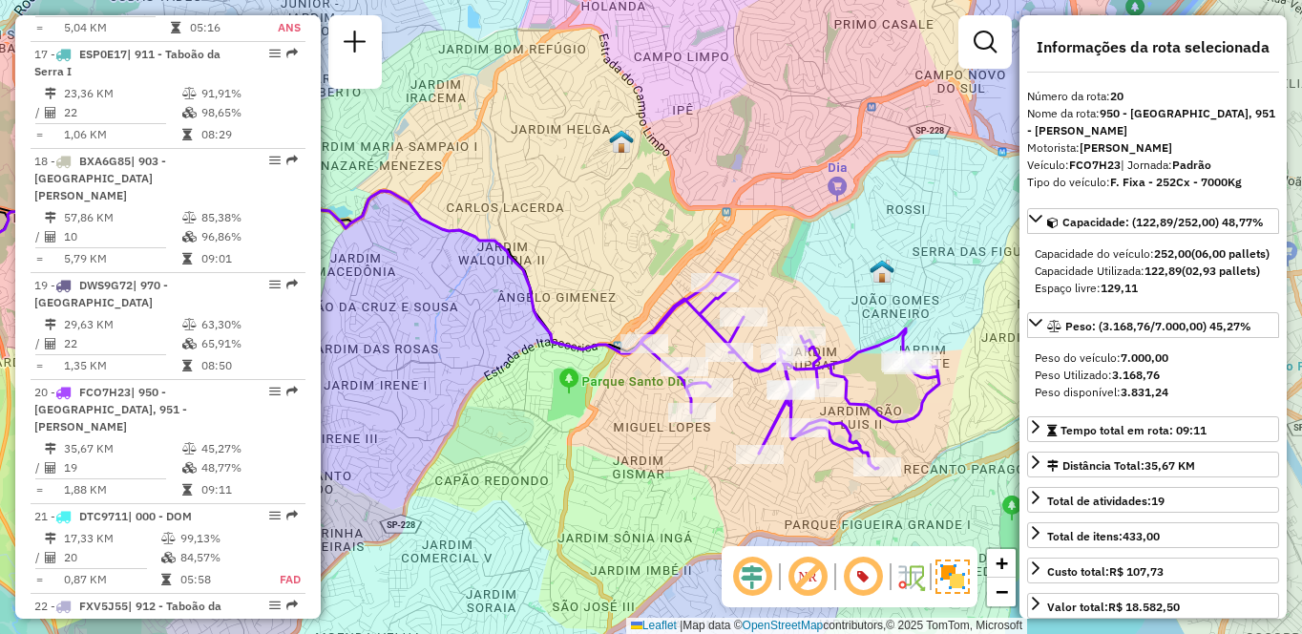
drag, startPoint x: 576, startPoint y: 401, endPoint x: 405, endPoint y: 401, distance: 171.8
click at [405, 401] on div "Janela de atendimento Grade de atendimento Capacidade Transportadoras Veículos …" at bounding box center [651, 317] width 1302 height 634
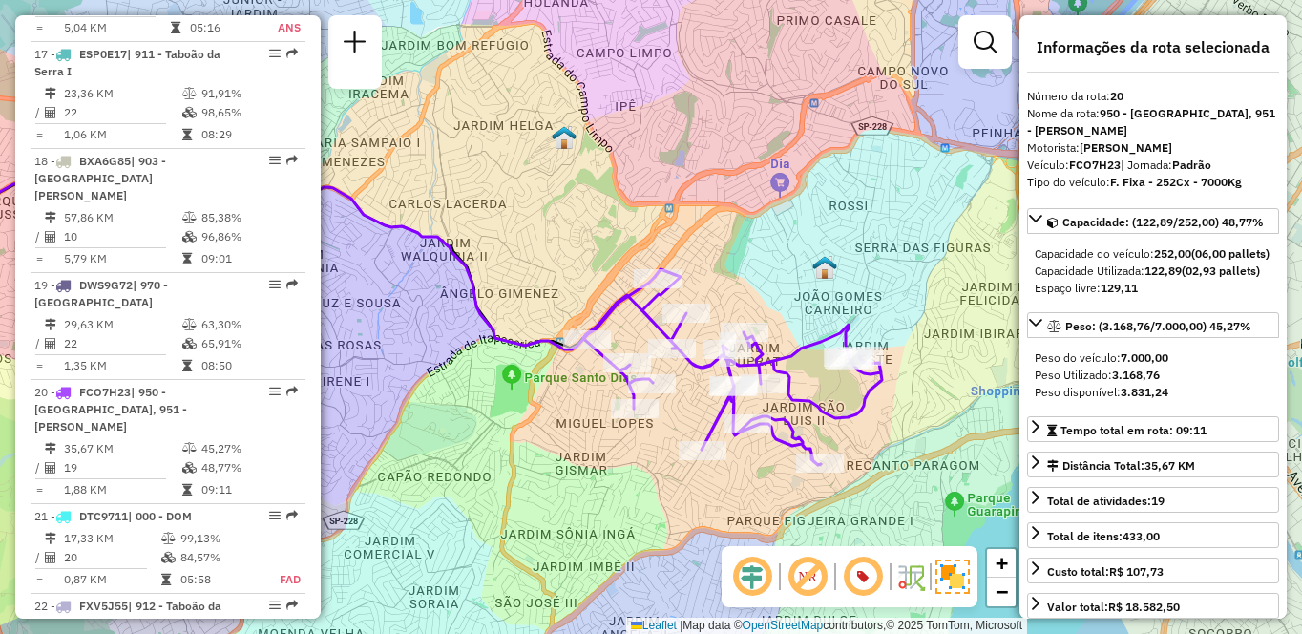
scroll to position [5123, 0]
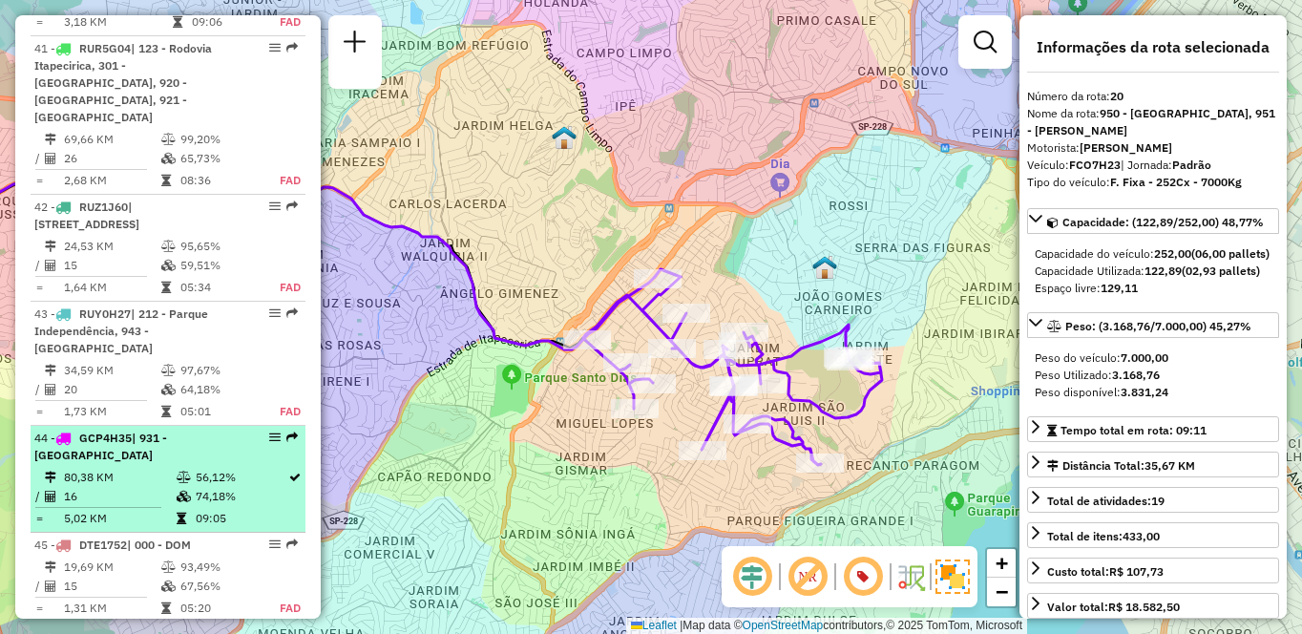
click at [250, 468] on td "56,12%" at bounding box center [241, 477] width 93 height 19
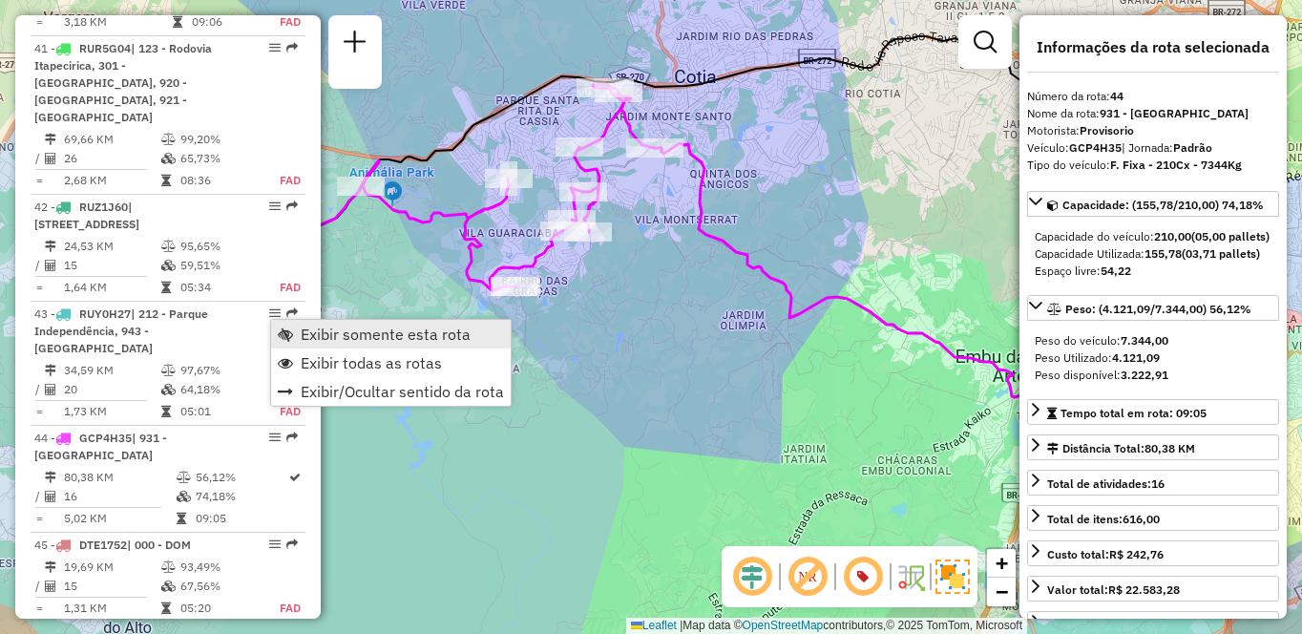
click at [317, 326] on span "Exibir somente esta rota" at bounding box center [386, 333] width 170 height 15
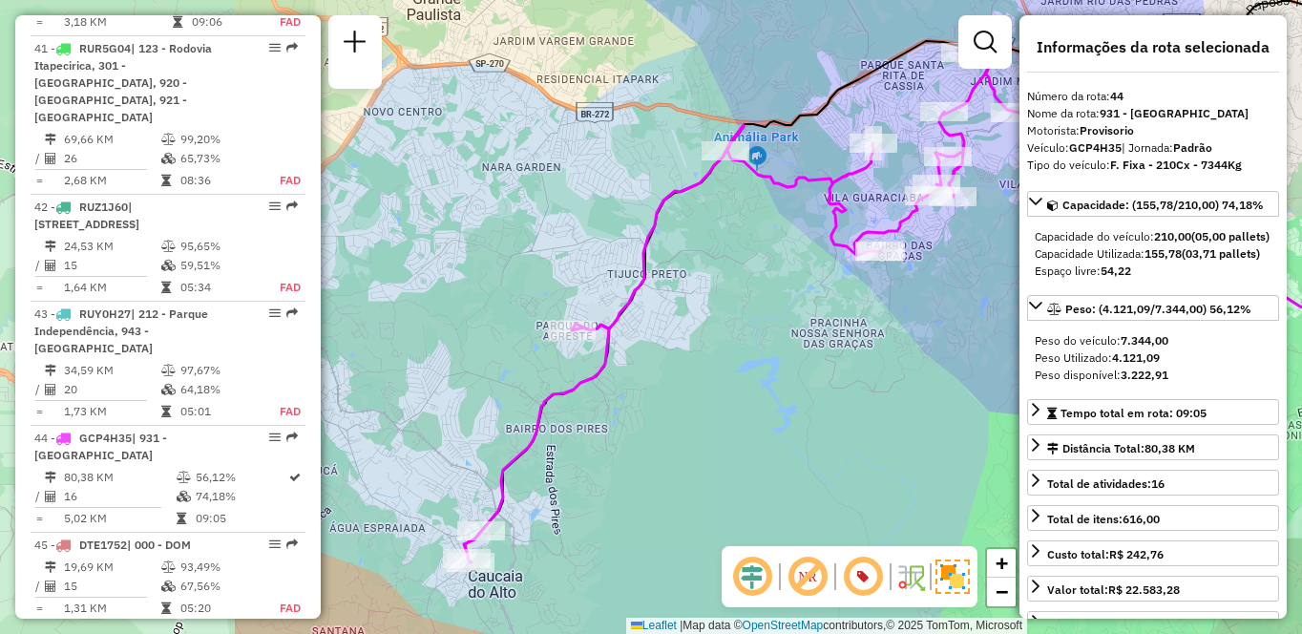
drag, startPoint x: 496, startPoint y: 399, endPoint x: 861, endPoint y: 364, distance: 366.3
click at [861, 364] on div "Janela de atendimento Grade de atendimento Capacidade Transportadoras Veículos …" at bounding box center [651, 317] width 1302 height 634
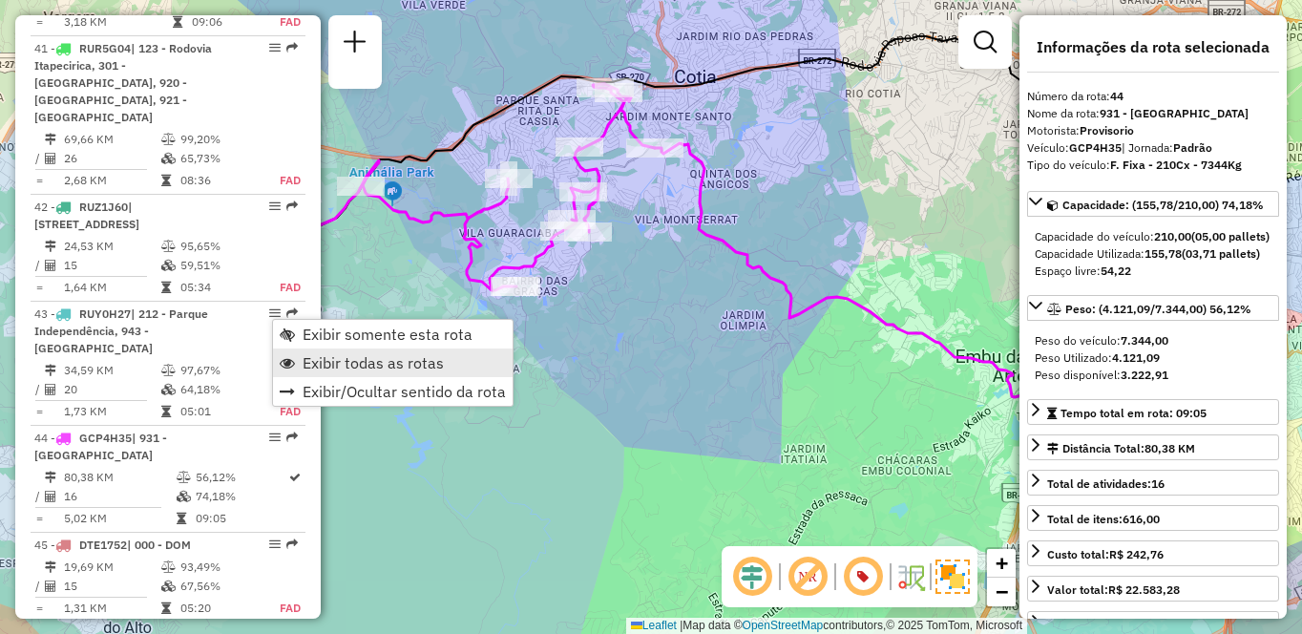
click at [331, 355] on span "Exibir todas as rotas" at bounding box center [373, 362] width 141 height 15
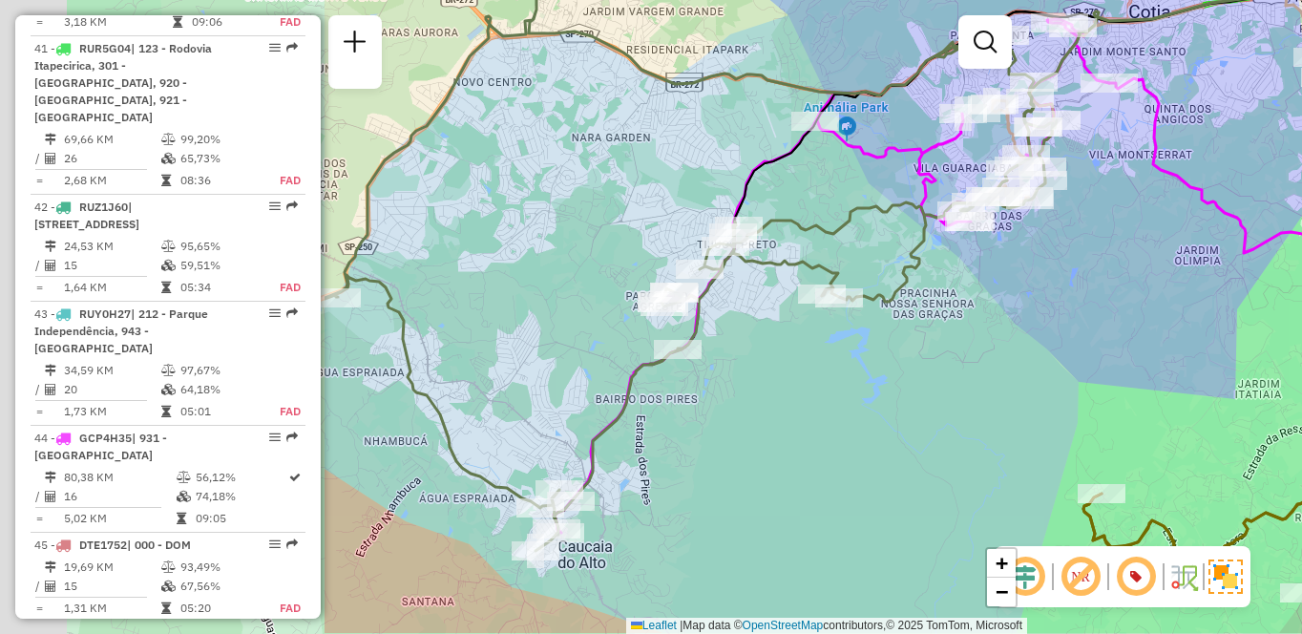
drag, startPoint x: 429, startPoint y: 480, endPoint x: 916, endPoint y: 418, distance: 490.6
click at [916, 418] on div "Janela de atendimento Grade de atendimento Capacidade Transportadoras Veículos …" at bounding box center [651, 317] width 1302 height 634
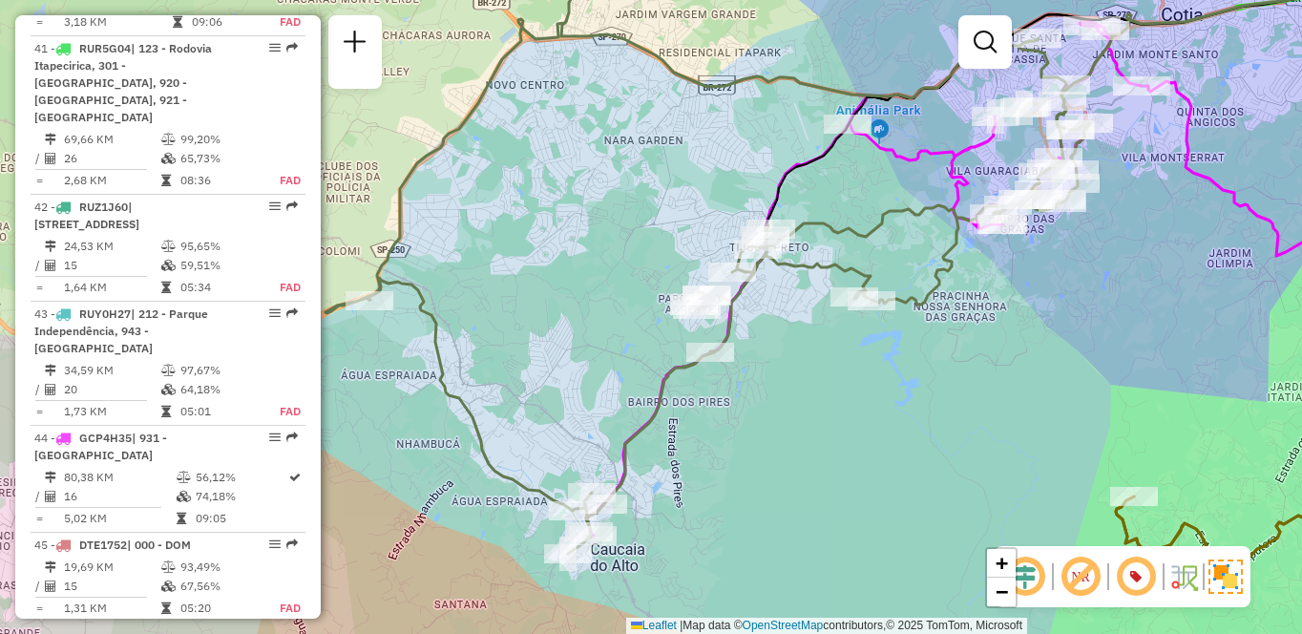
scroll to position [2151, 0]
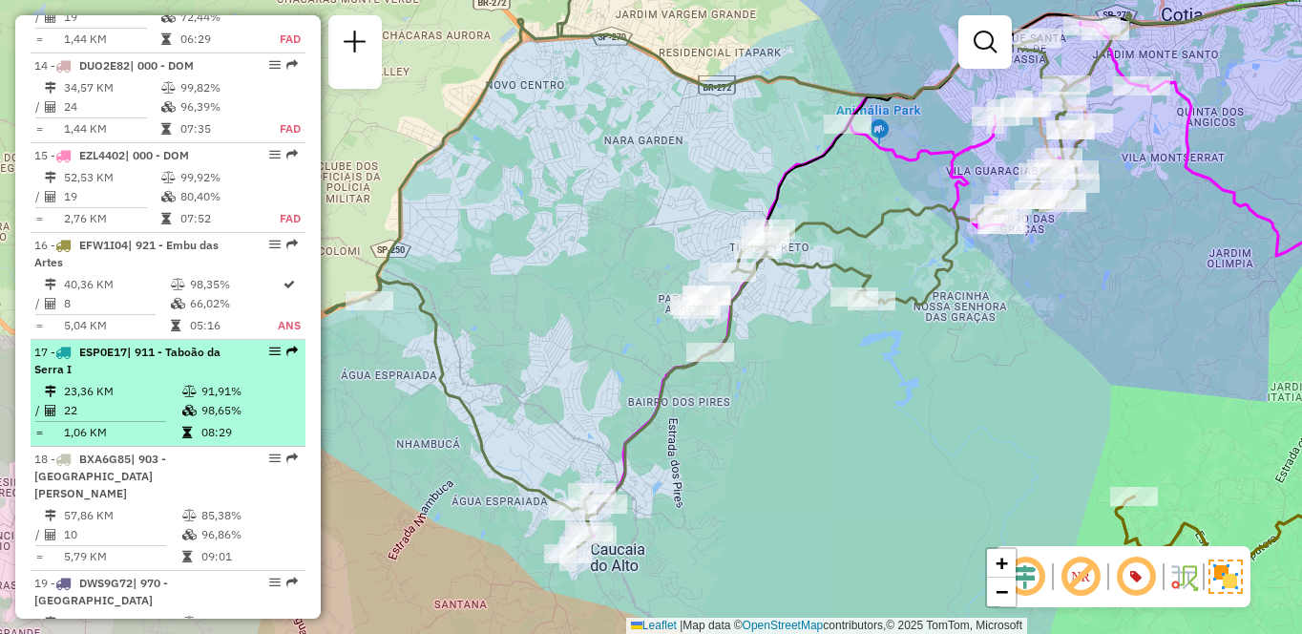
click at [90, 344] on div "17 - ESP0E17 | 911 - Taboão da Serra I" at bounding box center [135, 361] width 202 height 34
select select "**********"
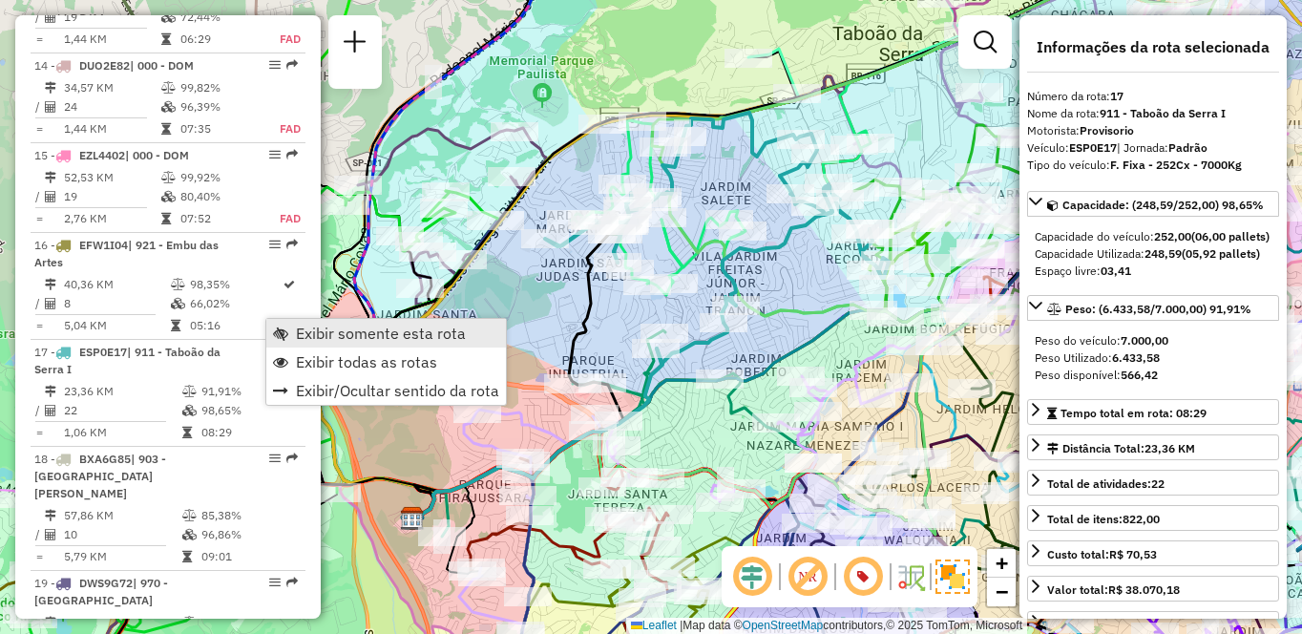
click at [303, 327] on span "Exibir somente esta rota" at bounding box center [381, 332] width 170 height 15
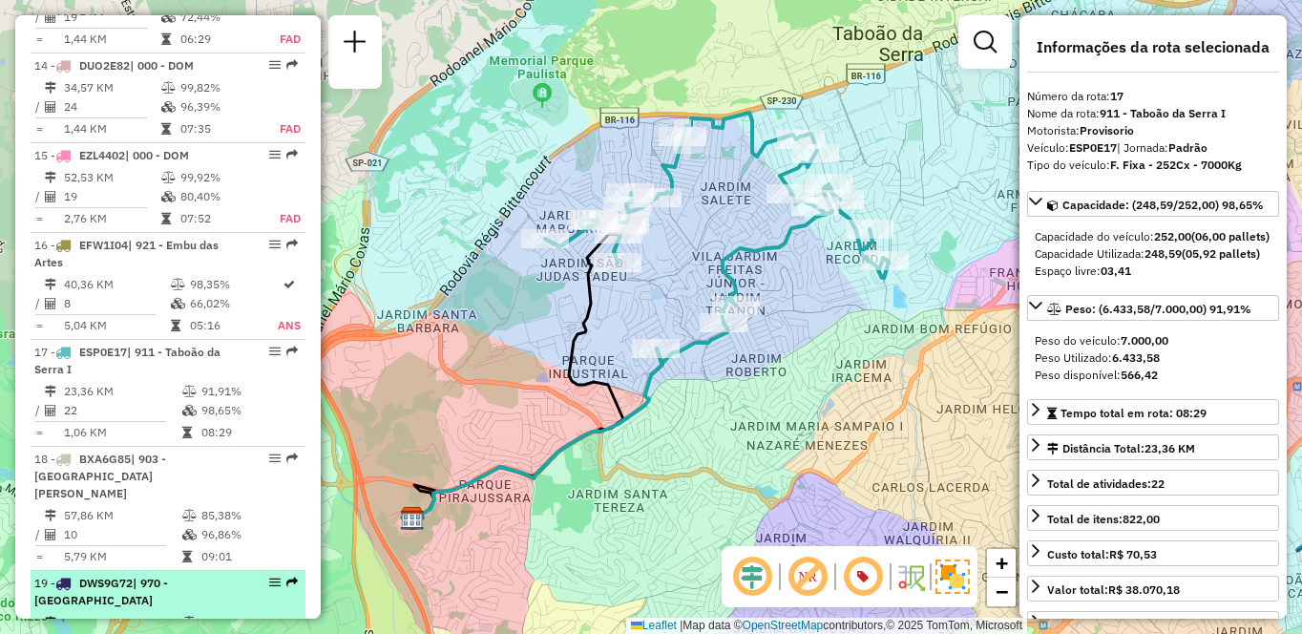
click at [112, 571] on li "19 - DWS9G72 | 970 - [GEOGRAPHIC_DATA] 29,63 KM 63,30% / 22 65,91% = 1,35 KM 08…" at bounding box center [168, 624] width 275 height 107
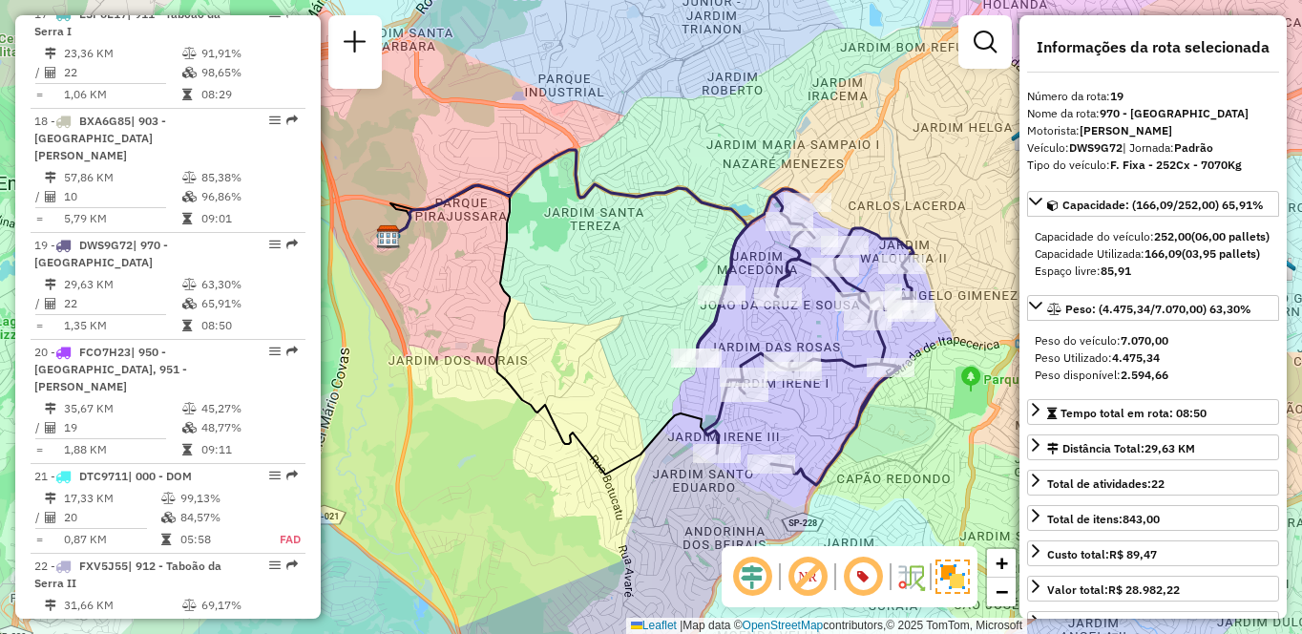
scroll to position [4378, 0]
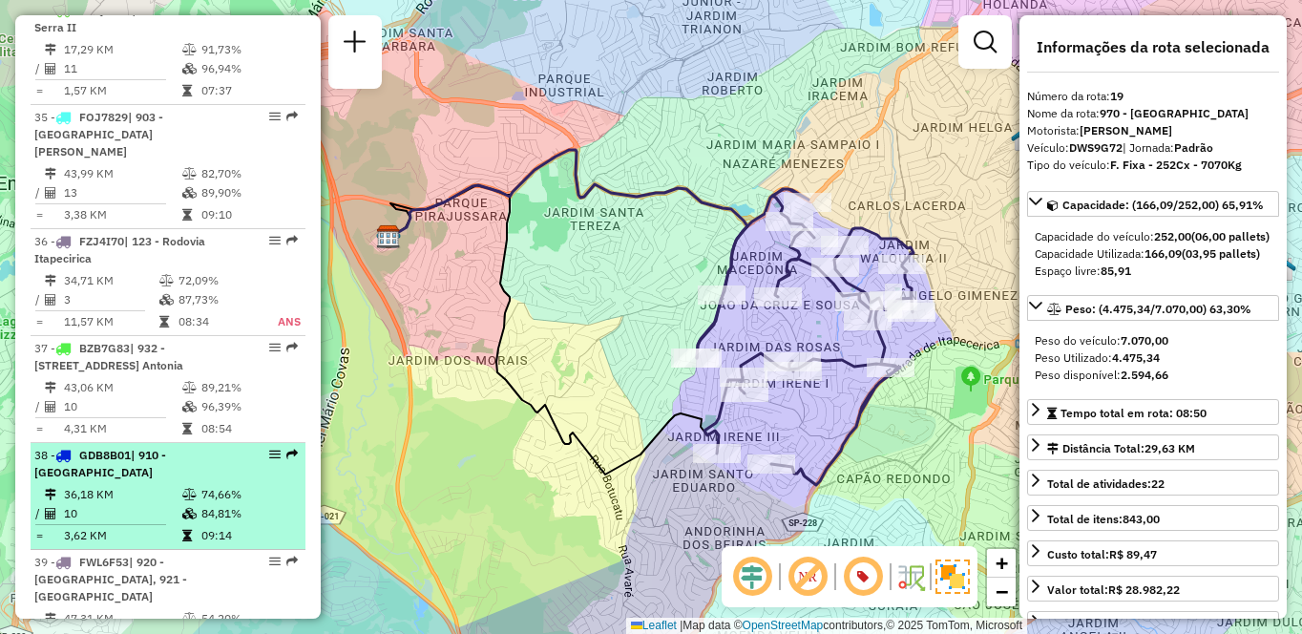
click at [146, 526] on td "3,62 KM" at bounding box center [122, 535] width 118 height 19
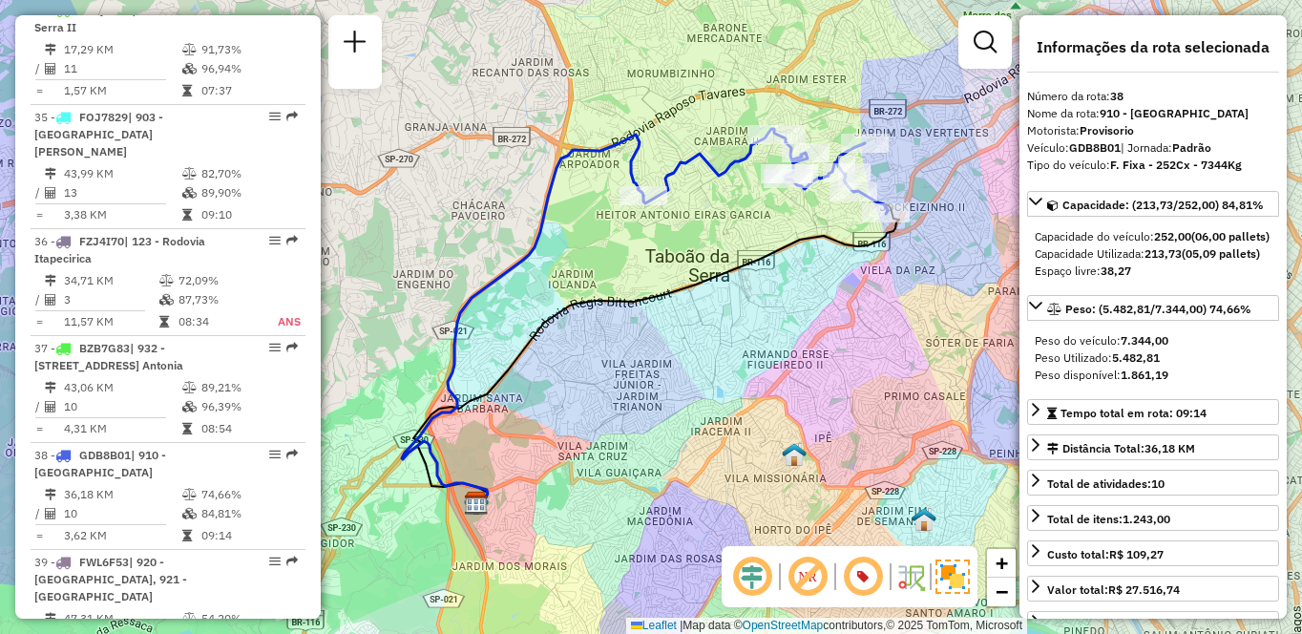
scroll to position [3934, 0]
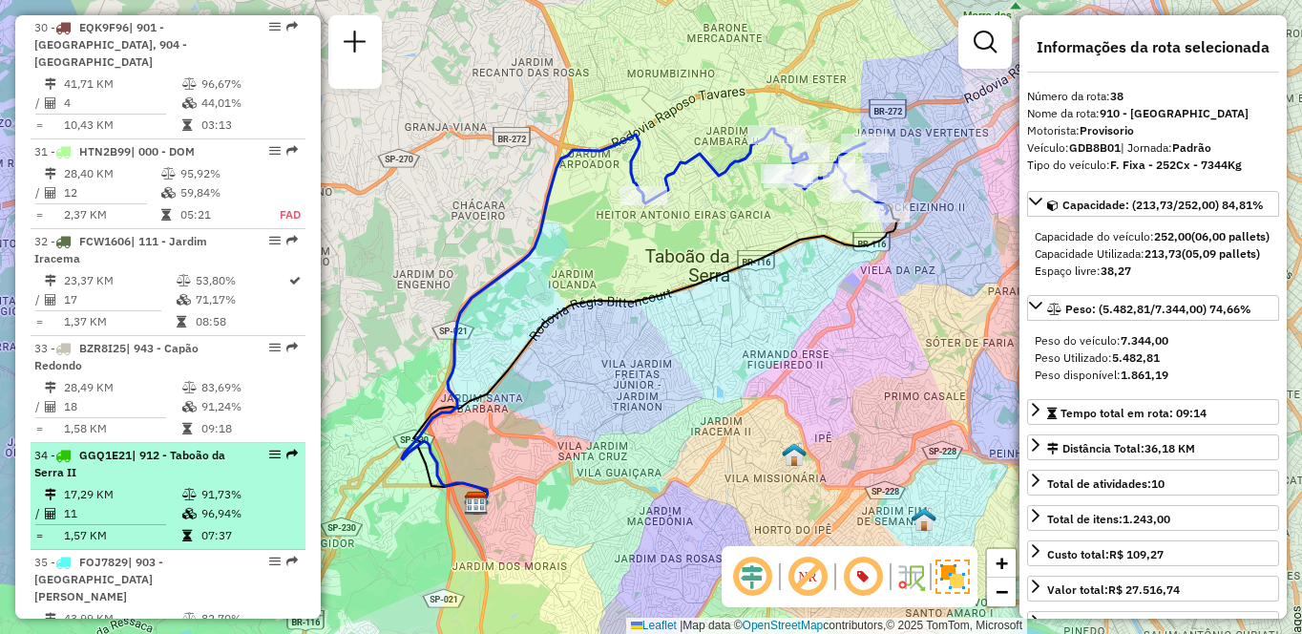
click at [209, 504] on td "96,94%" at bounding box center [248, 513] width 96 height 19
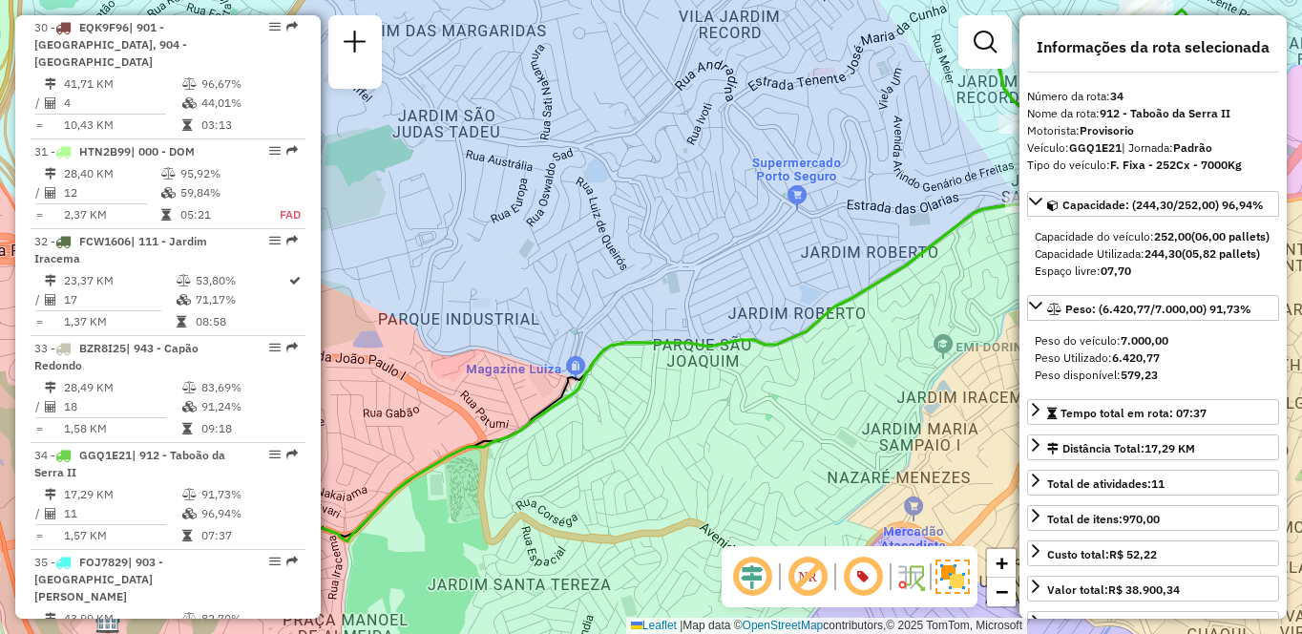
scroll to position [937, 0]
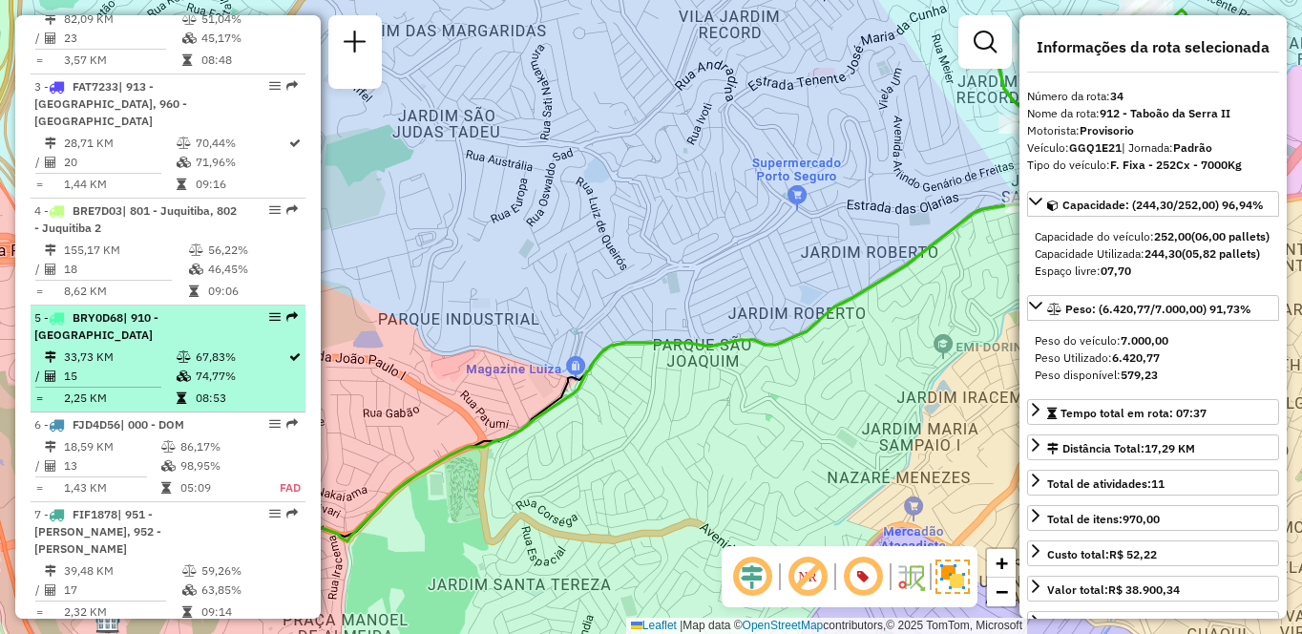
click at [86, 347] on td "33,73 KM" at bounding box center [119, 356] width 113 height 19
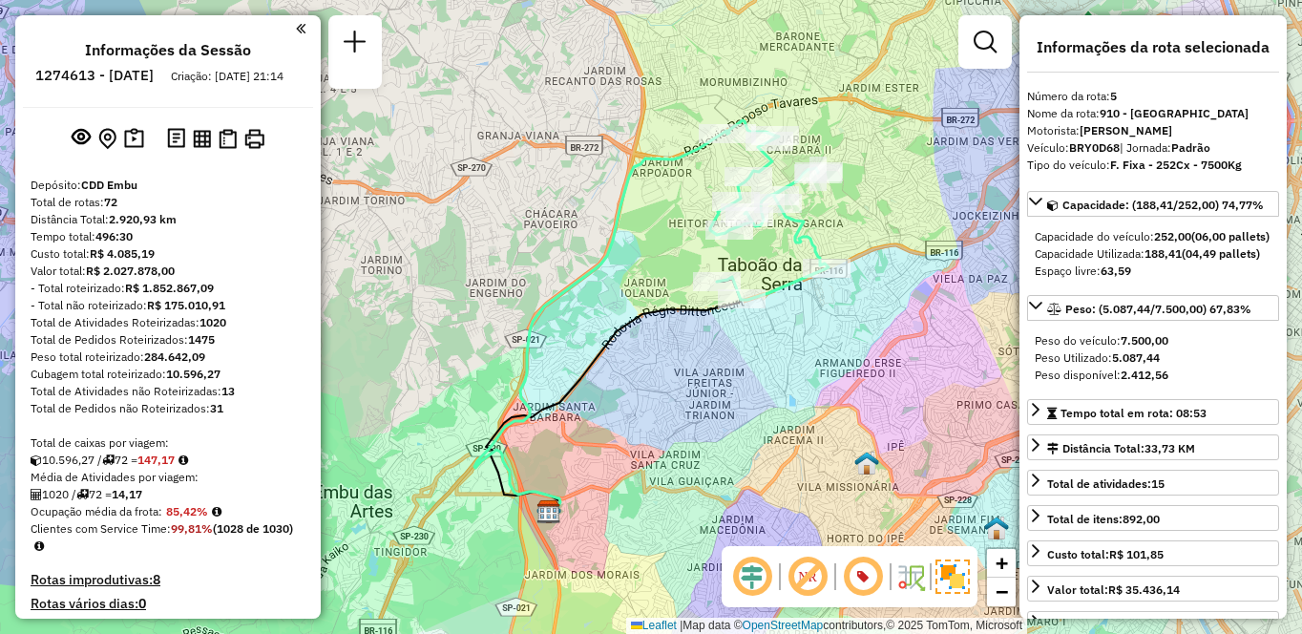
scroll to position [2668, 0]
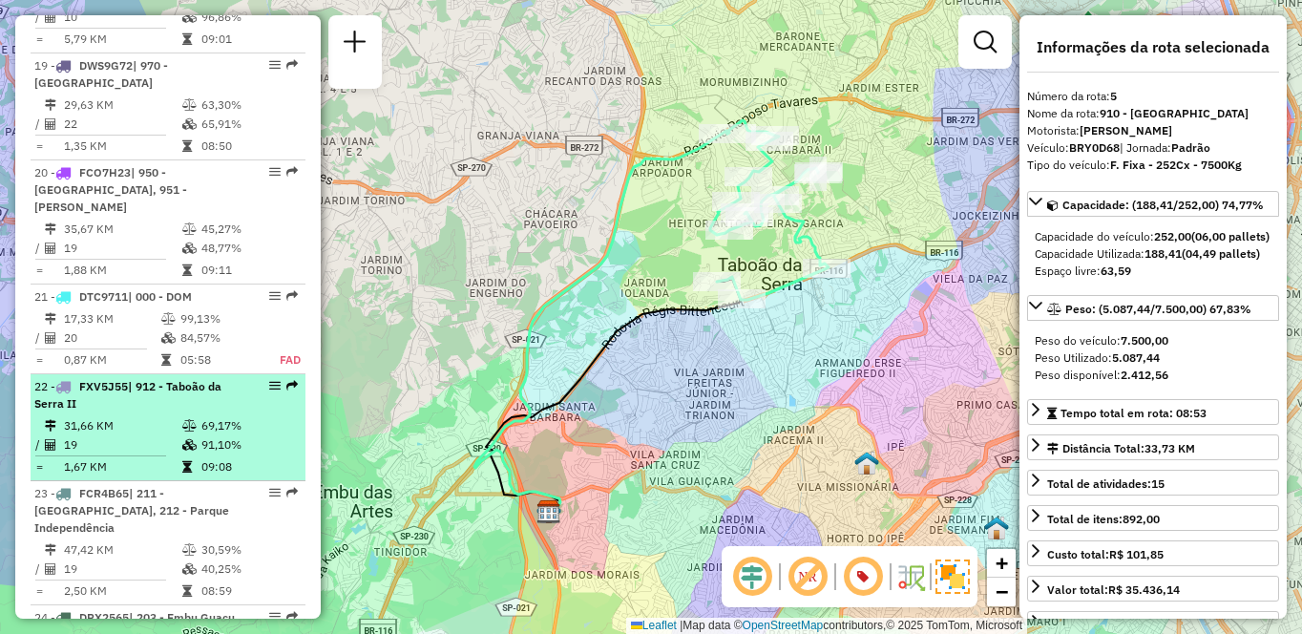
click at [247, 457] on td "09:08" at bounding box center [248, 466] width 96 height 19
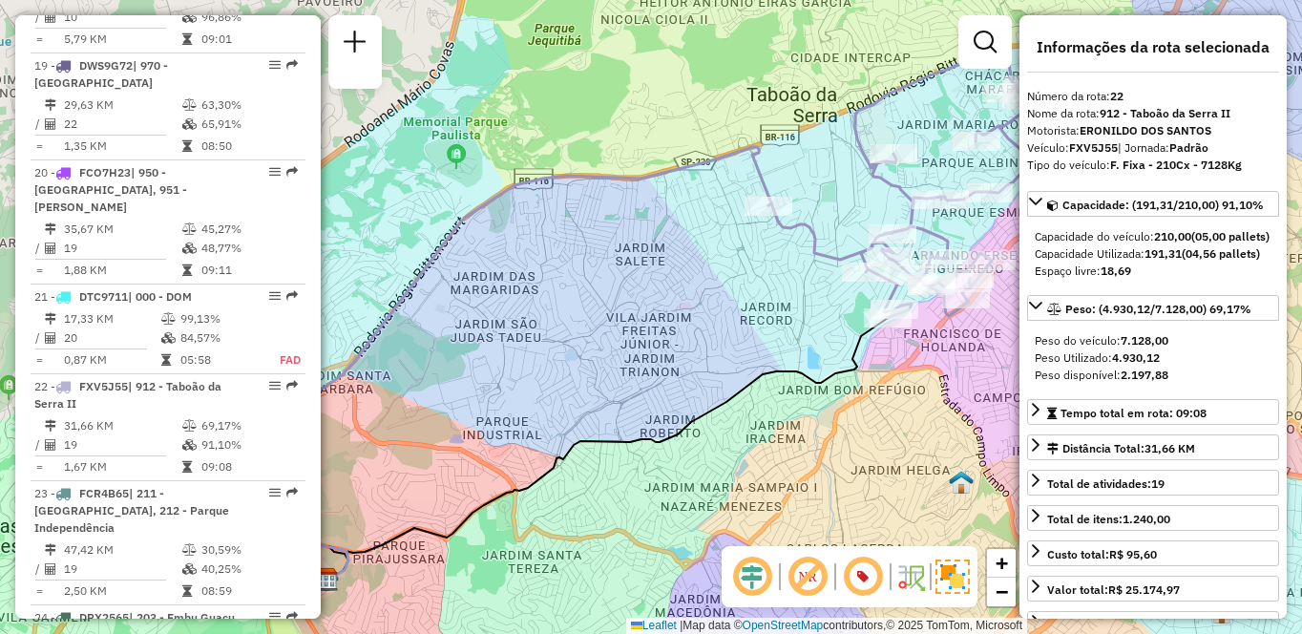
drag, startPoint x: 780, startPoint y: 271, endPoint x: 713, endPoint y: 265, distance: 67.0
click at [713, 265] on div "Janela de atendimento Grade de atendimento Capacidade Transportadoras Veículos …" at bounding box center [651, 317] width 1302 height 634
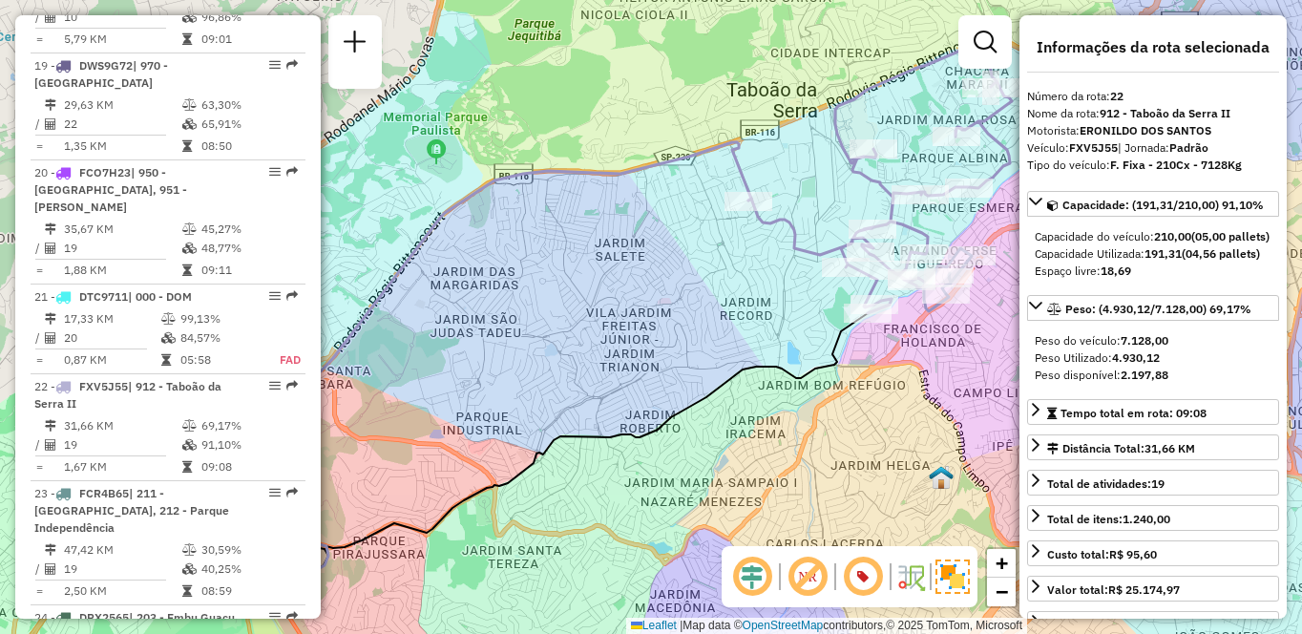
scroll to position [3720, 0]
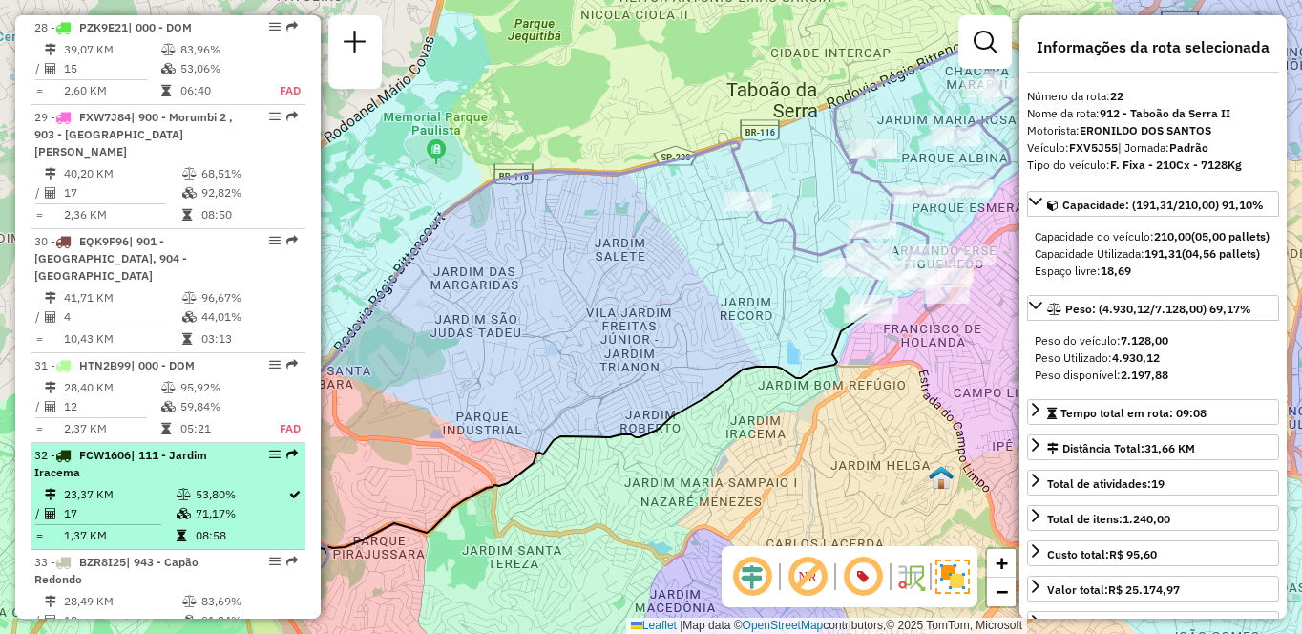
click at [112, 504] on td "17" at bounding box center [119, 513] width 113 height 19
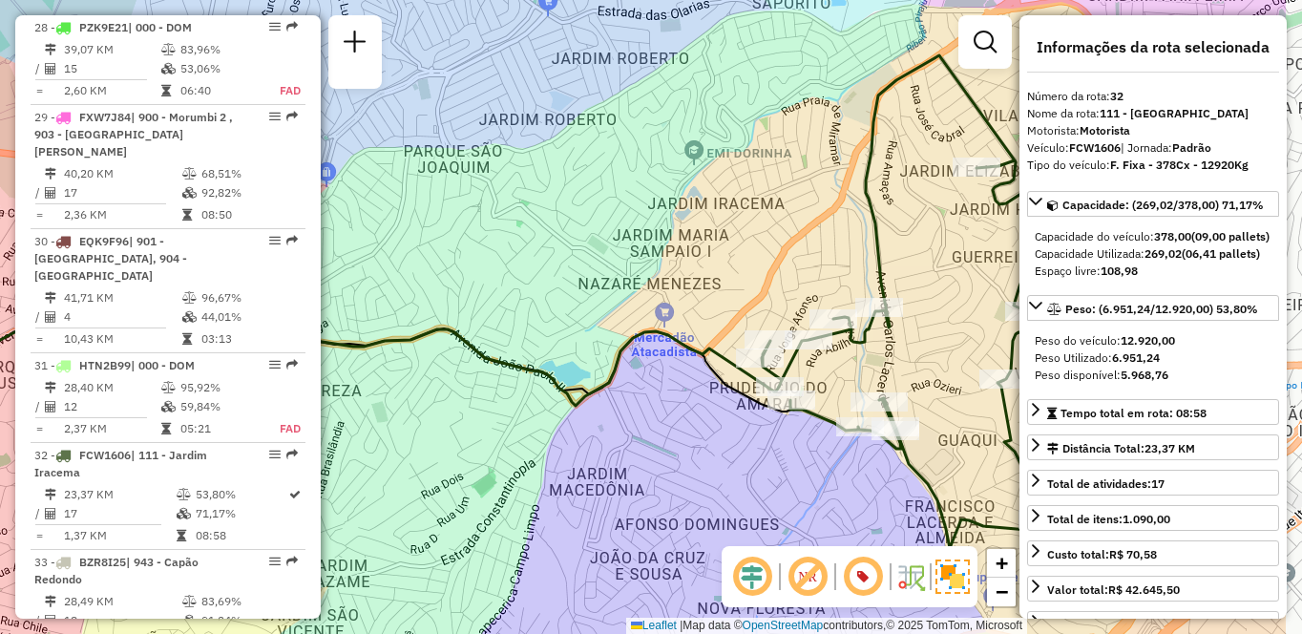
drag, startPoint x: 727, startPoint y: 268, endPoint x: 576, endPoint y: 264, distance: 150.8
click at [575, 262] on div "Janela de atendimento Grade de atendimento Capacidade Transportadoras Veículos …" at bounding box center [651, 317] width 1302 height 634
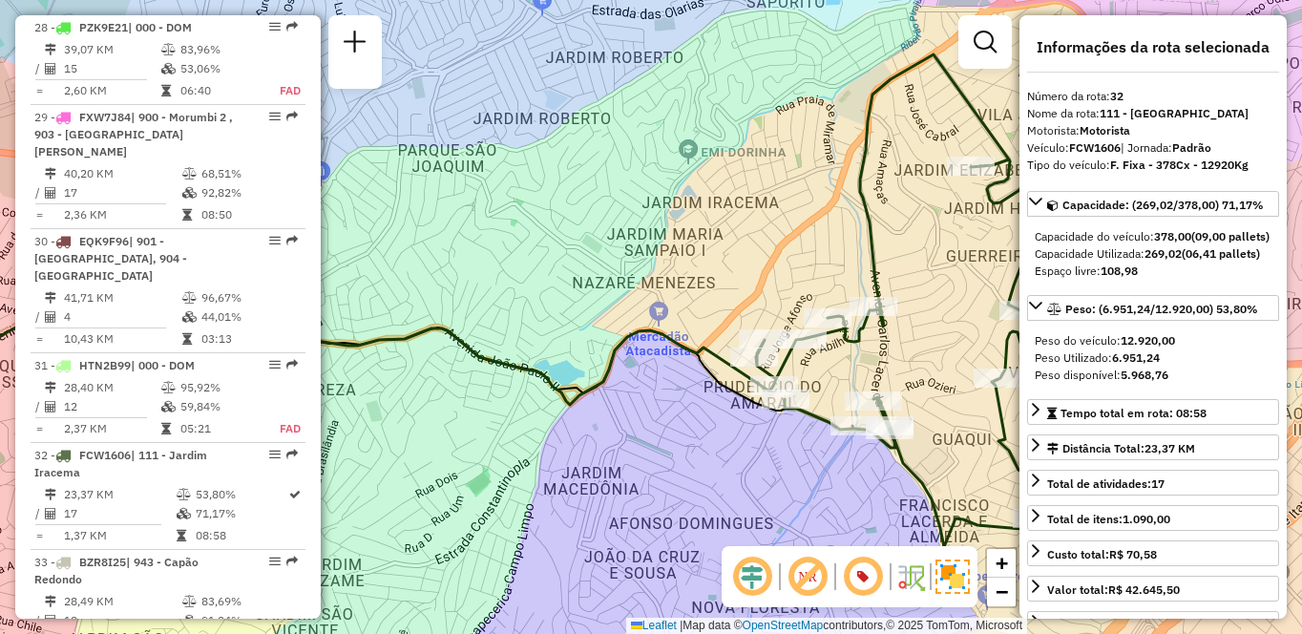
scroll to position [1223, 0]
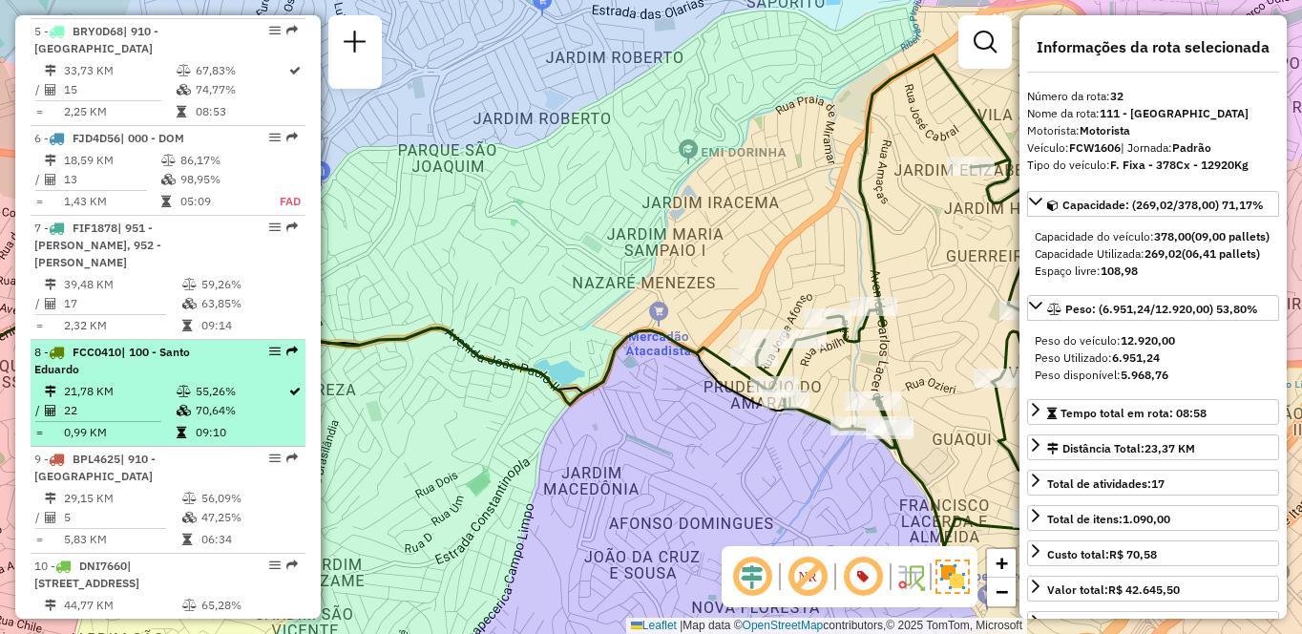
click at [165, 382] on td "21,78 KM" at bounding box center [119, 391] width 113 height 19
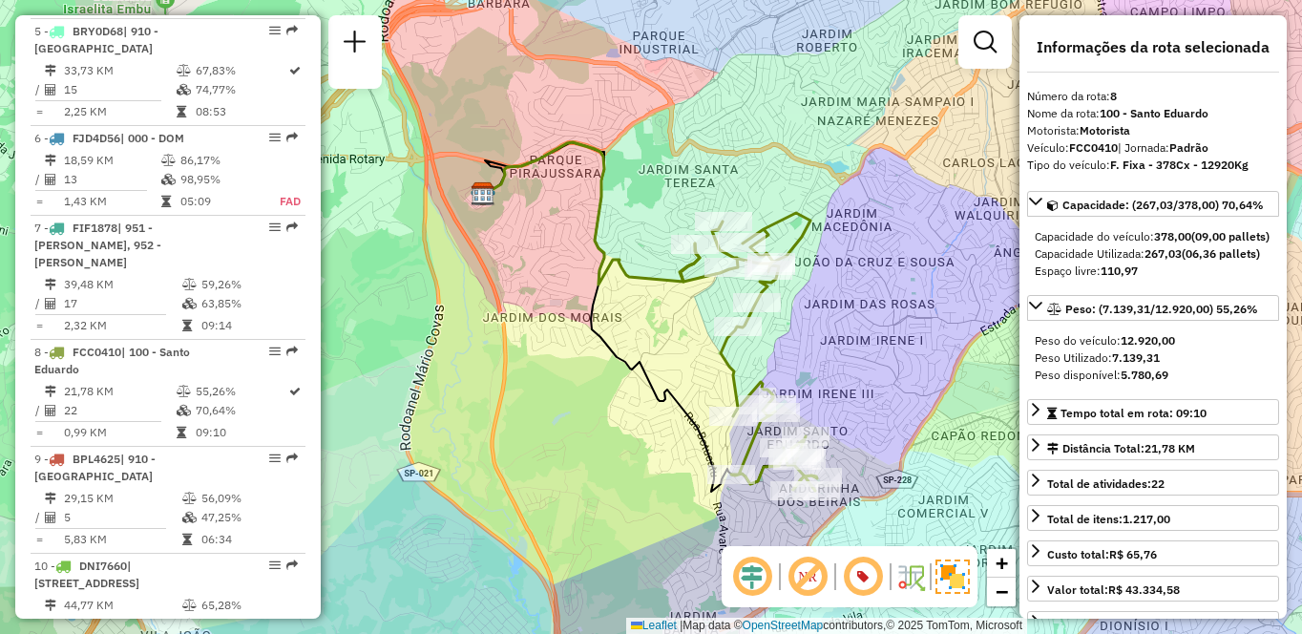
scroll to position [4485, 0]
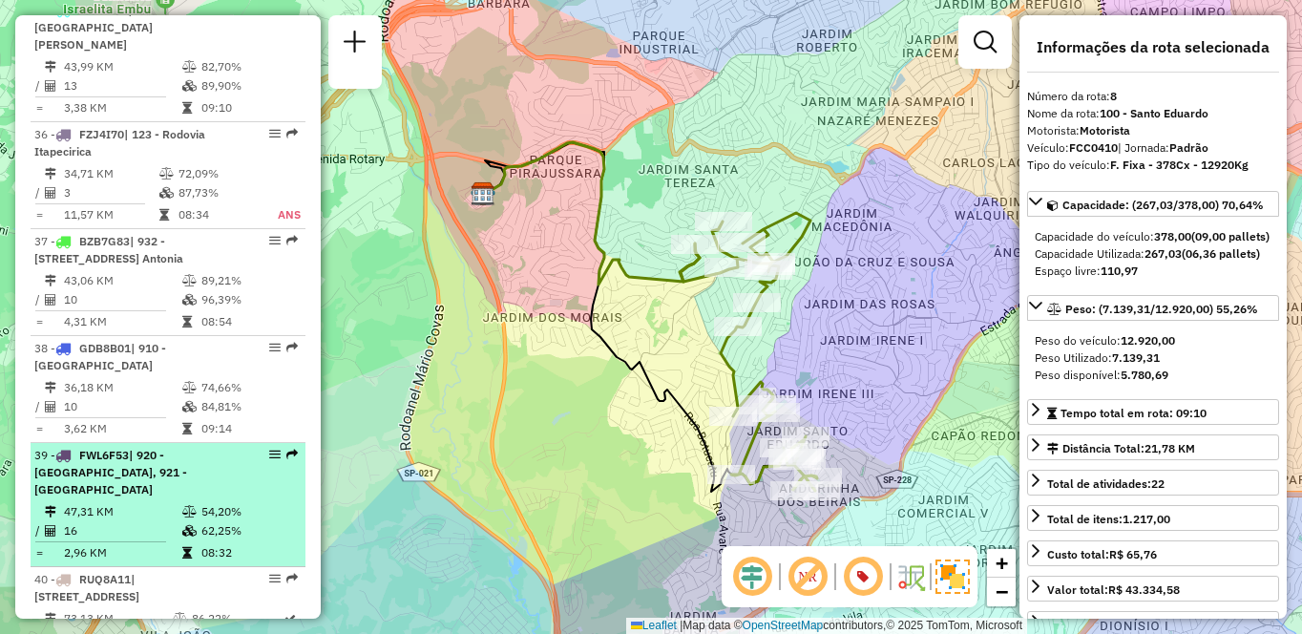
click at [90, 443] on li "39 - FWL6F53 | 920 - [GEOGRAPHIC_DATA], 921 - [GEOGRAPHIC_DATA] 47,31 KM 54,20%…" at bounding box center [168, 505] width 275 height 124
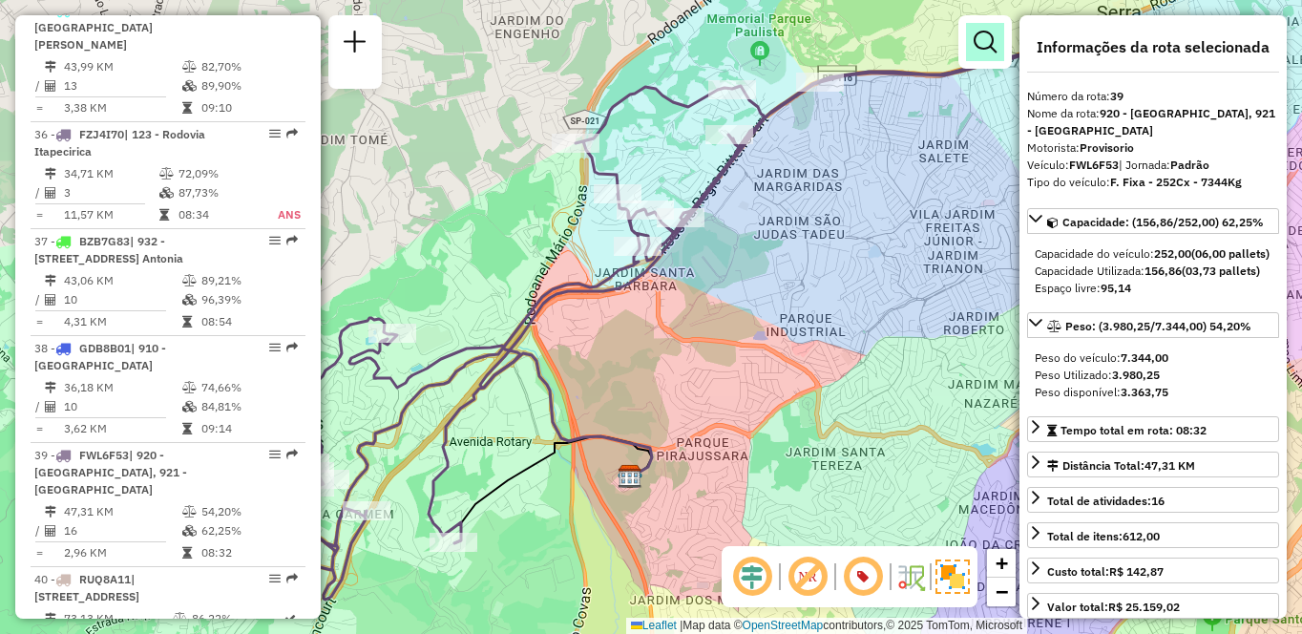
scroll to position [7081, 0]
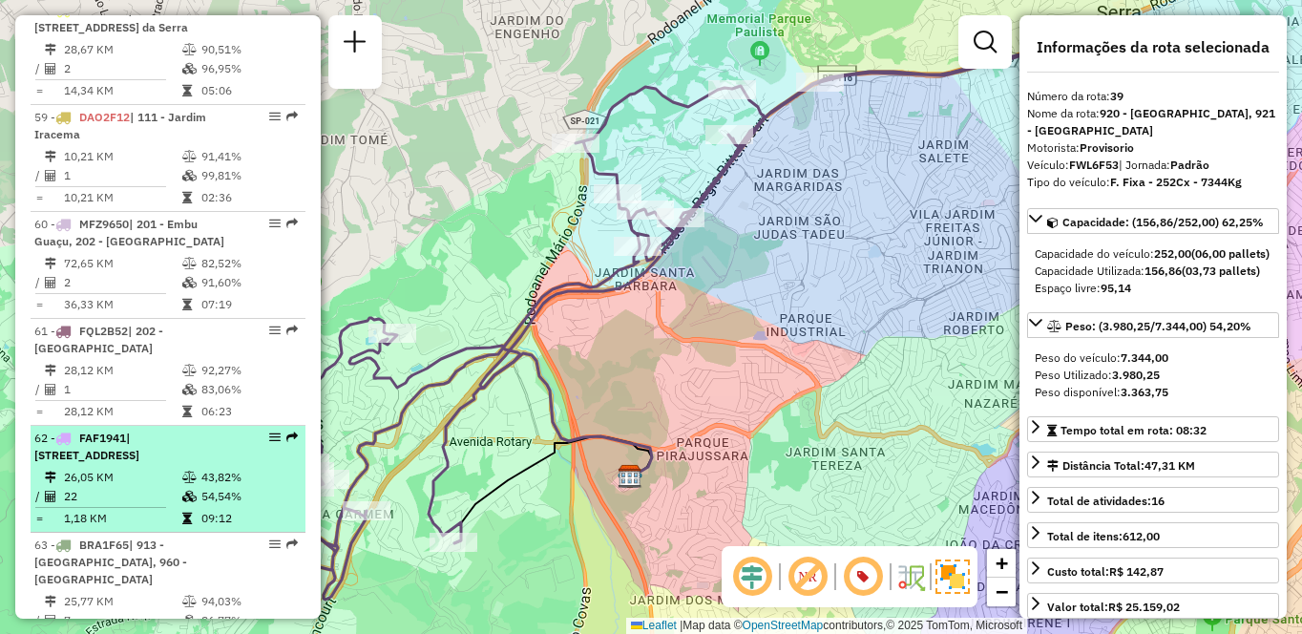
click at [157, 487] on td "22" at bounding box center [122, 496] width 118 height 19
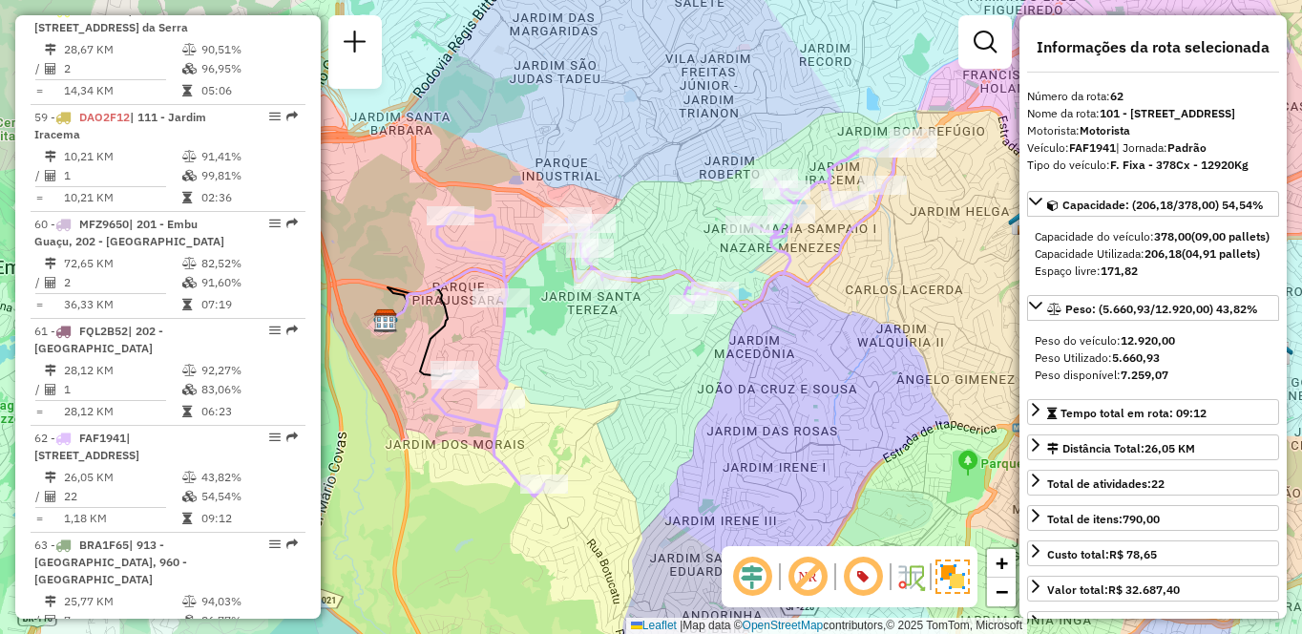
scroll to position [3416, 0]
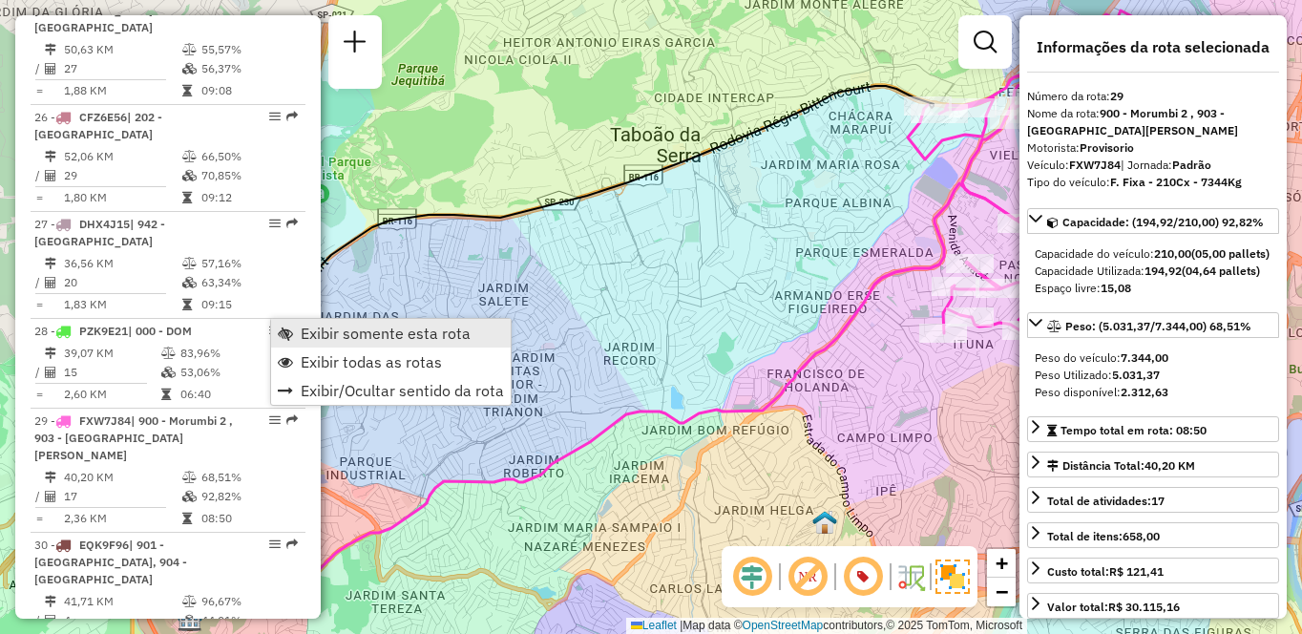
click at [333, 325] on span "Exibir somente esta rota" at bounding box center [386, 332] width 170 height 15
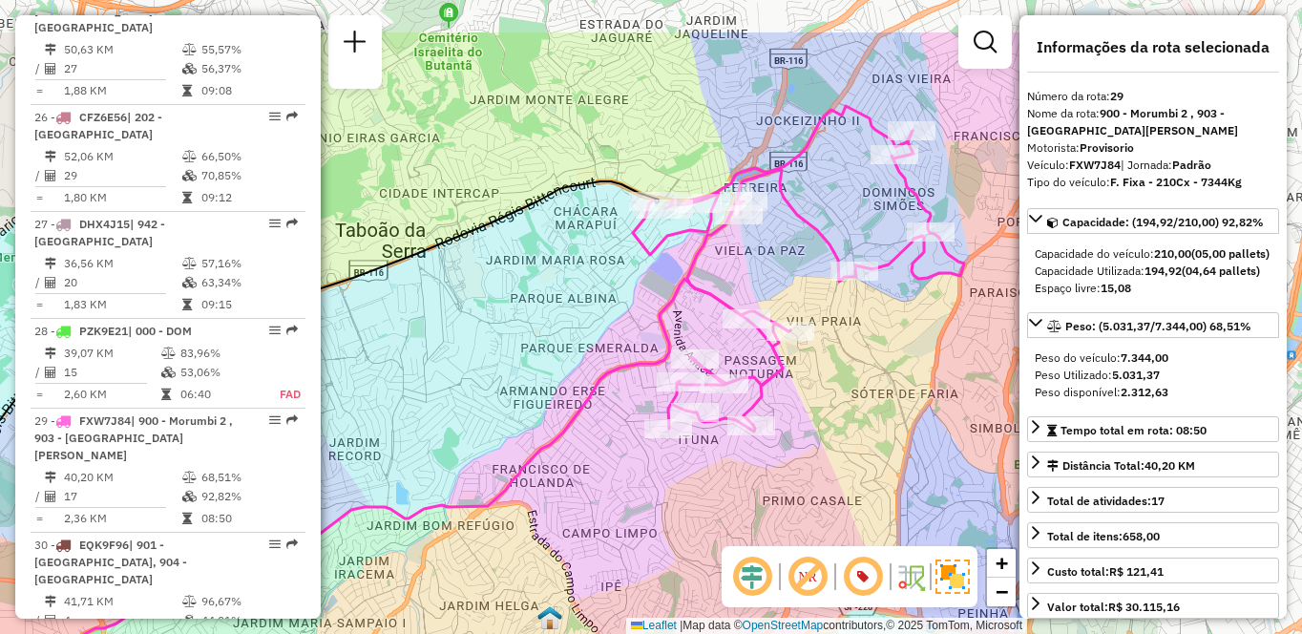
drag, startPoint x: 711, startPoint y: 252, endPoint x: 445, endPoint y: 348, distance: 283.2
click at [445, 348] on div "Janela de atendimento Grade de atendimento Capacidade Transportadoras Veículos …" at bounding box center [651, 317] width 1302 height 634
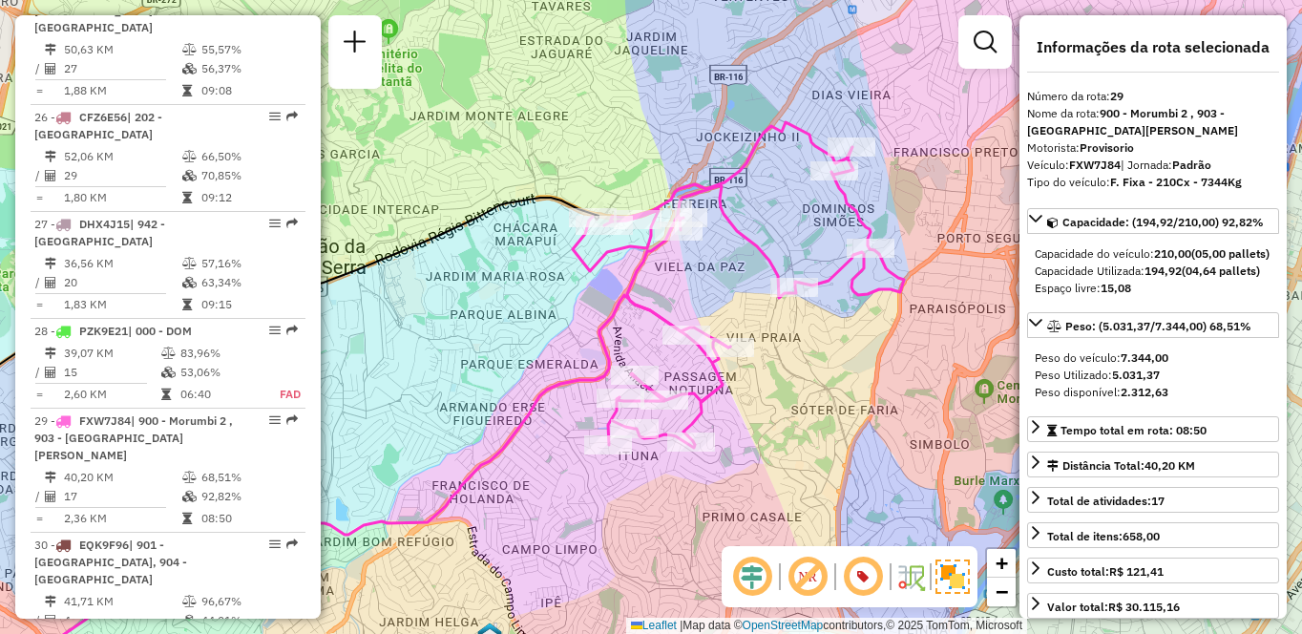
drag, startPoint x: 827, startPoint y: 433, endPoint x: 777, endPoint y: 446, distance: 52.1
click at [777, 446] on div "Janela de atendimento Grade de atendimento Capacidade Transportadoras Veículos …" at bounding box center [651, 317] width 1302 height 634
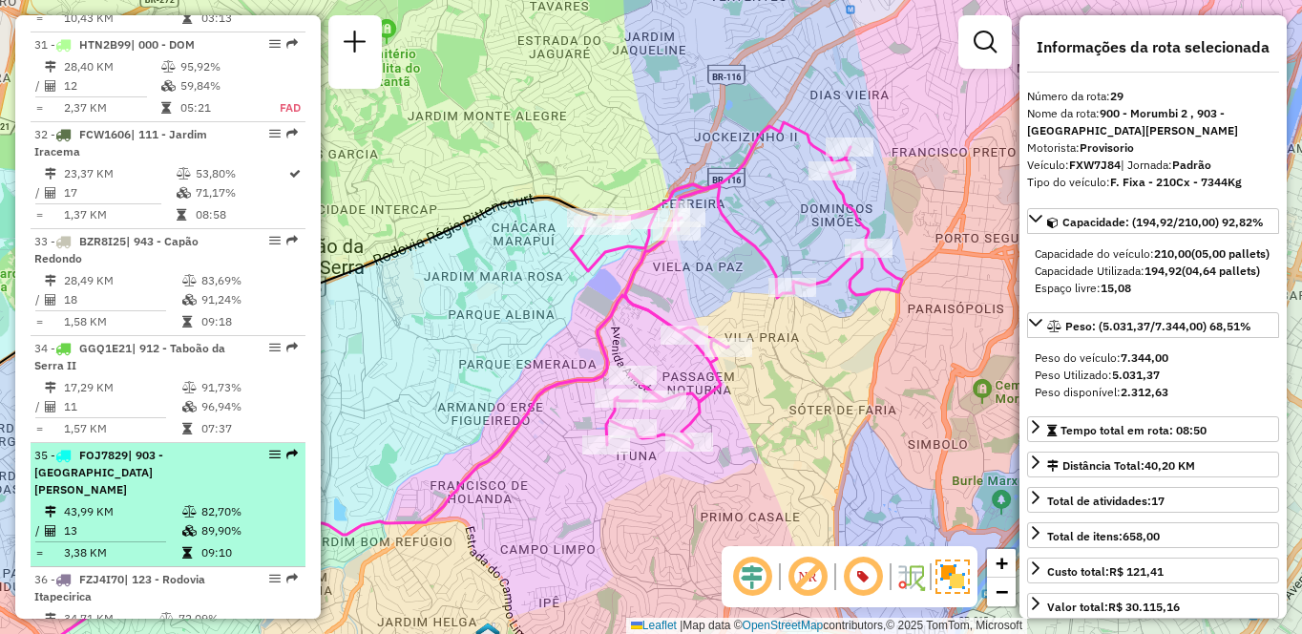
click at [185, 506] on icon at bounding box center [189, 511] width 14 height 11
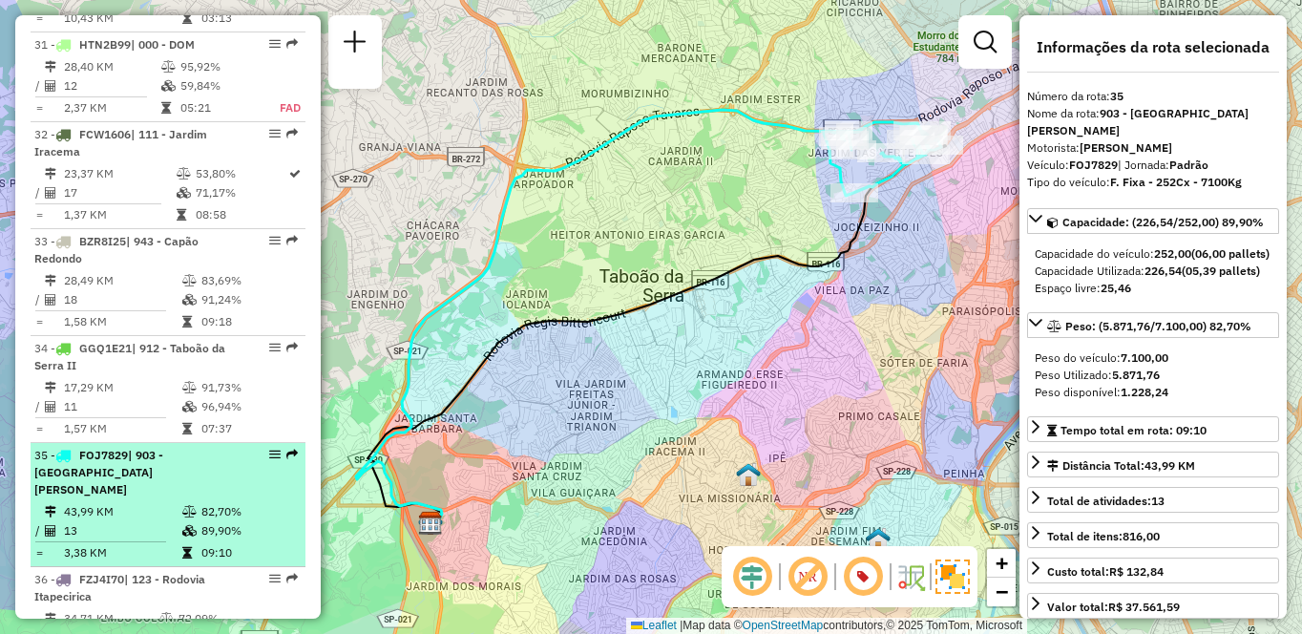
drag, startPoint x: 183, startPoint y: 373, endPoint x: 228, endPoint y: 391, distance: 48.4
click at [183, 525] on icon at bounding box center [189, 530] width 14 height 11
click at [101, 543] on td "3,38 KM" at bounding box center [122, 552] width 118 height 19
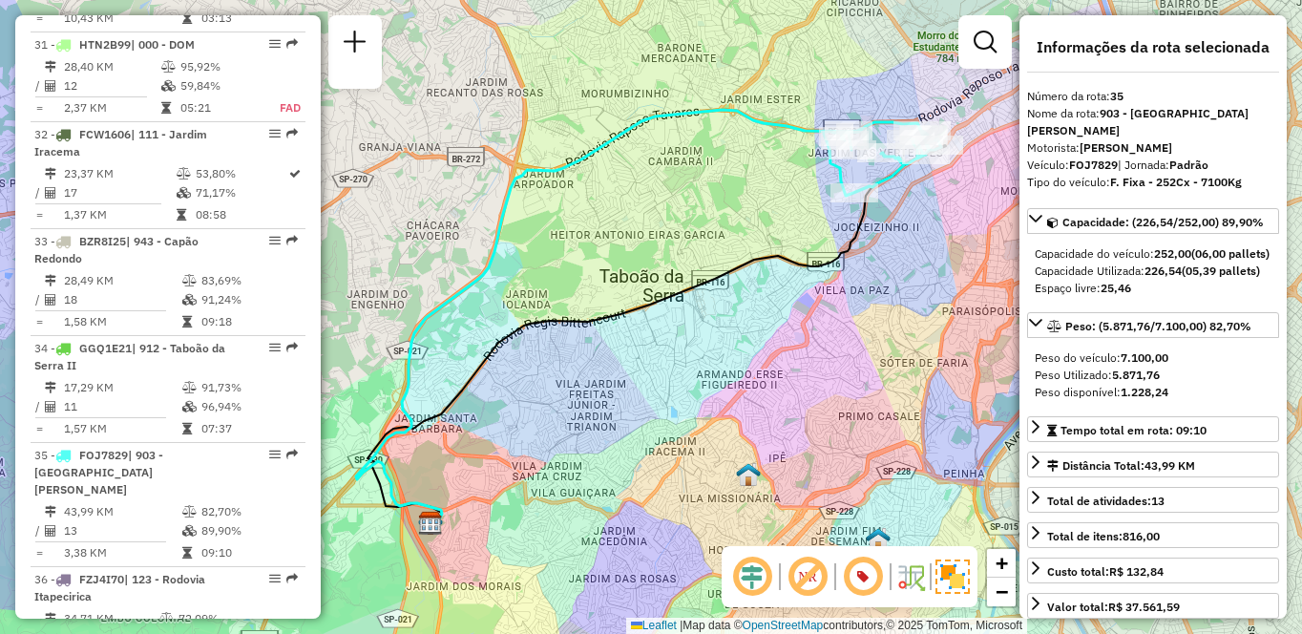
scroll to position [492, 0]
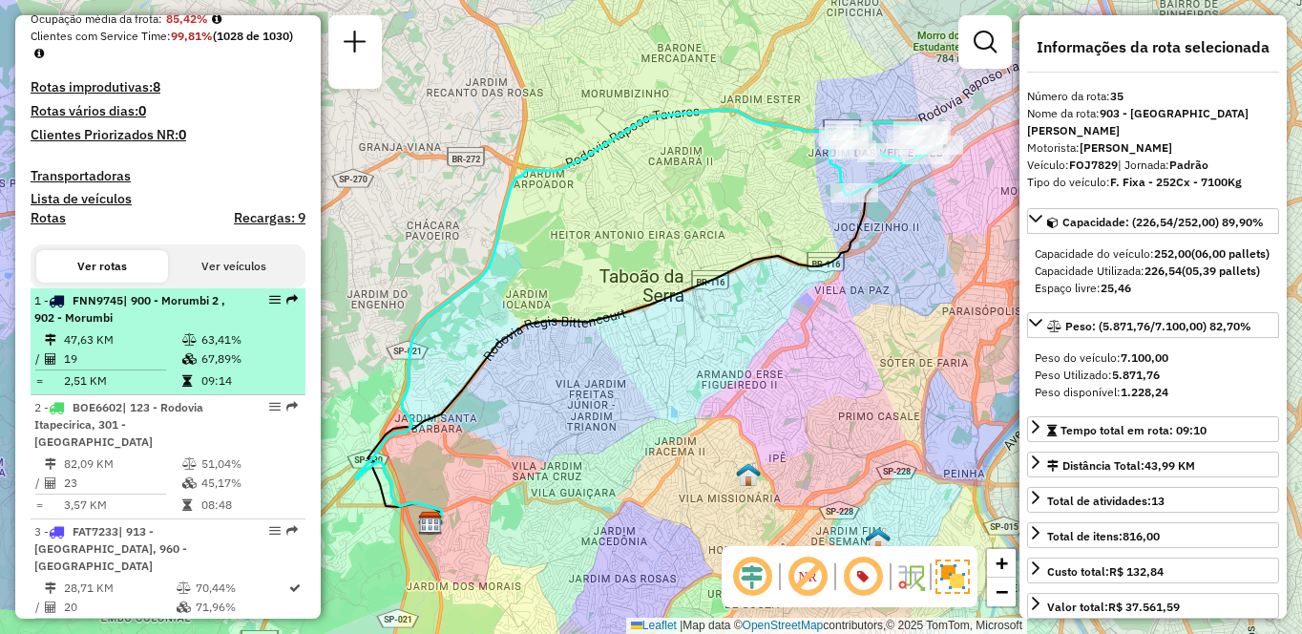
click at [172, 348] on td "47,63 KM" at bounding box center [122, 339] width 118 height 19
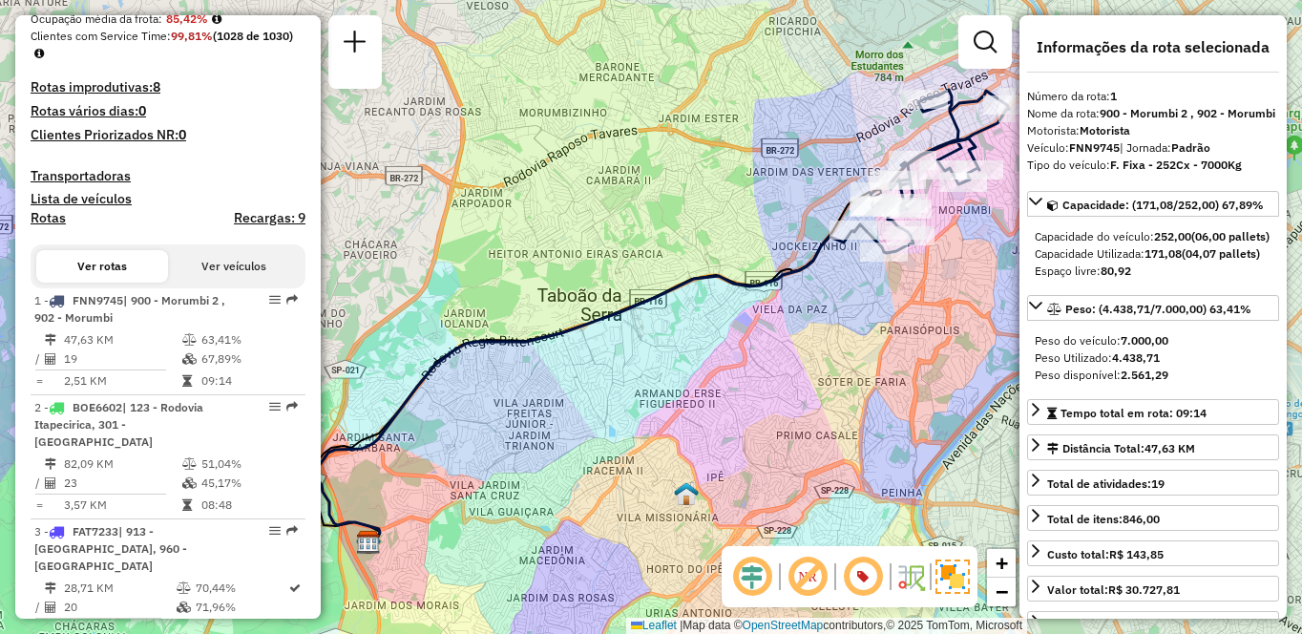
scroll to position [3416, 0]
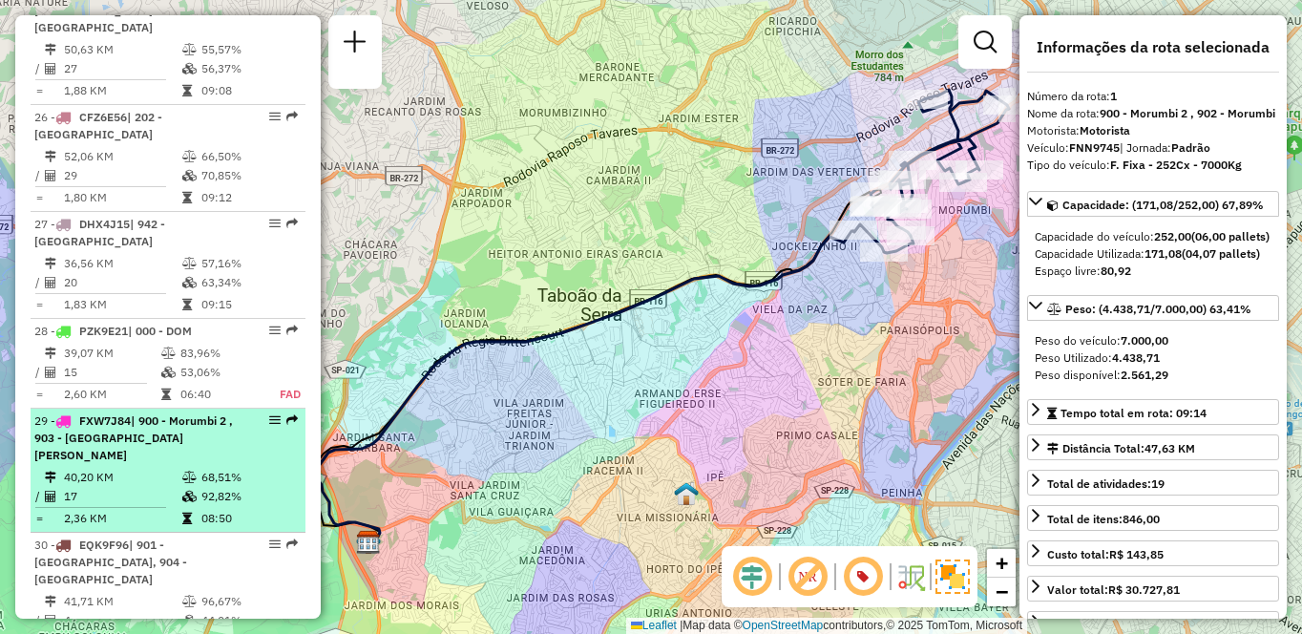
click at [242, 468] on td "68,51%" at bounding box center [248, 477] width 96 height 19
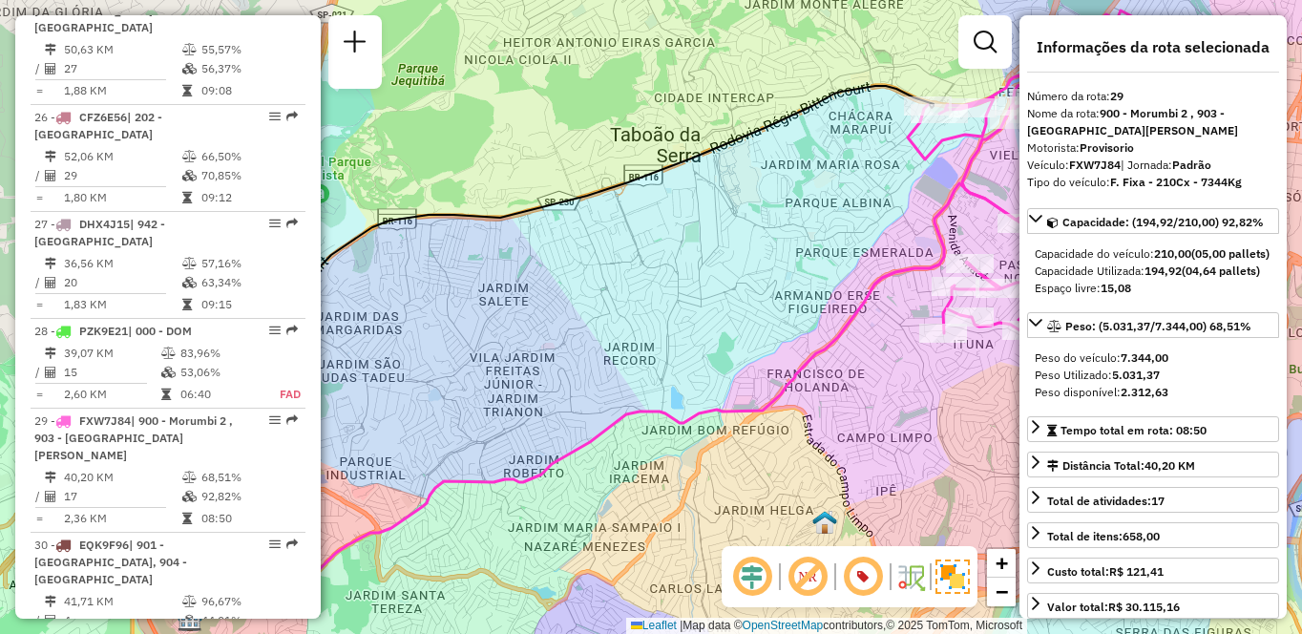
scroll to position [723, 0]
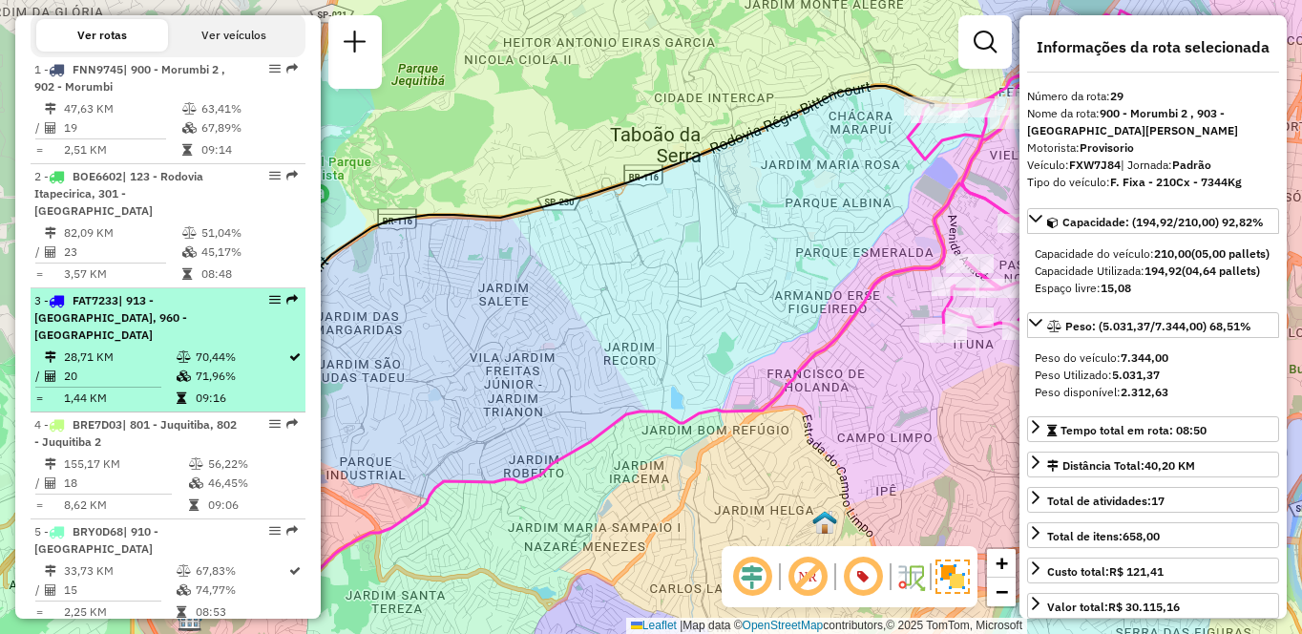
click at [266, 358] on td "70,44%" at bounding box center [241, 356] width 93 height 19
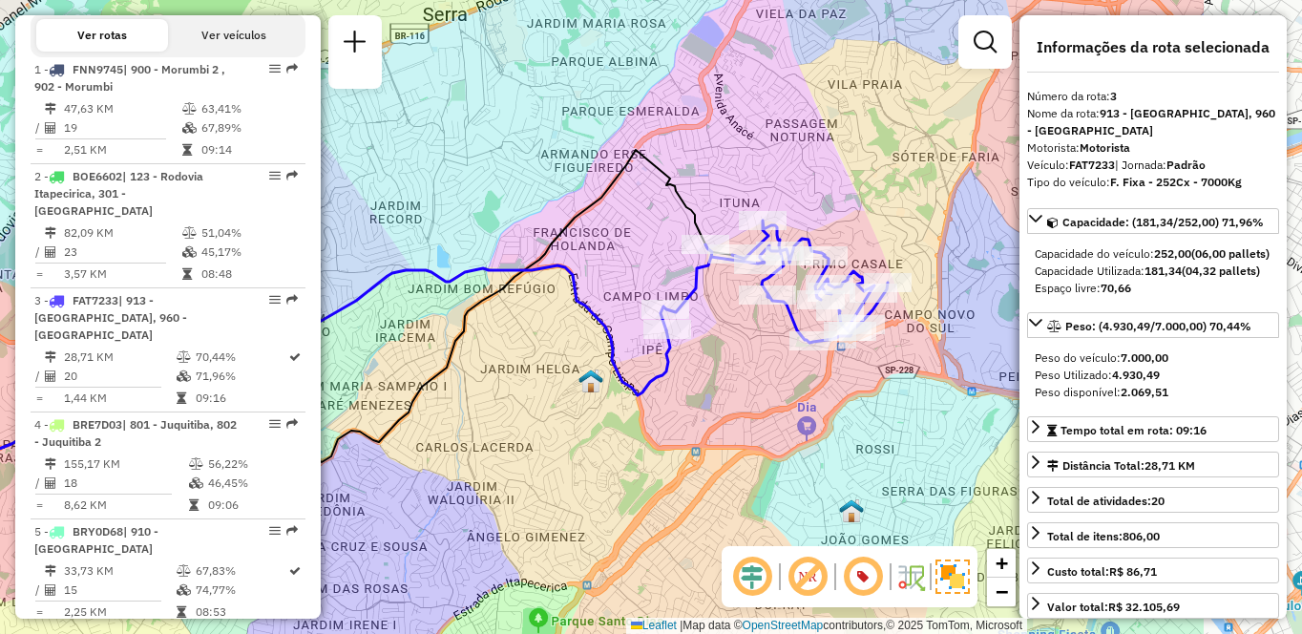
drag, startPoint x: 759, startPoint y: 445, endPoint x: 526, endPoint y: 444, distance: 232.9
click at [526, 444] on div "Janela de atendimento Grade de atendimento Capacidade Transportadoras Veículos …" at bounding box center [651, 317] width 1302 height 634
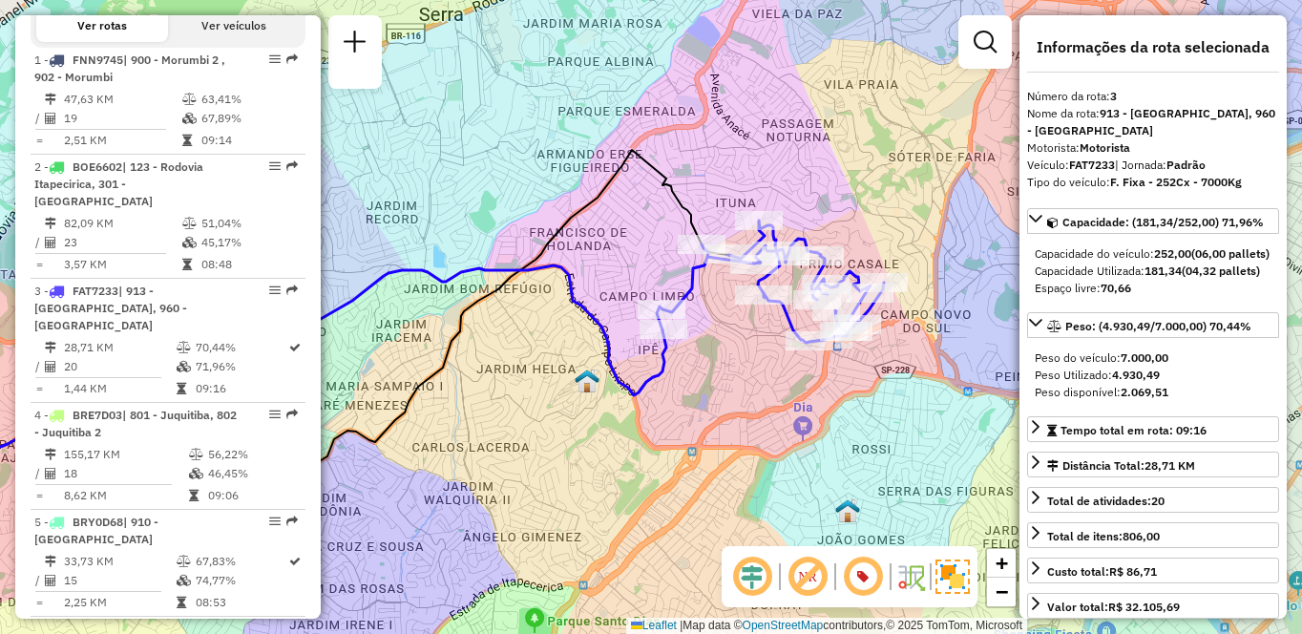
scroll to position [2472, 0]
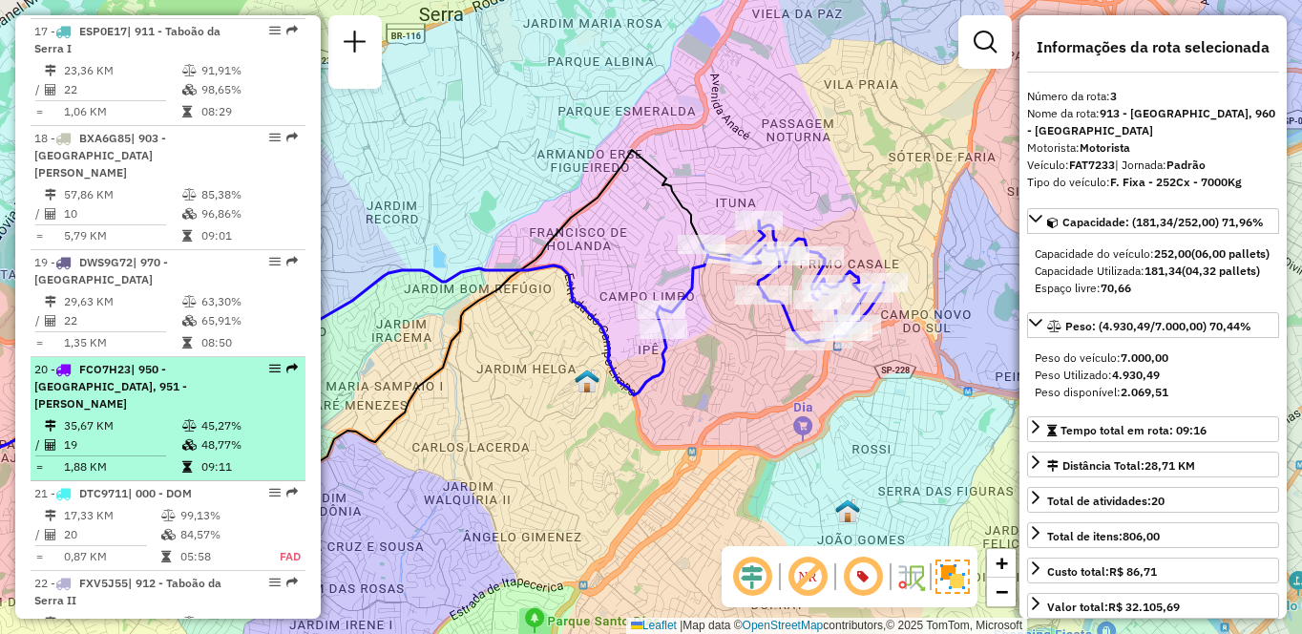
click at [157, 361] on div "20 - FCO7H23 | 950 - [GEOGRAPHIC_DATA], 951 - [PERSON_NAME]" at bounding box center [135, 387] width 202 height 52
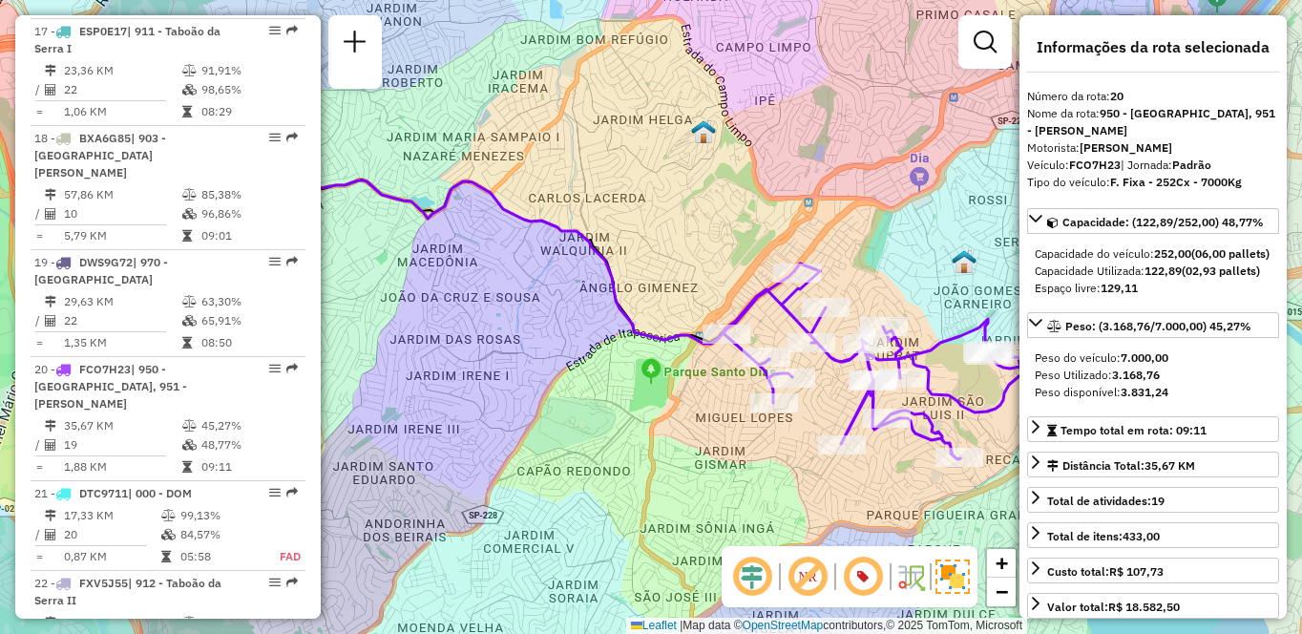
drag, startPoint x: 583, startPoint y: 376, endPoint x: 468, endPoint y: 355, distance: 117.4
click at [468, 355] on div "Janela de atendimento Grade de atendimento Capacidade Transportadoras Veículos …" at bounding box center [651, 317] width 1302 height 634
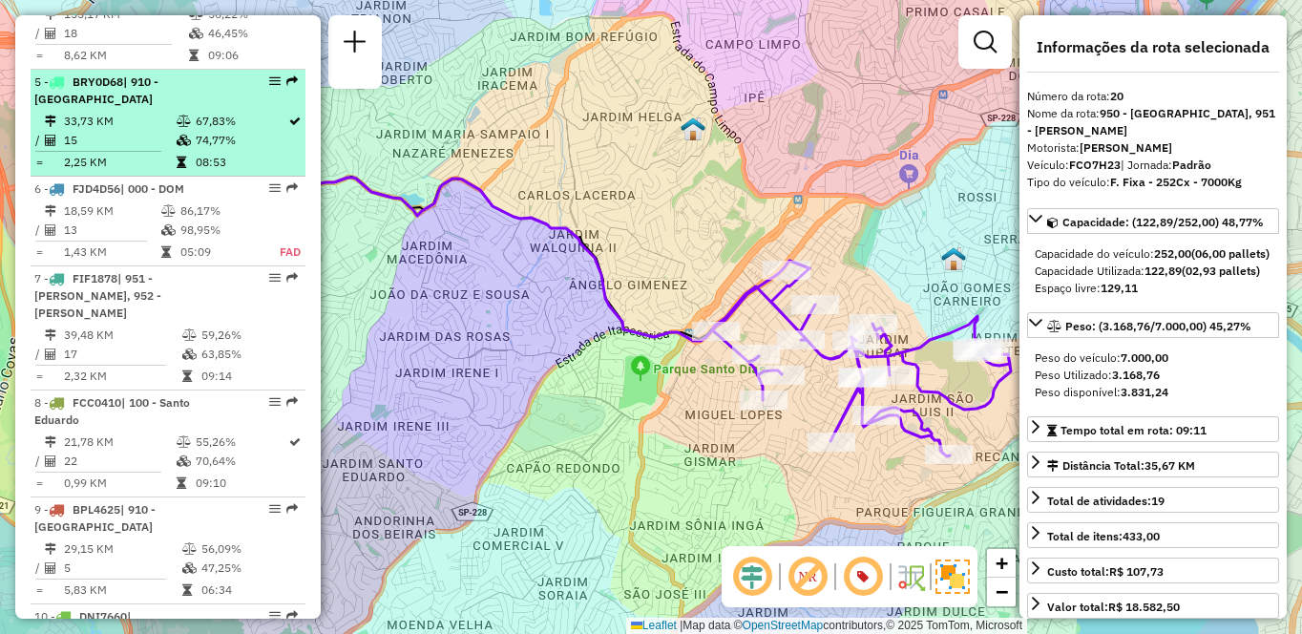
scroll to position [982, 0]
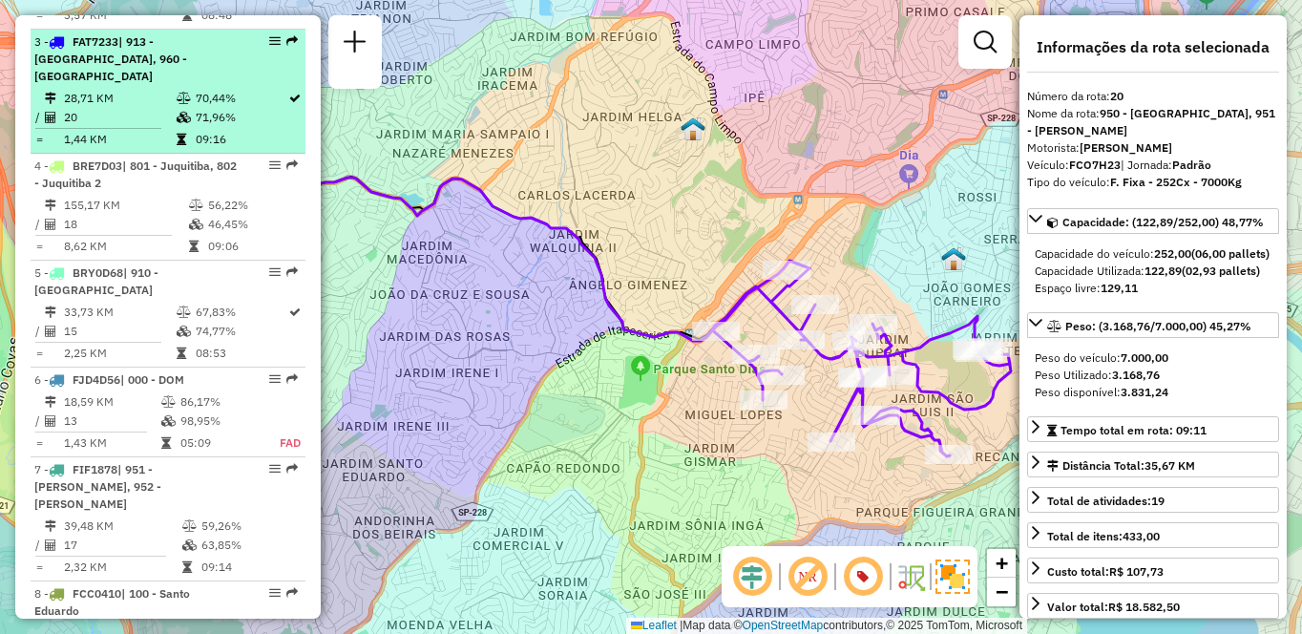
click at [166, 98] on td "28,71 KM" at bounding box center [119, 98] width 113 height 19
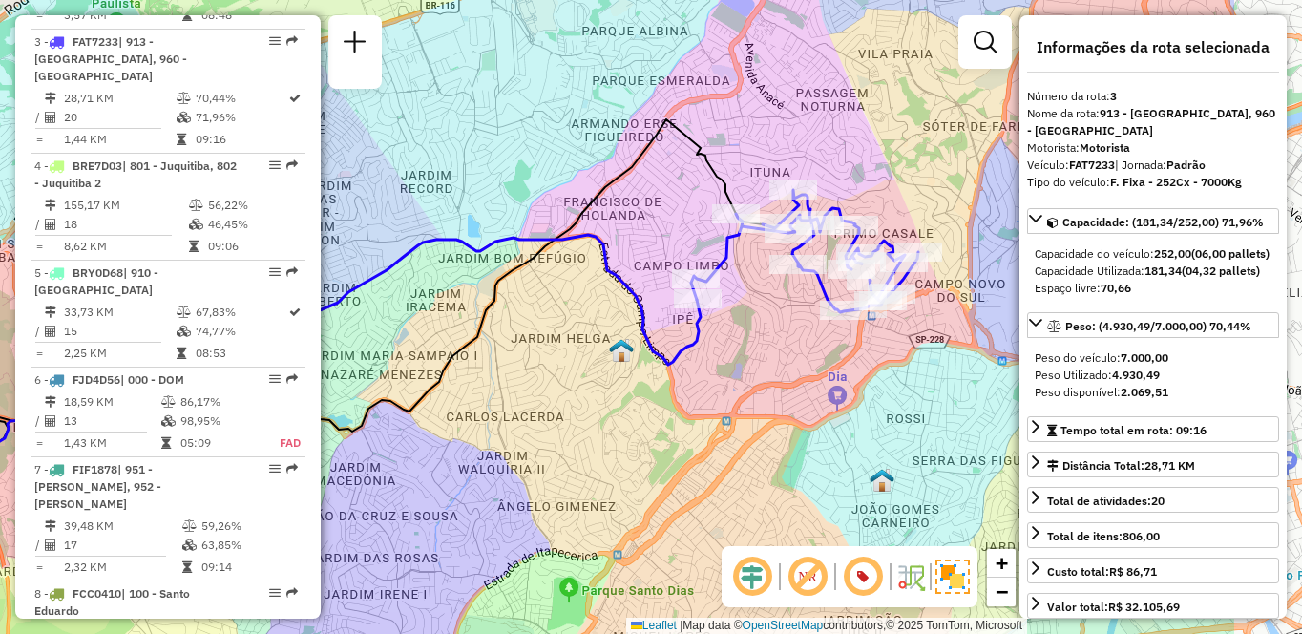
drag, startPoint x: 830, startPoint y: 213, endPoint x: 631, endPoint y: 181, distance: 201.9
click at [631, 181] on icon at bounding box center [375, 284] width 775 height 331
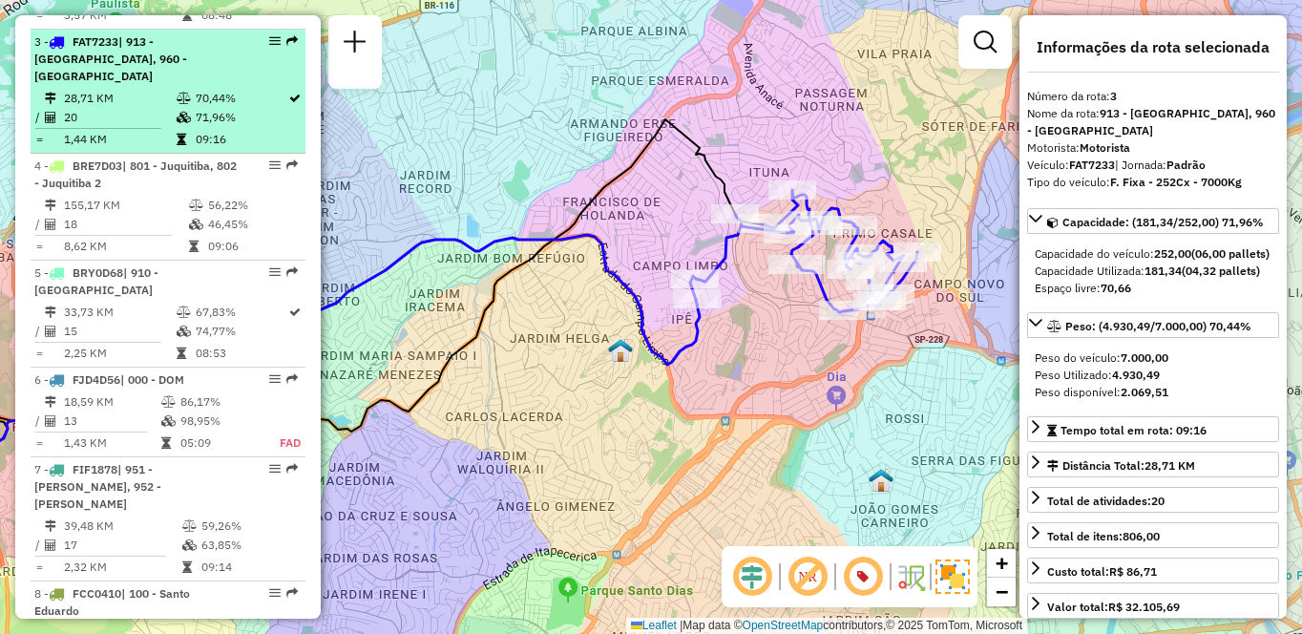
click at [106, 94] on td "28,71 KM" at bounding box center [119, 98] width 113 height 19
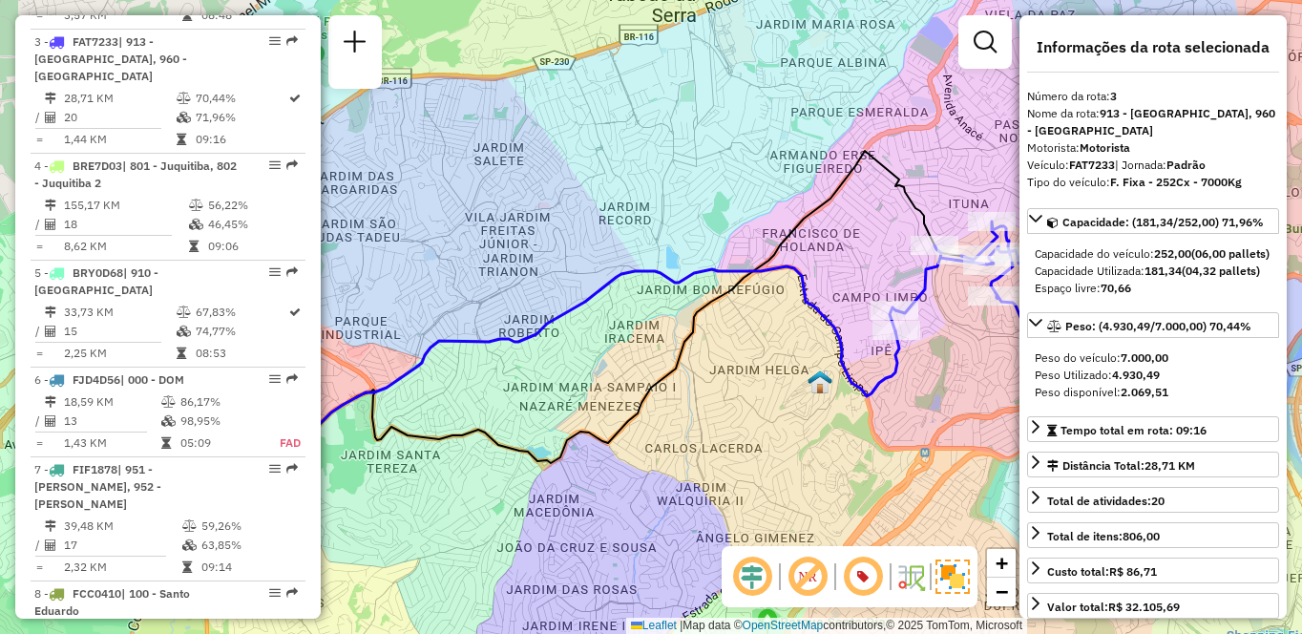
scroll to position [3934, 0]
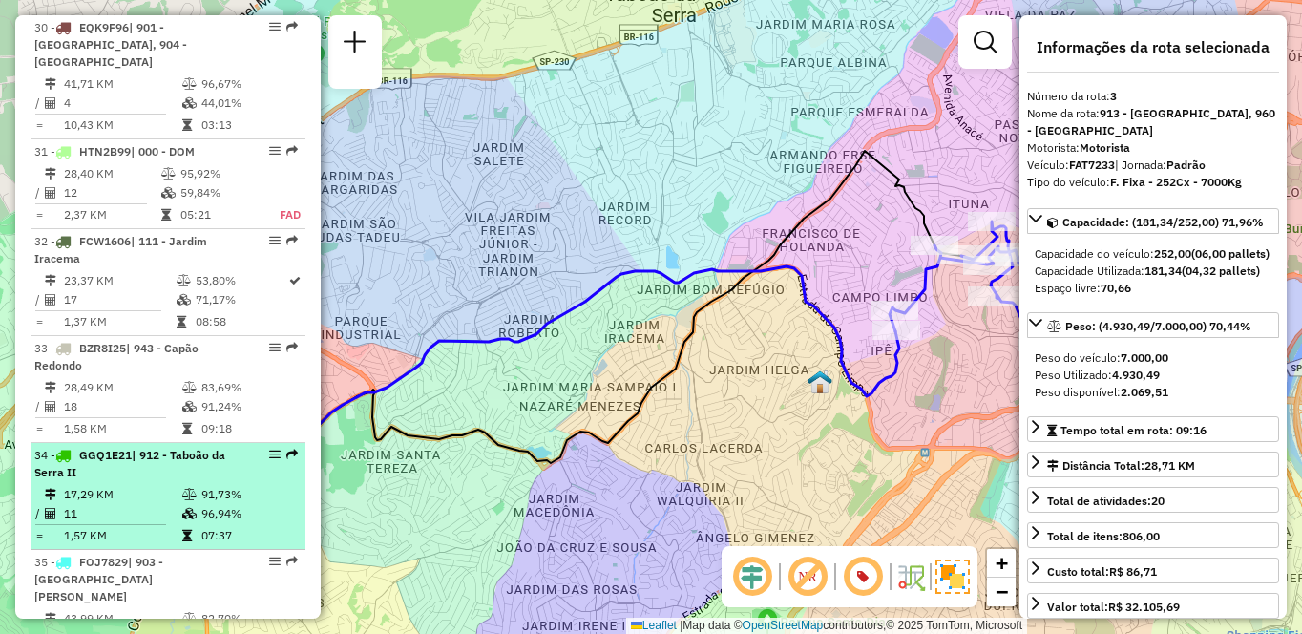
click at [124, 447] on div "34 - GGQ1E21 | 912 - Taboão da Serra II" at bounding box center [135, 464] width 202 height 34
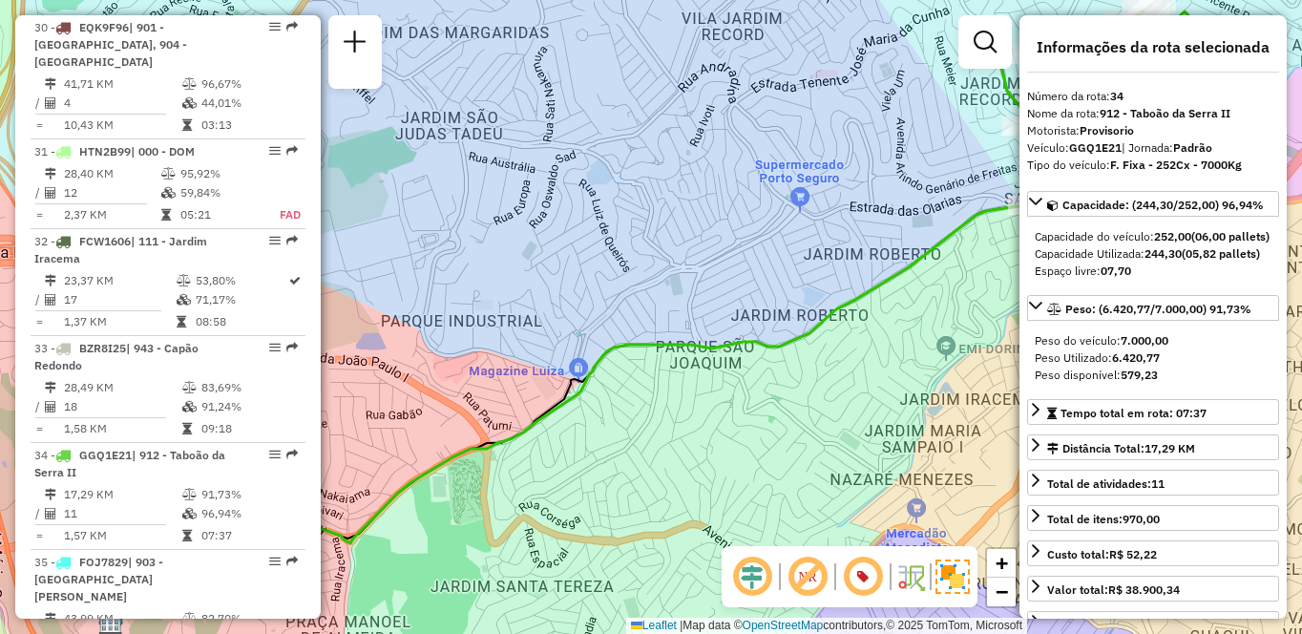
scroll to position [1117, 0]
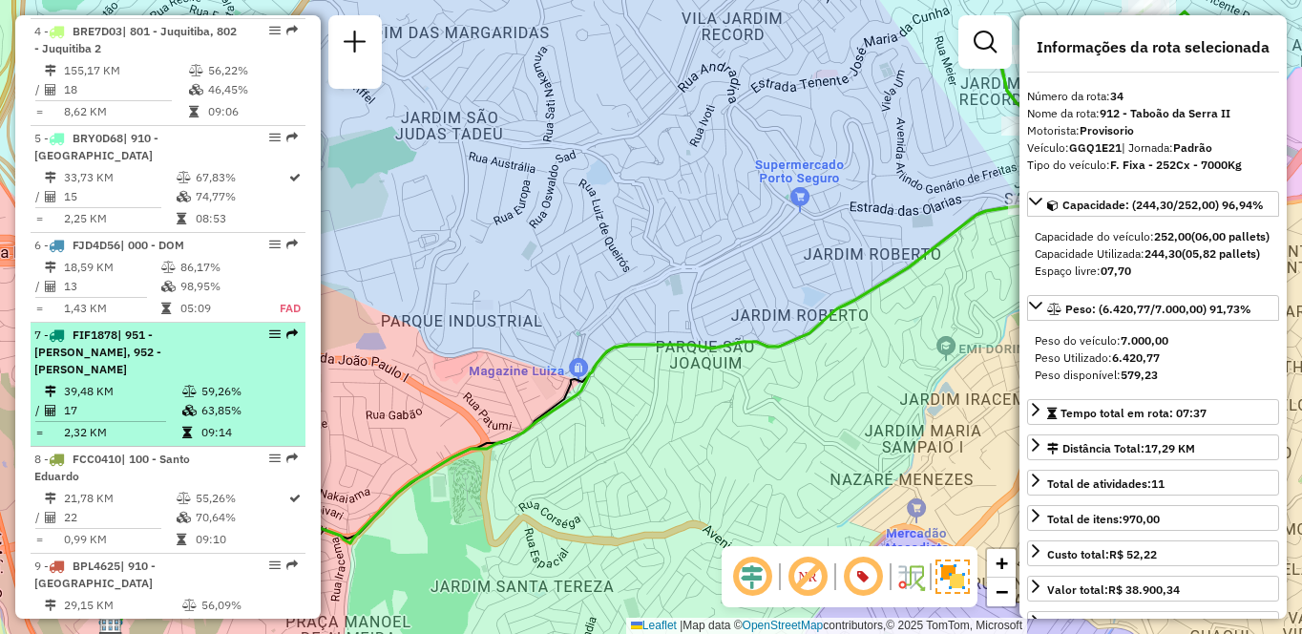
click at [57, 382] on td at bounding box center [53, 391] width 19 height 19
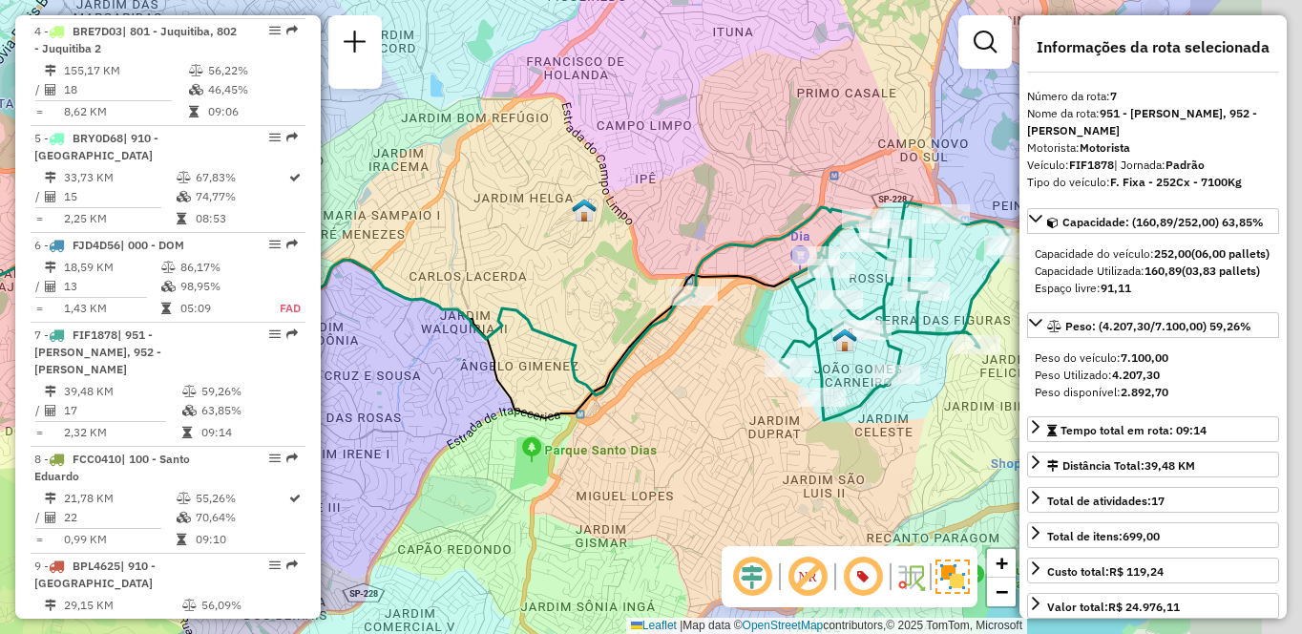
drag, startPoint x: 733, startPoint y: 287, endPoint x: 555, endPoint y: 280, distance: 177.7
click at [556, 280] on div "Janela de atendimento Grade de atendimento Capacidade Transportadoras Veículos …" at bounding box center [651, 317] width 1302 height 634
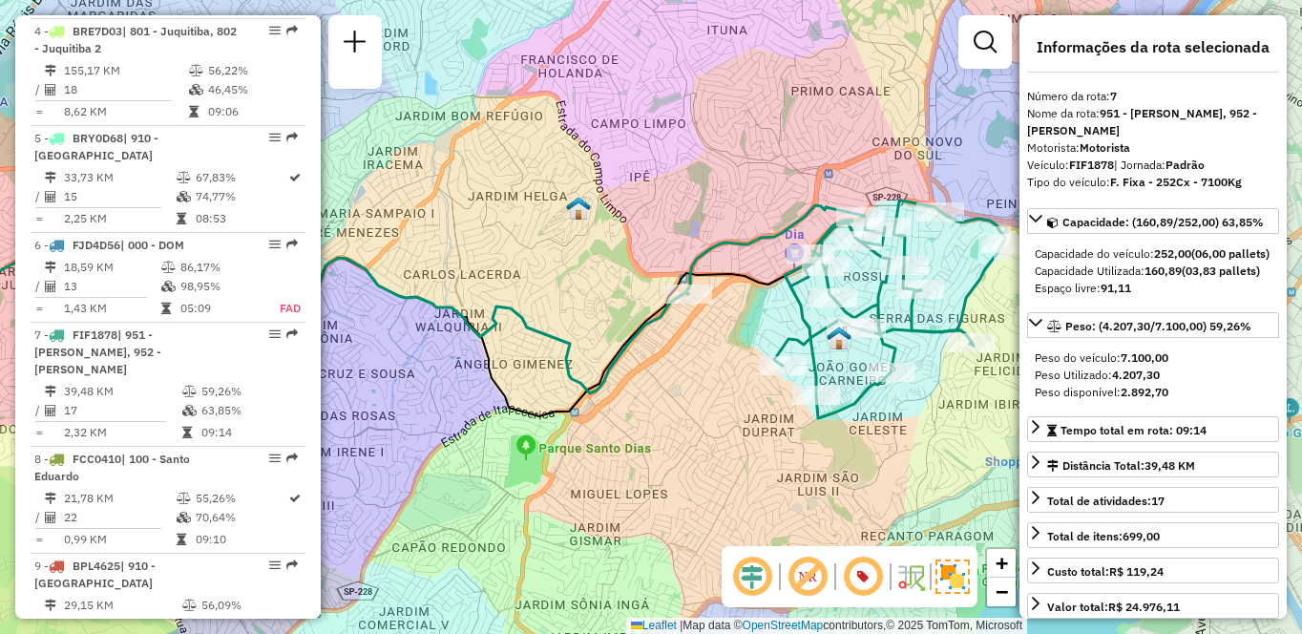
click at [555, 279] on div "Janela de atendimento Grade de atendimento Capacidade Transportadoras Veículos …" at bounding box center [651, 317] width 1302 height 634
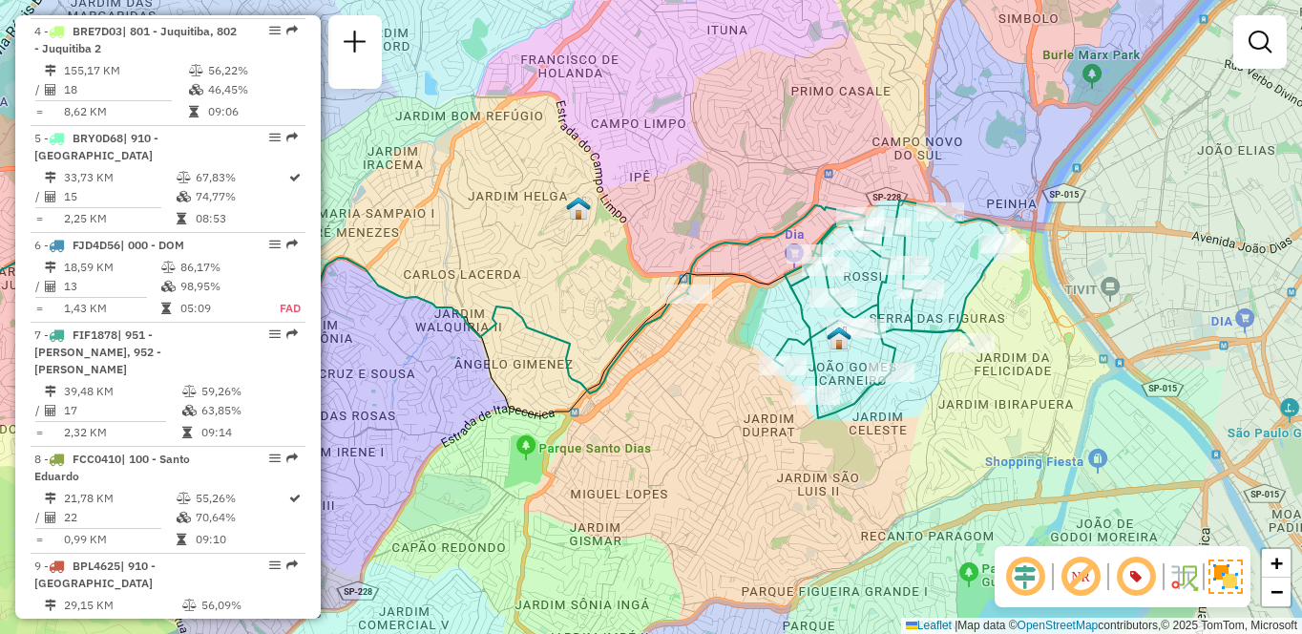
scroll to position [4378, 0]
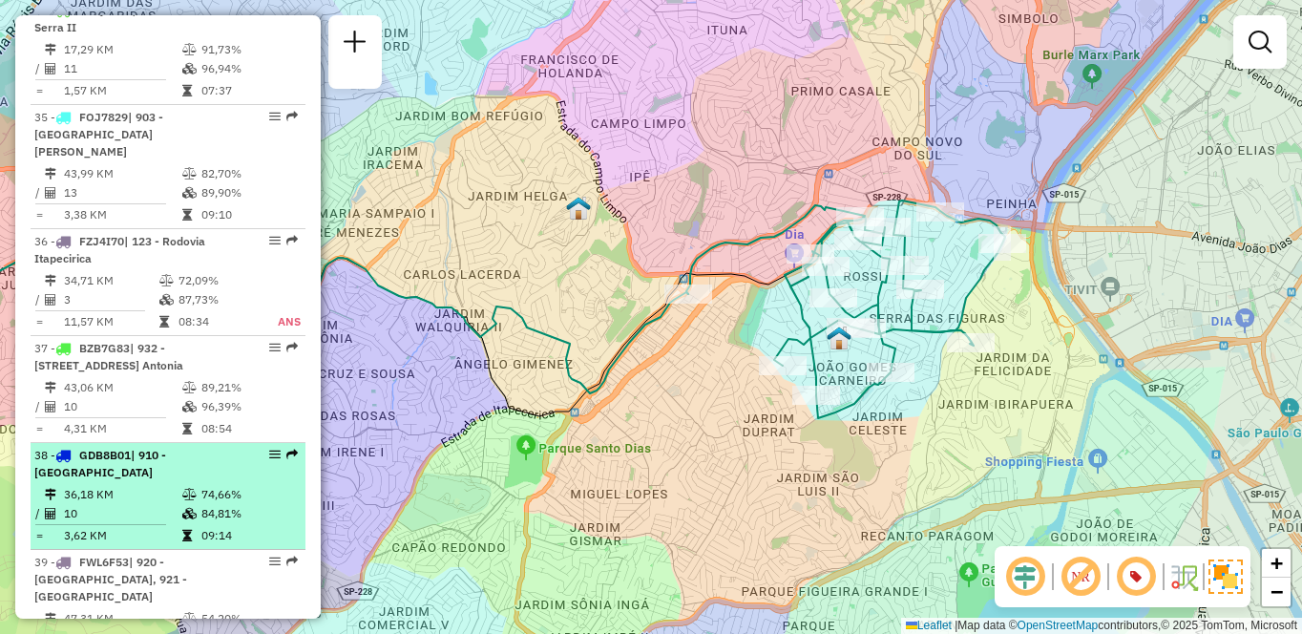
click at [157, 485] on td "36,18 KM" at bounding box center [122, 494] width 118 height 19
select select "**********"
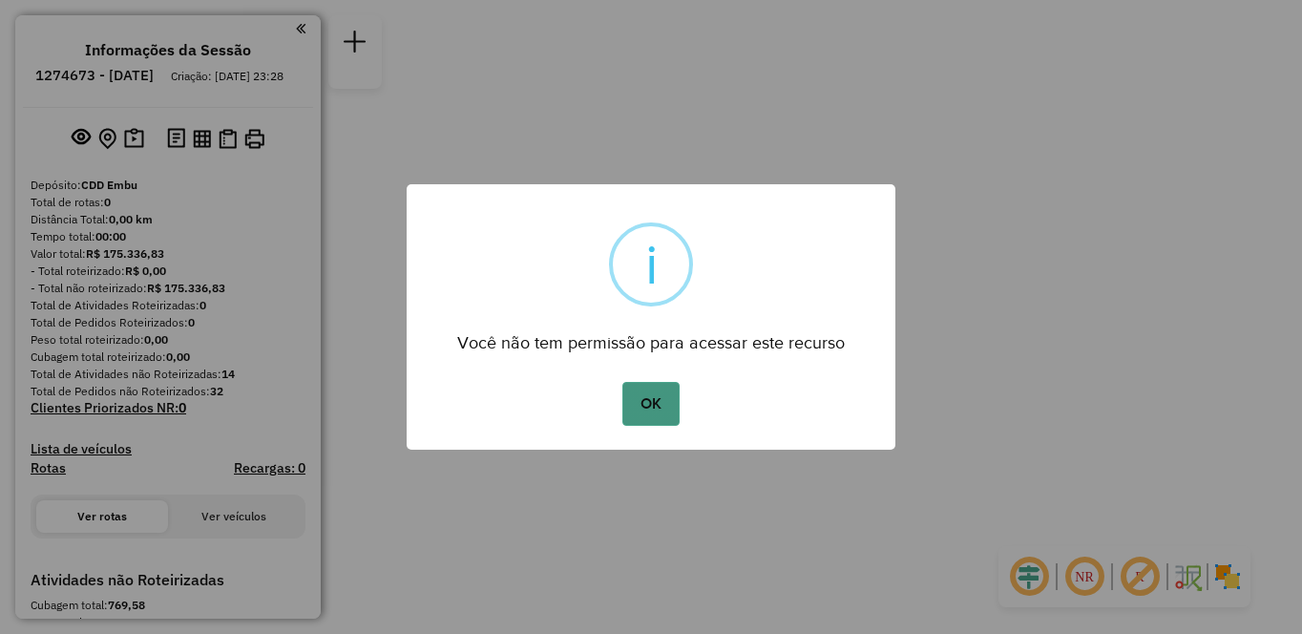
click at [670, 418] on button "OK" at bounding box center [650, 404] width 56 height 44
